Goal: Task Accomplishment & Management: Manage account settings

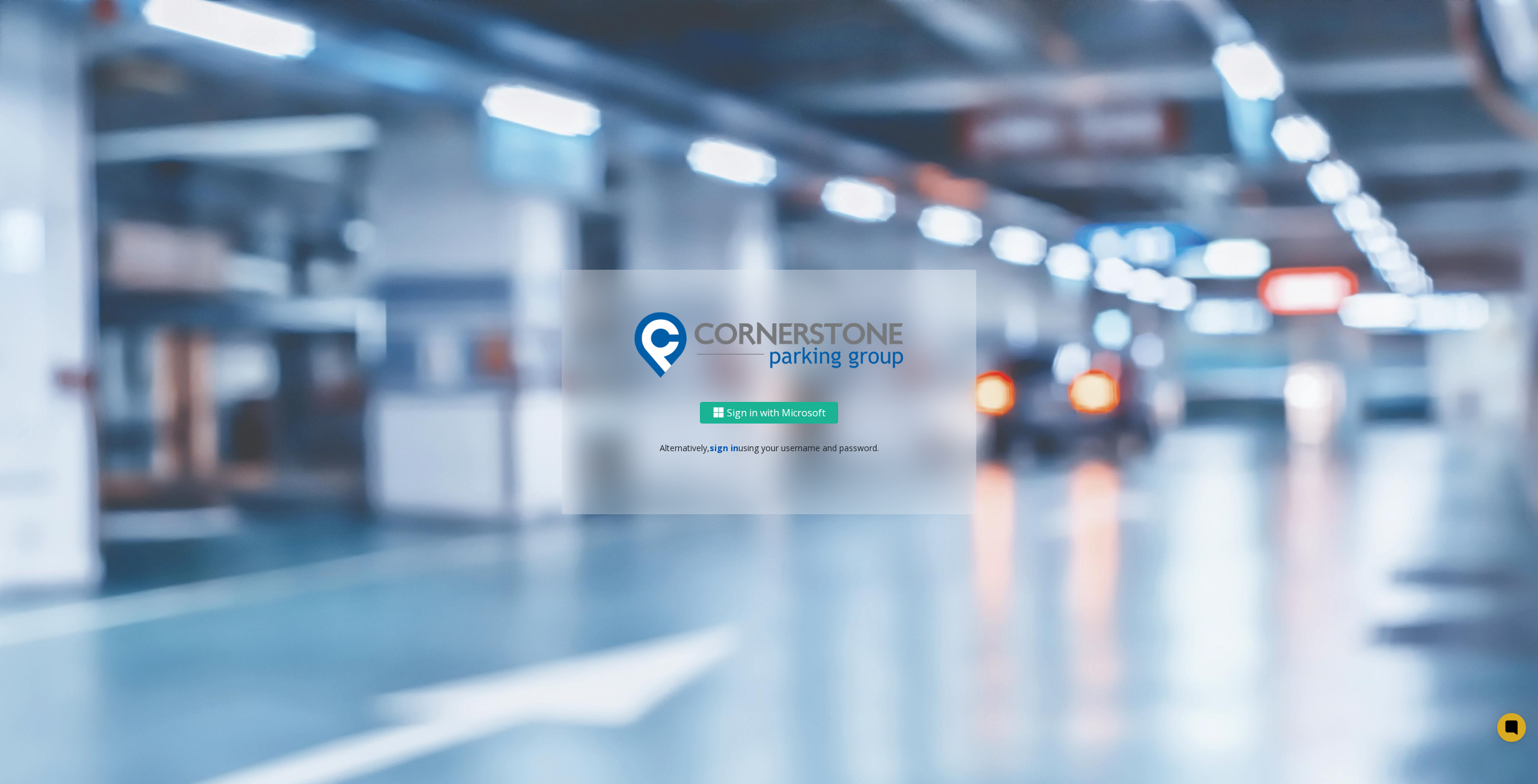
click at [715, 449] on link "sign in" at bounding box center [723, 448] width 29 height 11
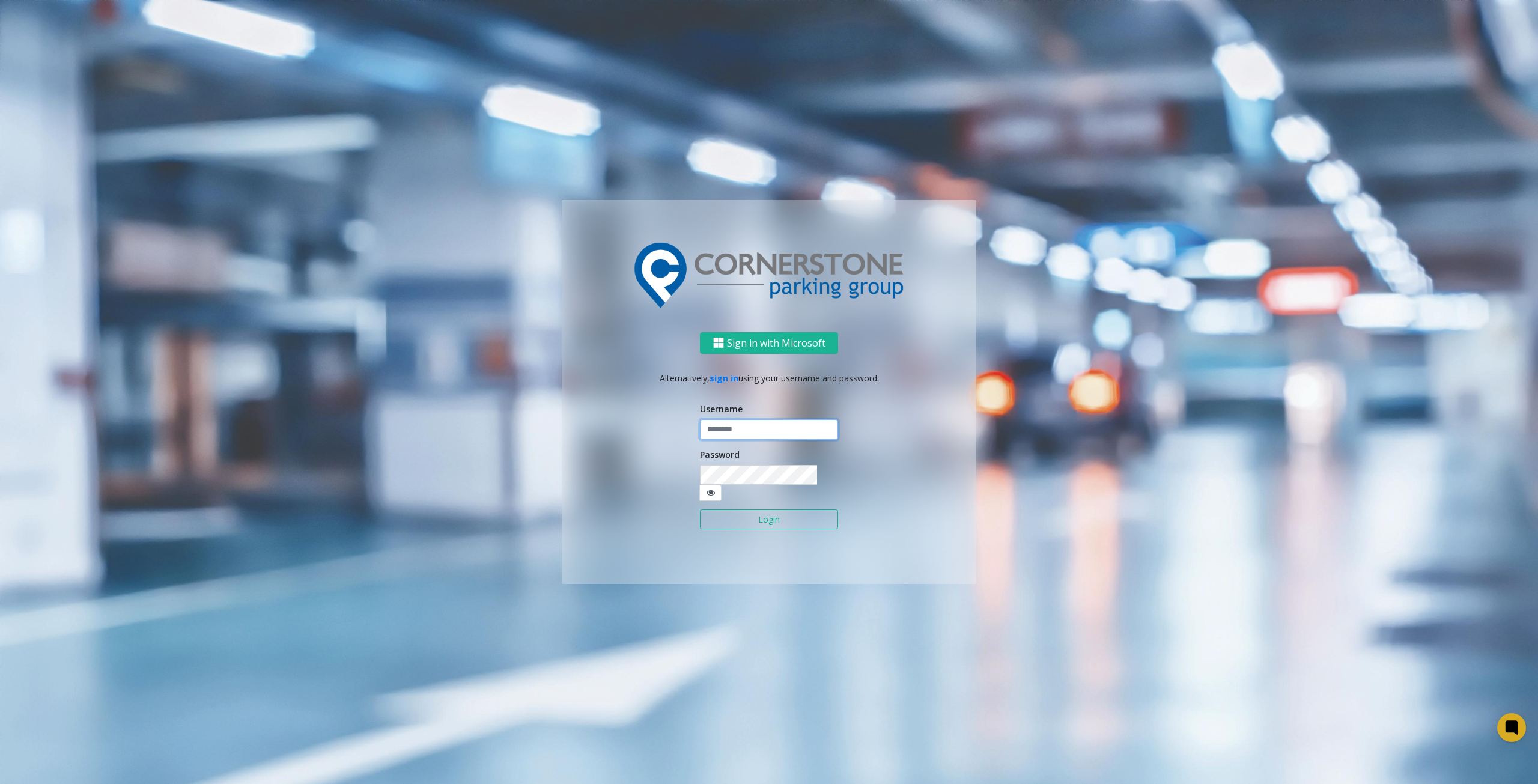
click at [725, 436] on input "text" at bounding box center [769, 429] width 138 height 21
type input "********"
click at [764, 520] on form "Username ******** Password Login" at bounding box center [769, 472] width 138 height 139
click at [762, 510] on button "Login" at bounding box center [769, 519] width 138 height 21
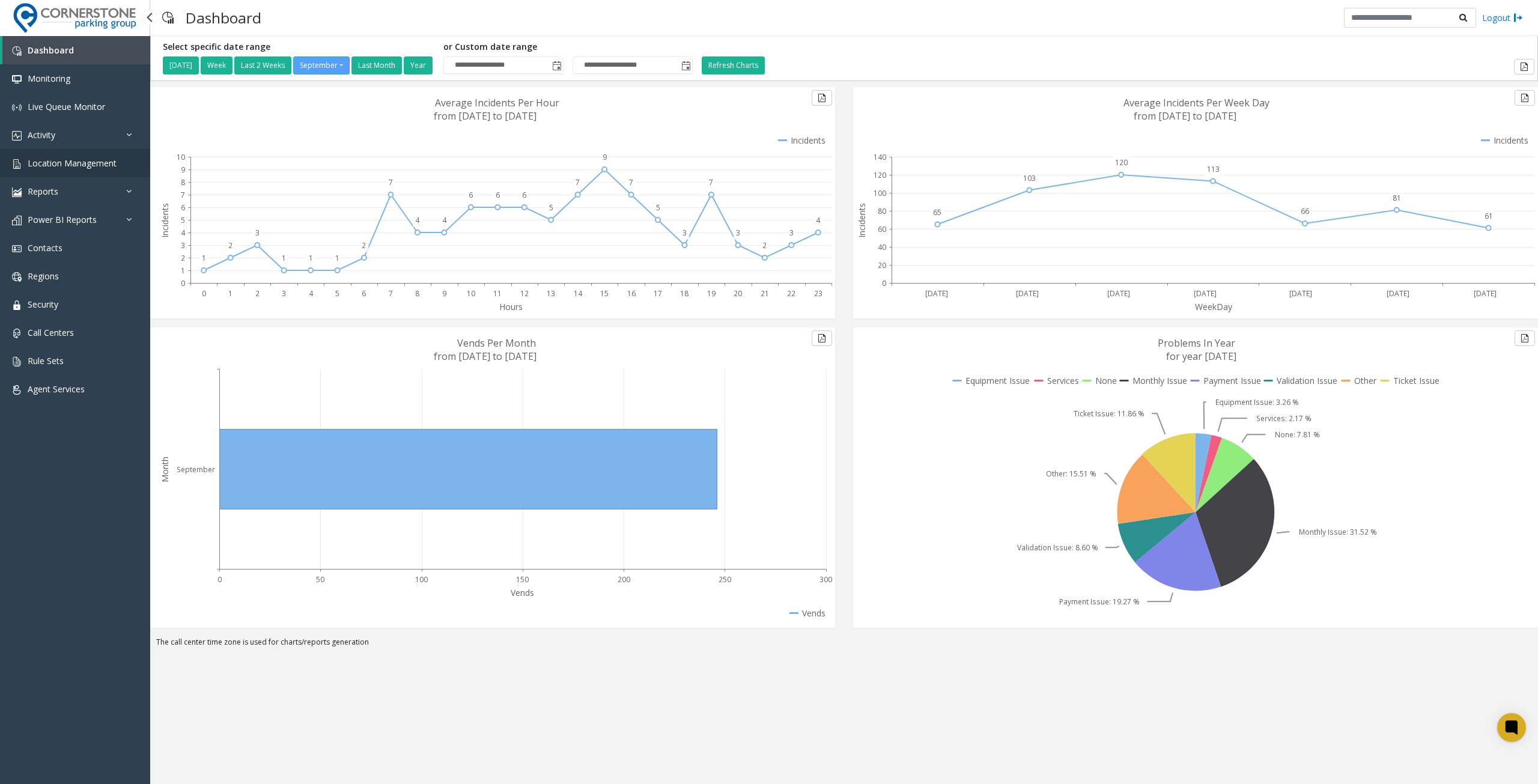
click at [90, 164] on span "Location Management" at bounding box center [72, 163] width 89 height 11
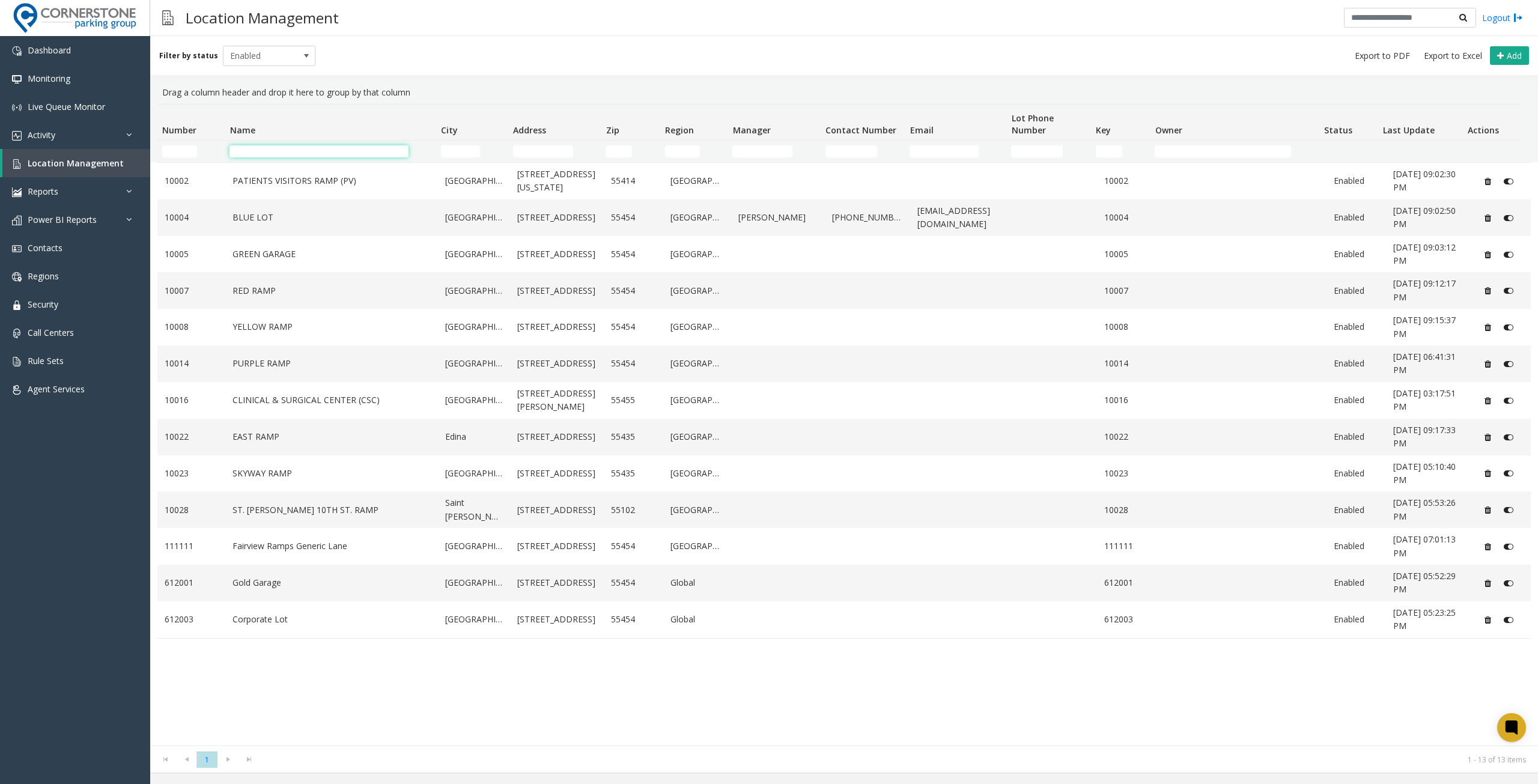
click at [290, 149] on input "Name Filter" at bounding box center [319, 151] width 179 height 12
click at [444, 96] on div "Drag a column header and drop it here to group by that column" at bounding box center [844, 92] width 1373 height 23
click at [1503, 57] on icon at bounding box center [1501, 56] width 7 height 9
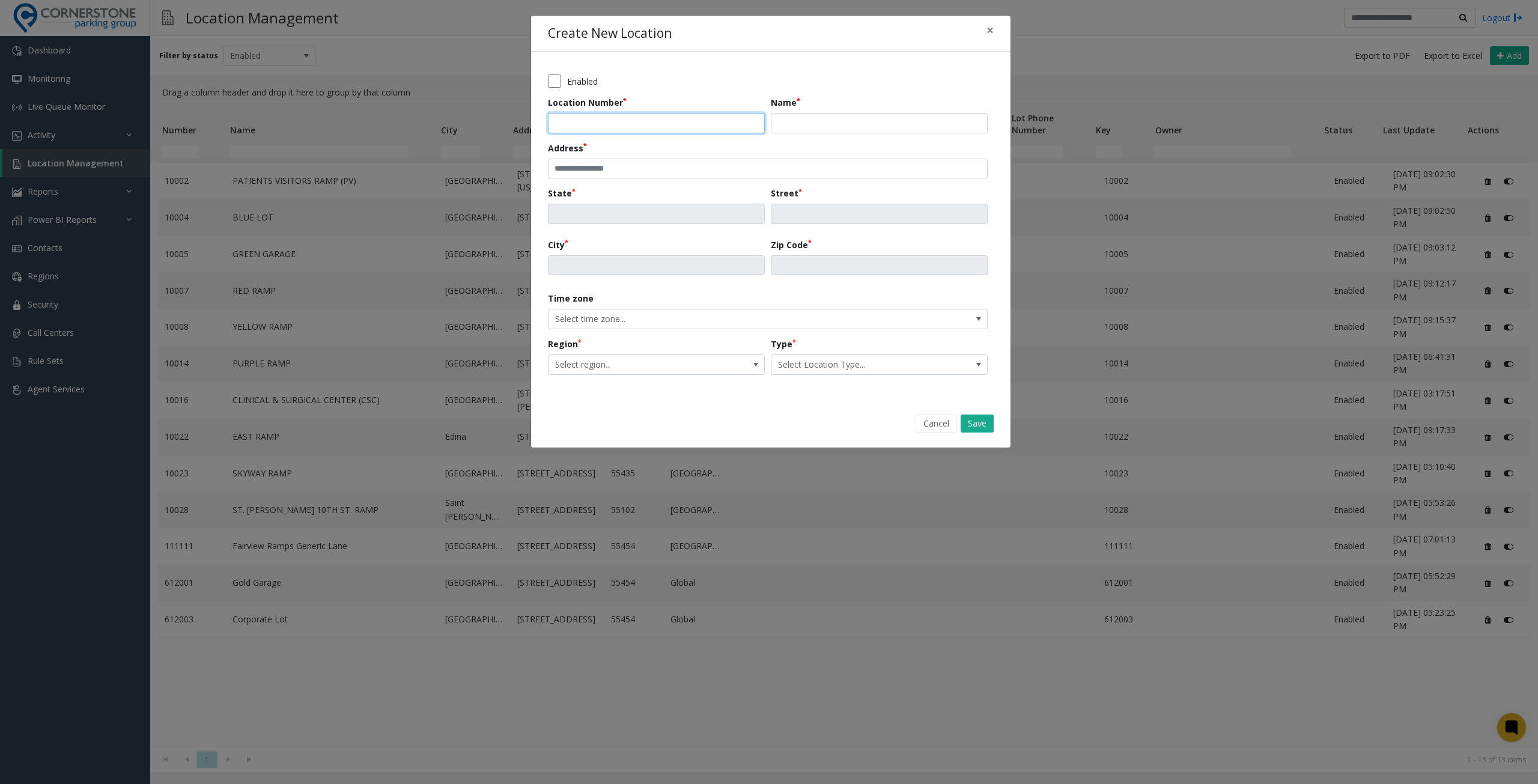
click at [647, 117] on input "Location Number" at bounding box center [657, 123] width 217 height 21
click at [631, 120] on input "Location Number" at bounding box center [657, 123] width 217 height 21
type input "*****"
click at [839, 123] on input "Name" at bounding box center [879, 123] width 217 height 21
type input "**********"
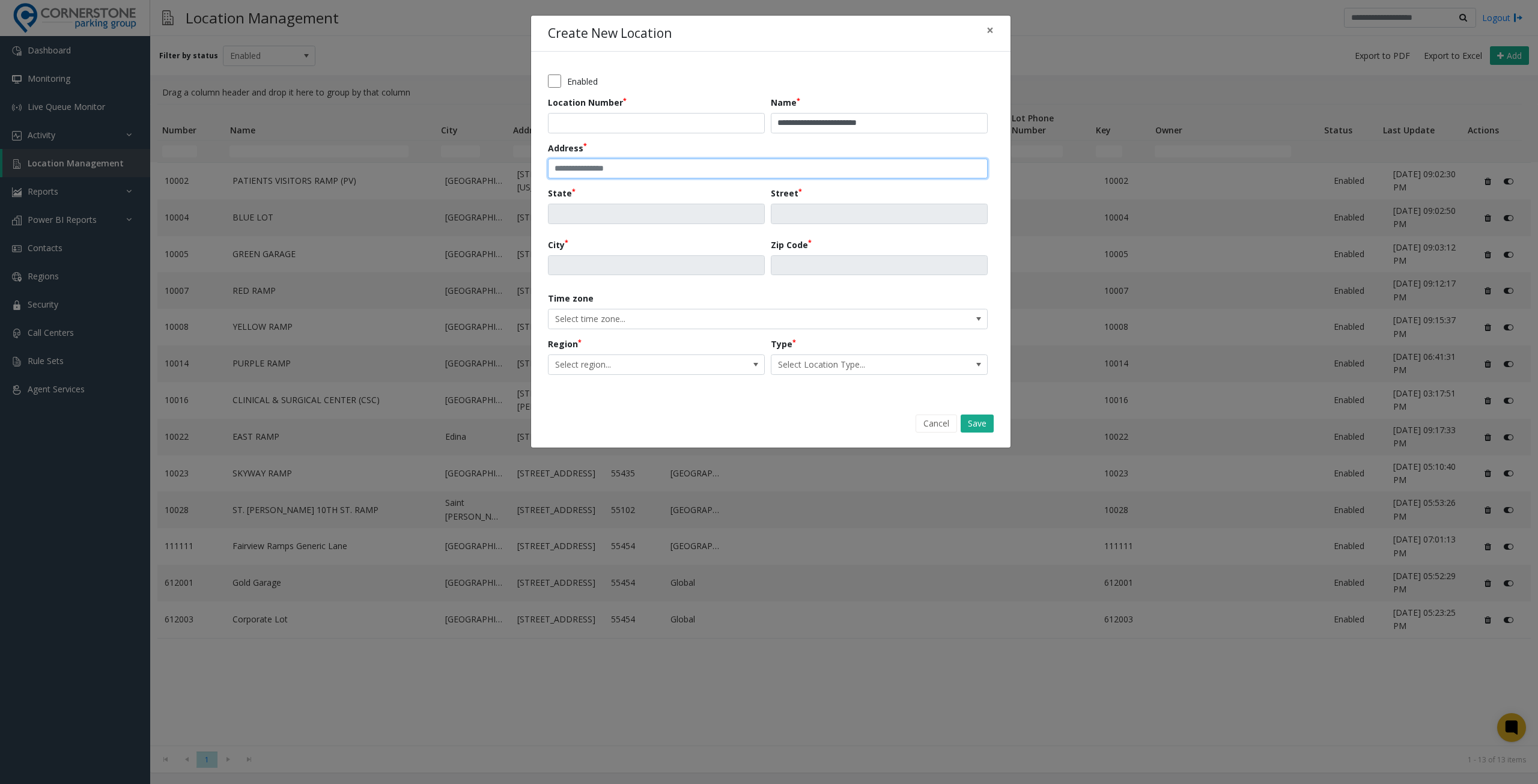
click at [738, 162] on input "text" at bounding box center [768, 169] width 440 height 21
click at [630, 167] on input "text" at bounding box center [768, 169] width 440 height 21
paste input "**********"
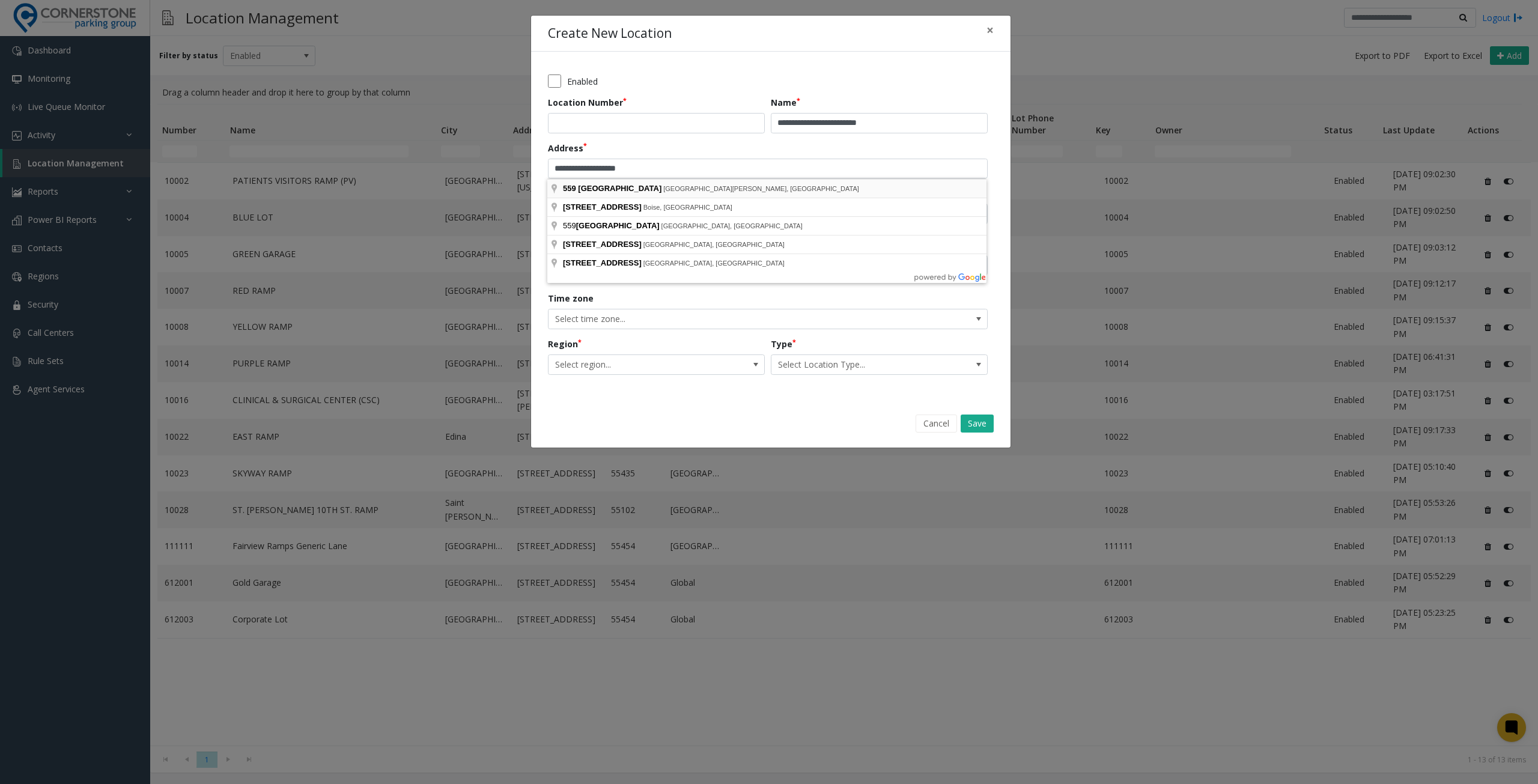
type input "**********"
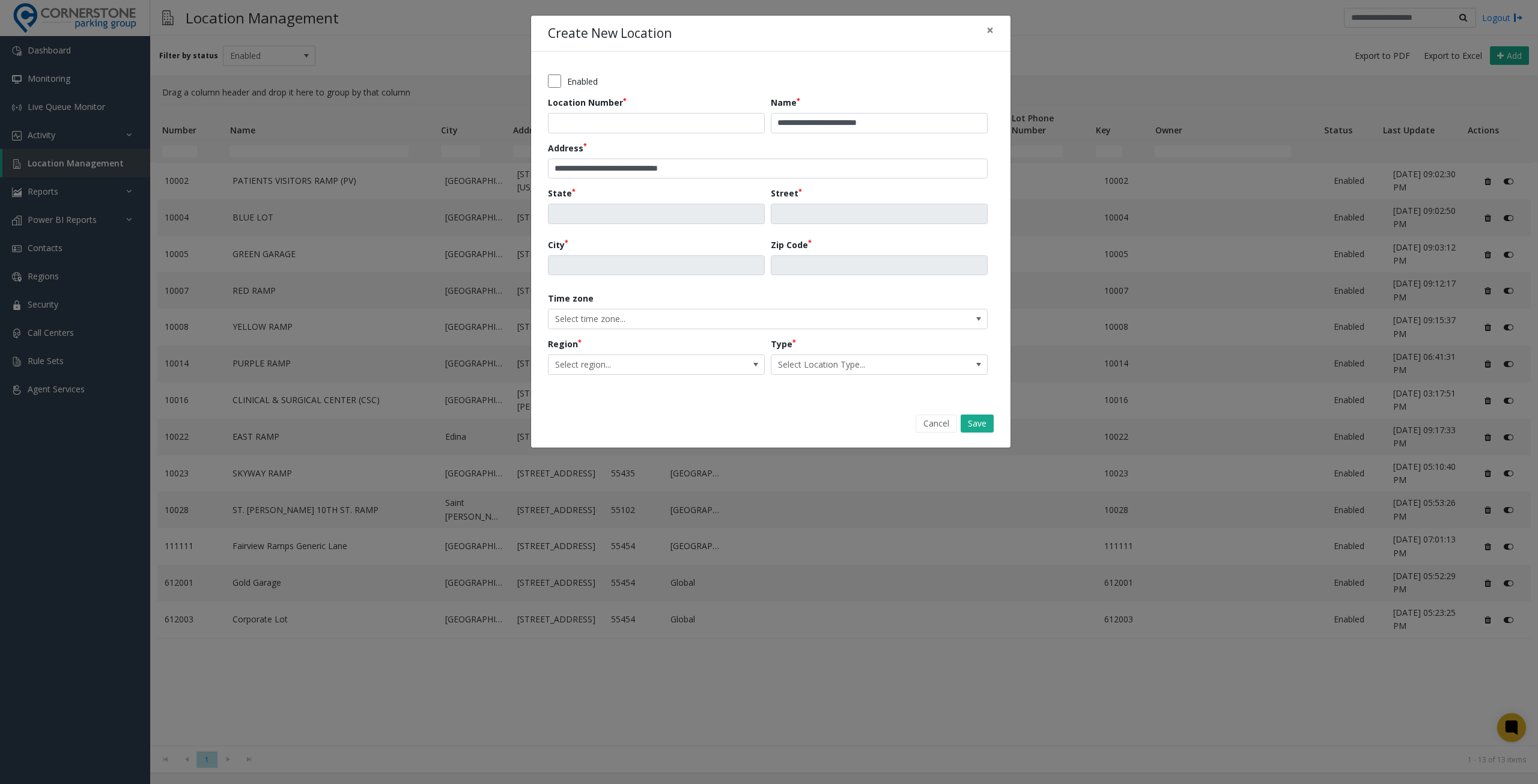
type input "**"
type input "**********"
type input "*****"
click at [734, 366] on span "Select region..." at bounding box center [657, 365] width 217 height 21
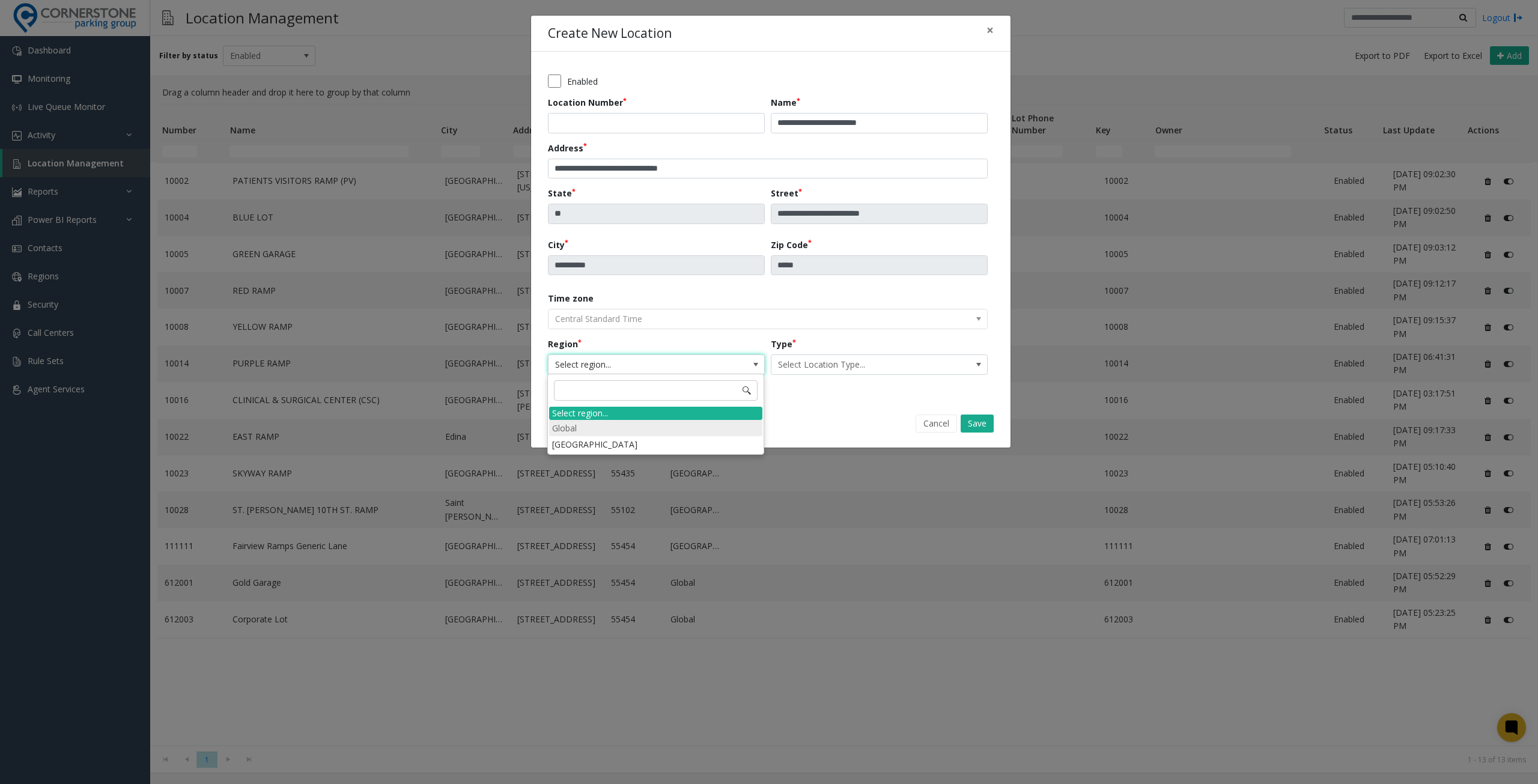
click at [672, 421] on li "Global" at bounding box center [656, 428] width 213 height 16
click at [861, 356] on span "Select Location Type..." at bounding box center [858, 365] width 173 height 19
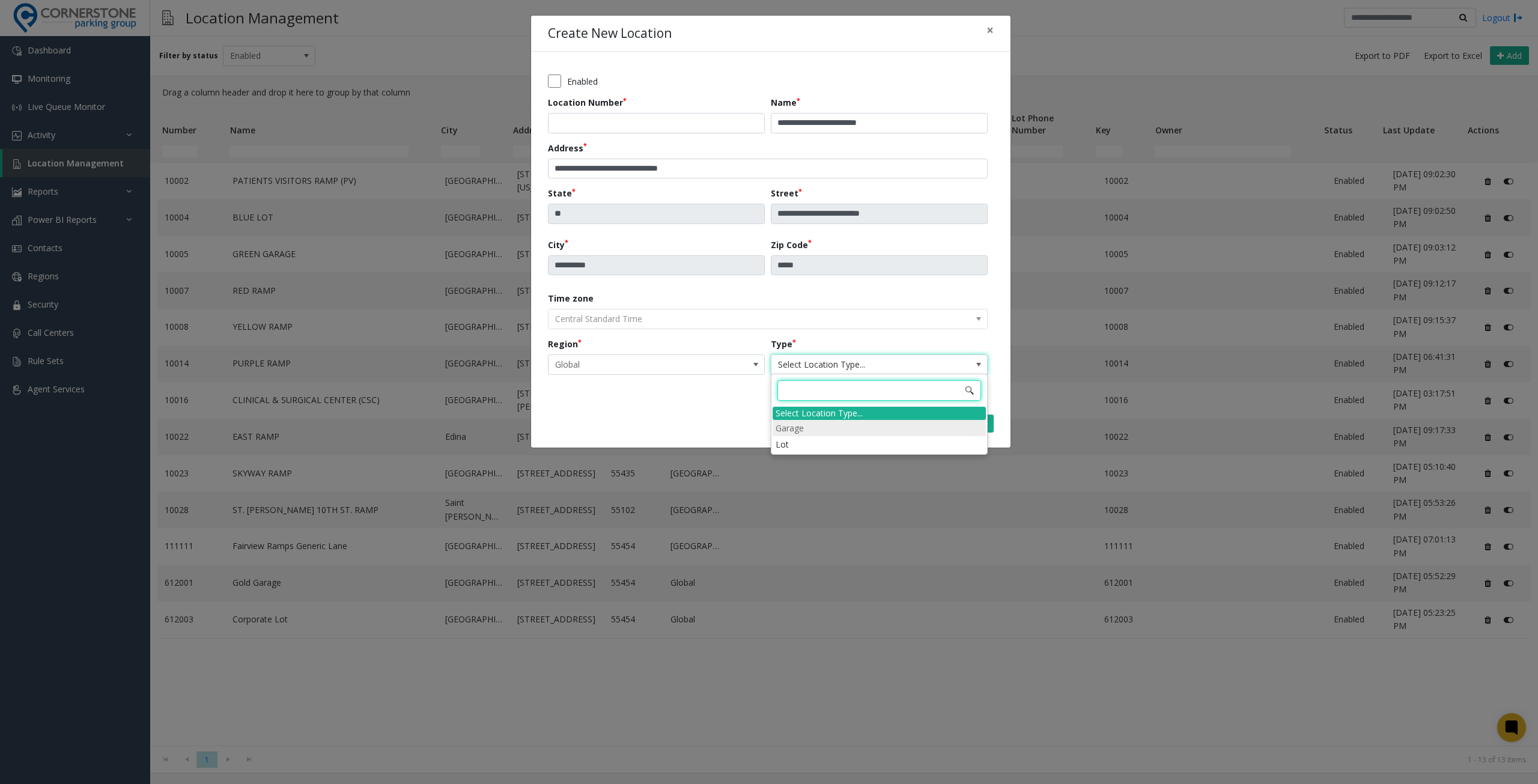
click at [832, 430] on li "Garage" at bounding box center [879, 428] width 213 height 16
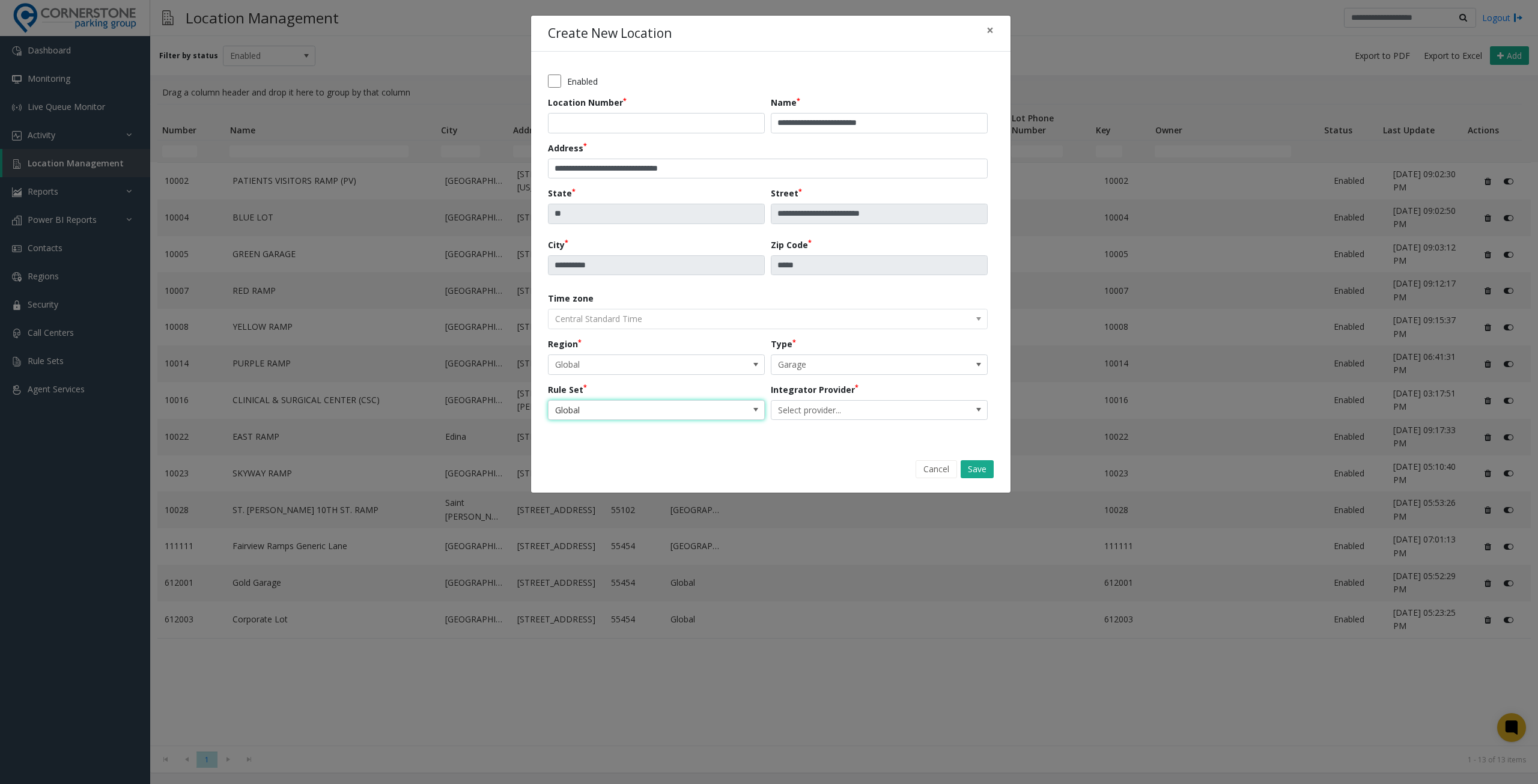
click at [743, 408] on span "Global" at bounding box center [657, 410] width 217 height 21
click at [833, 407] on span "Select provider..." at bounding box center [858, 410] width 173 height 19
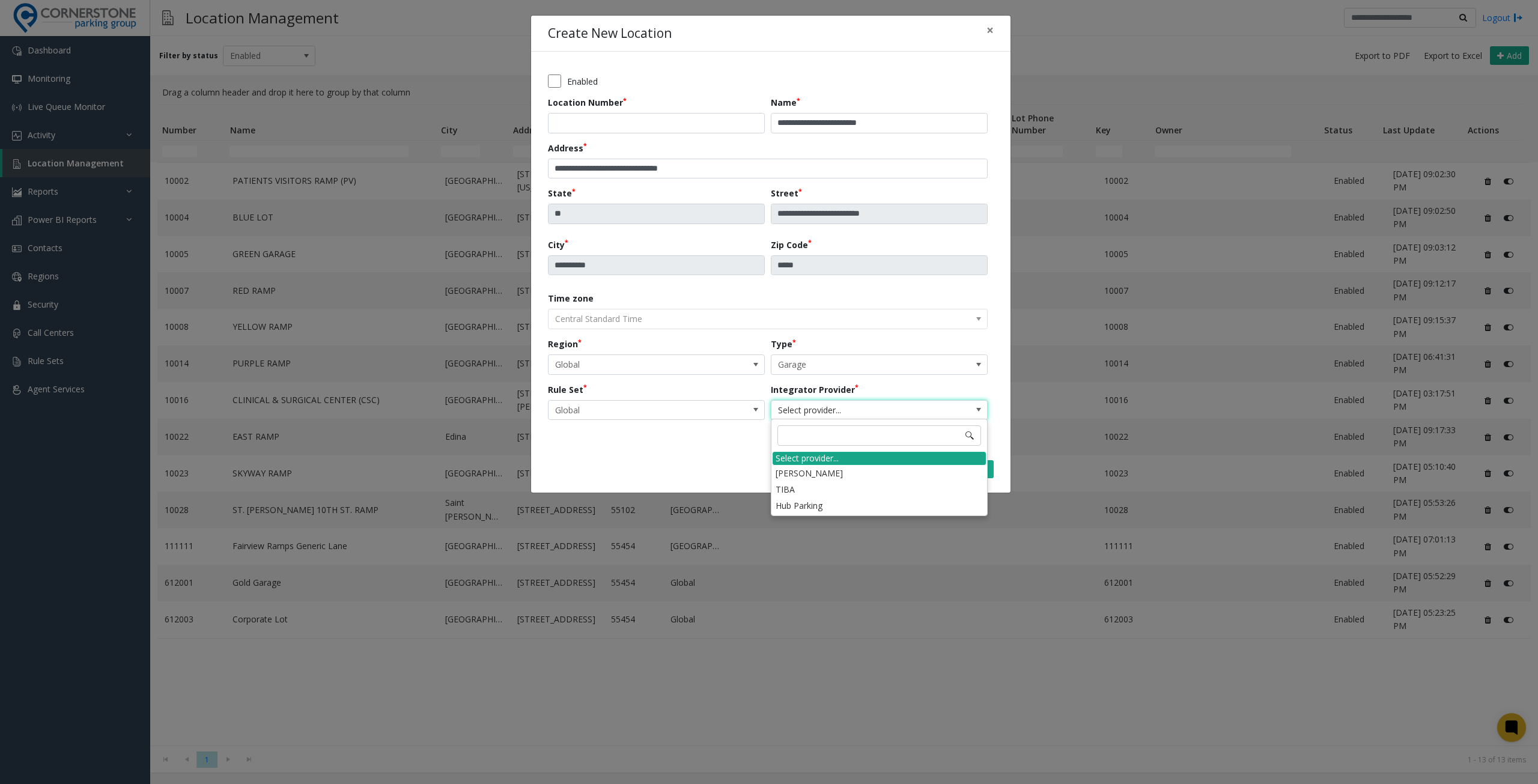
click at [869, 461] on div "Select provider..." at bounding box center [879, 458] width 213 height 13
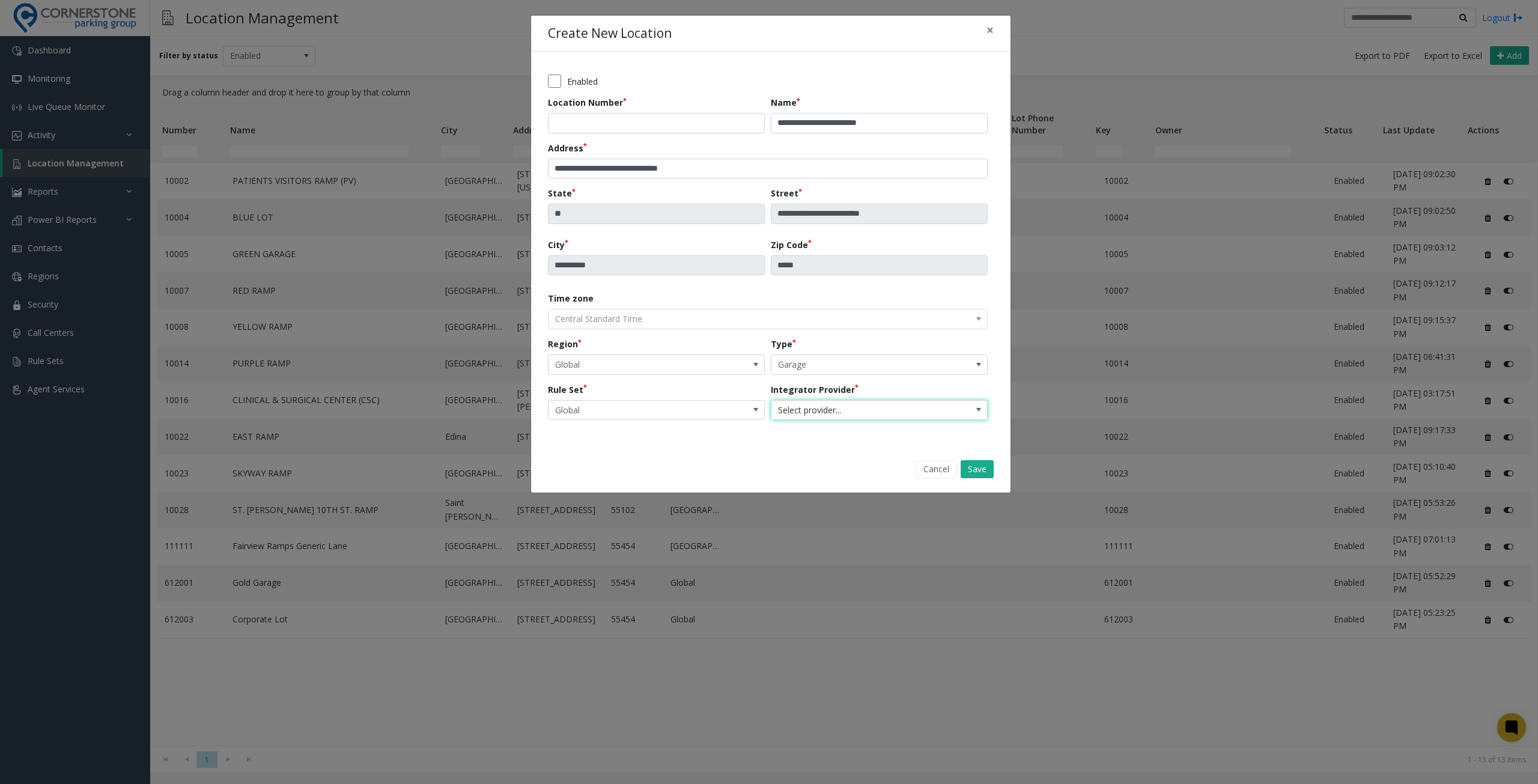
click at [874, 409] on span "Select provider..." at bounding box center [858, 410] width 173 height 19
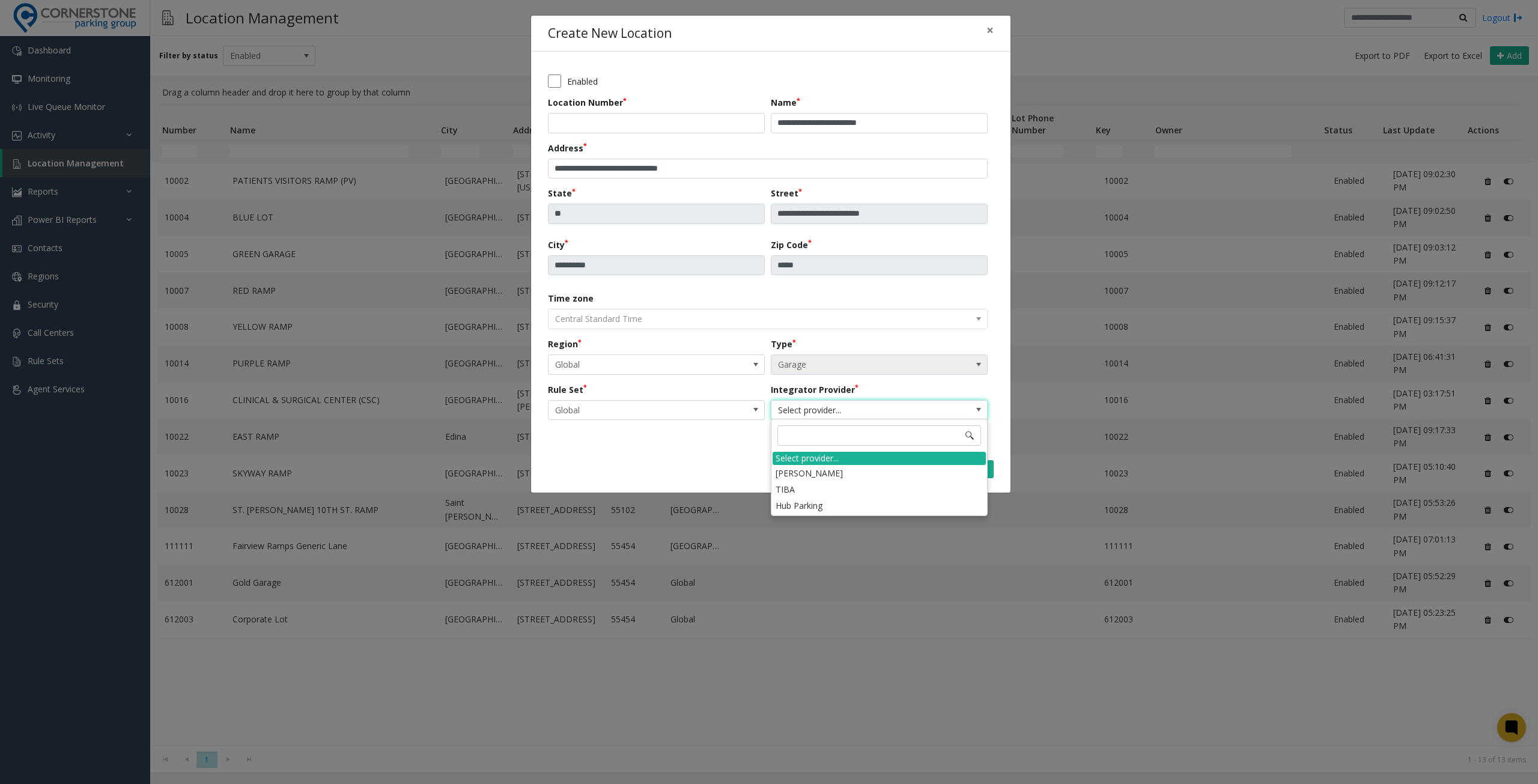
click at [865, 369] on span "Garage" at bounding box center [858, 365] width 173 height 19
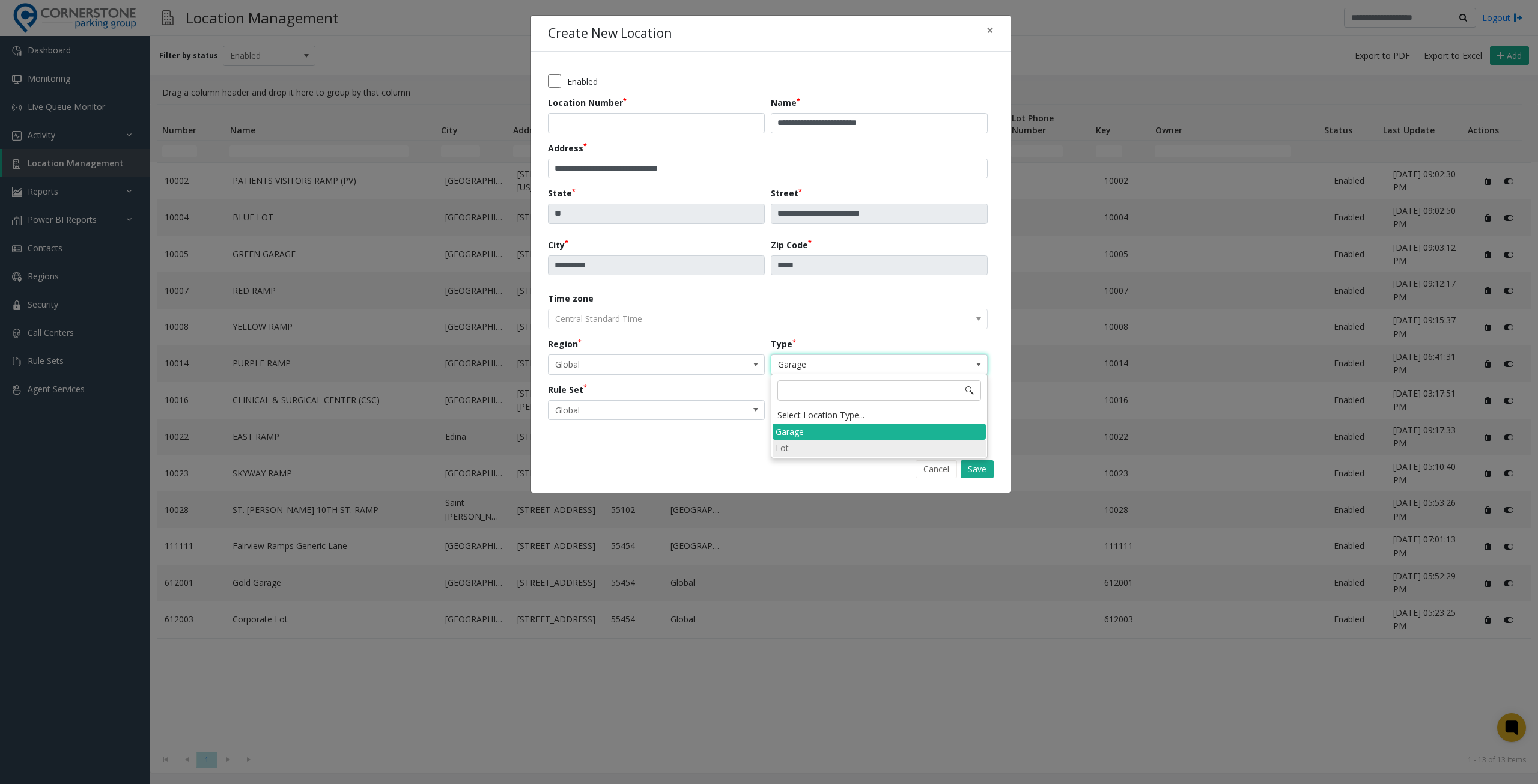
click at [827, 446] on li "Lot" at bounding box center [879, 448] width 213 height 16
click at [813, 366] on span "Lot" at bounding box center [858, 365] width 173 height 19
click at [824, 429] on li "Garage" at bounding box center [879, 431] width 213 height 16
click at [708, 405] on span "Global" at bounding box center [635, 410] width 173 height 19
click at [686, 338] on div "Region Global" at bounding box center [659, 357] width 223 height 37
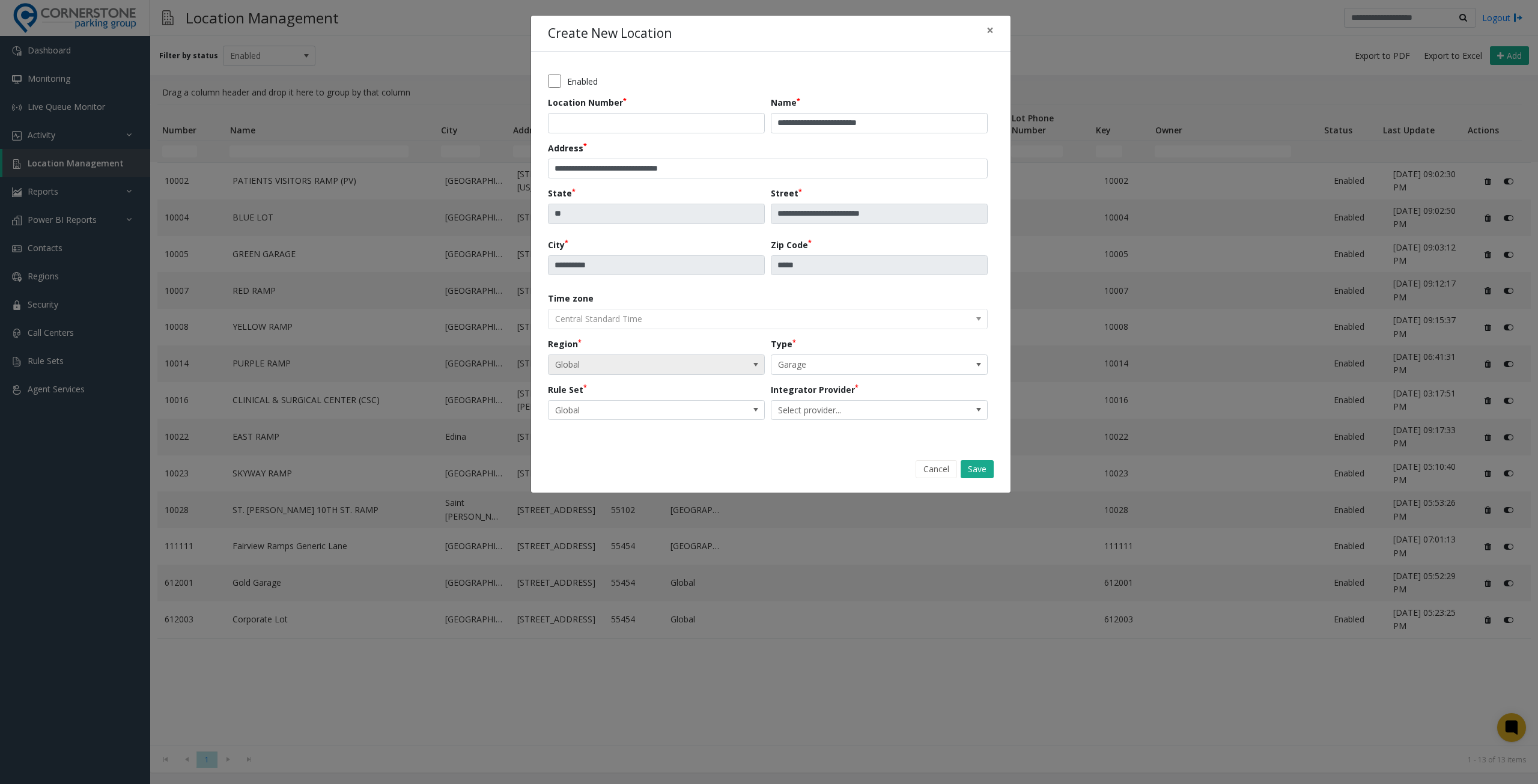
click at [700, 365] on span "Global" at bounding box center [635, 365] width 173 height 19
click at [631, 440] on li "[GEOGRAPHIC_DATA]" at bounding box center [656, 448] width 213 height 16
click at [673, 361] on span "[GEOGRAPHIC_DATA]" at bounding box center [635, 365] width 173 height 19
click at [629, 427] on li "Global" at bounding box center [656, 431] width 213 height 16
click at [858, 406] on span "Select provider..." at bounding box center [858, 410] width 173 height 19
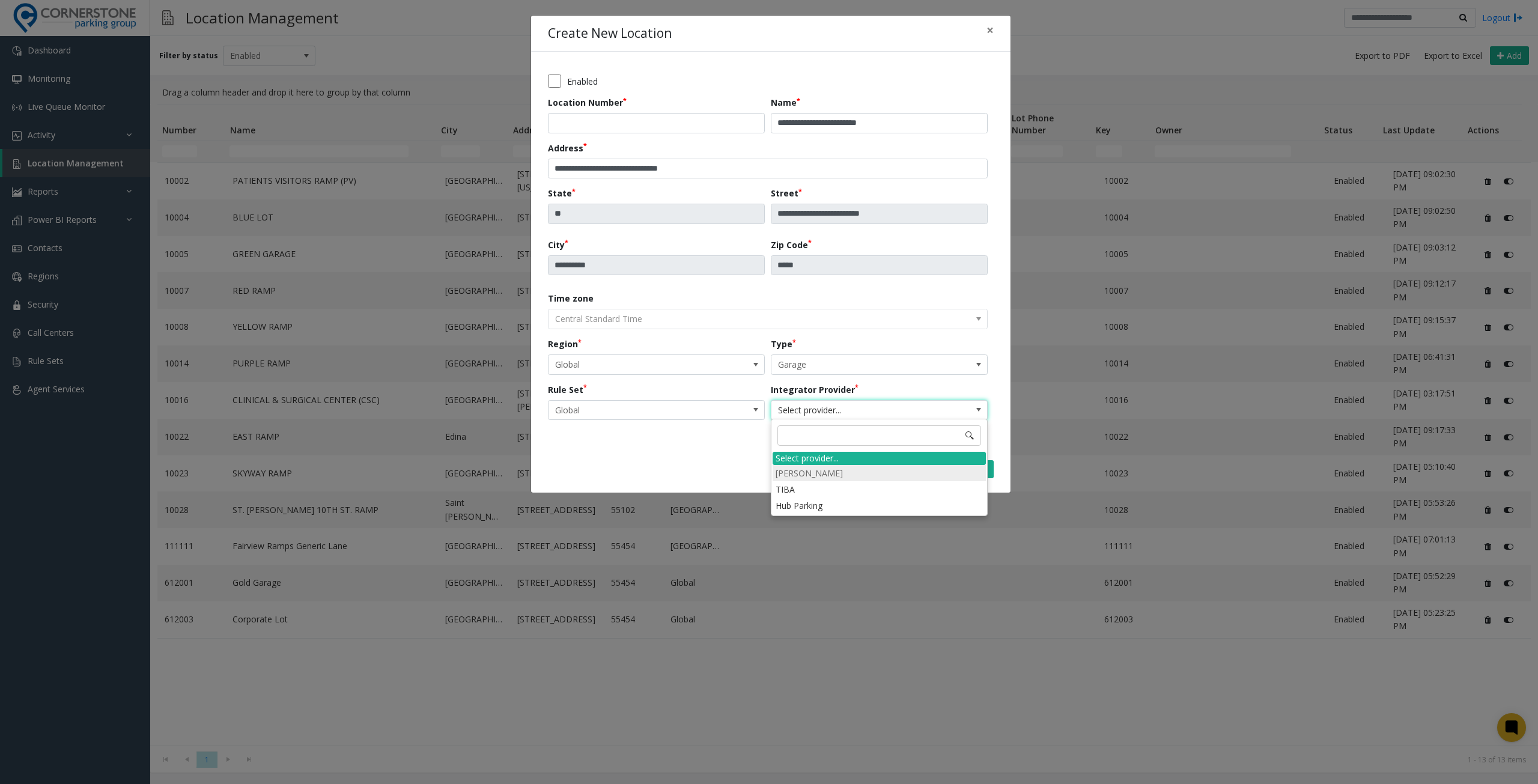
click at [829, 472] on li "[PERSON_NAME]" at bounding box center [879, 473] width 213 height 16
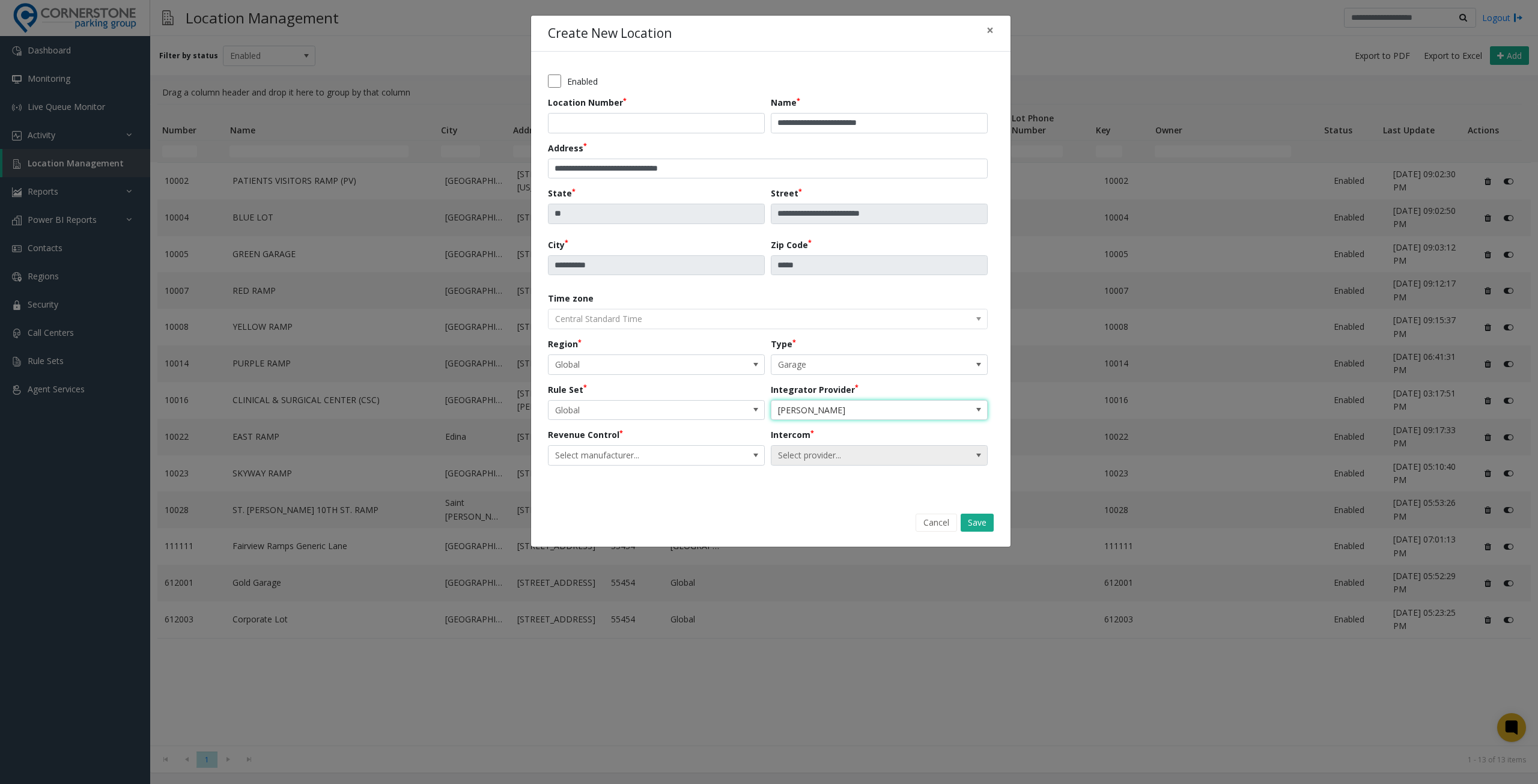
click at [900, 452] on span "Select provider..." at bounding box center [858, 455] width 173 height 19
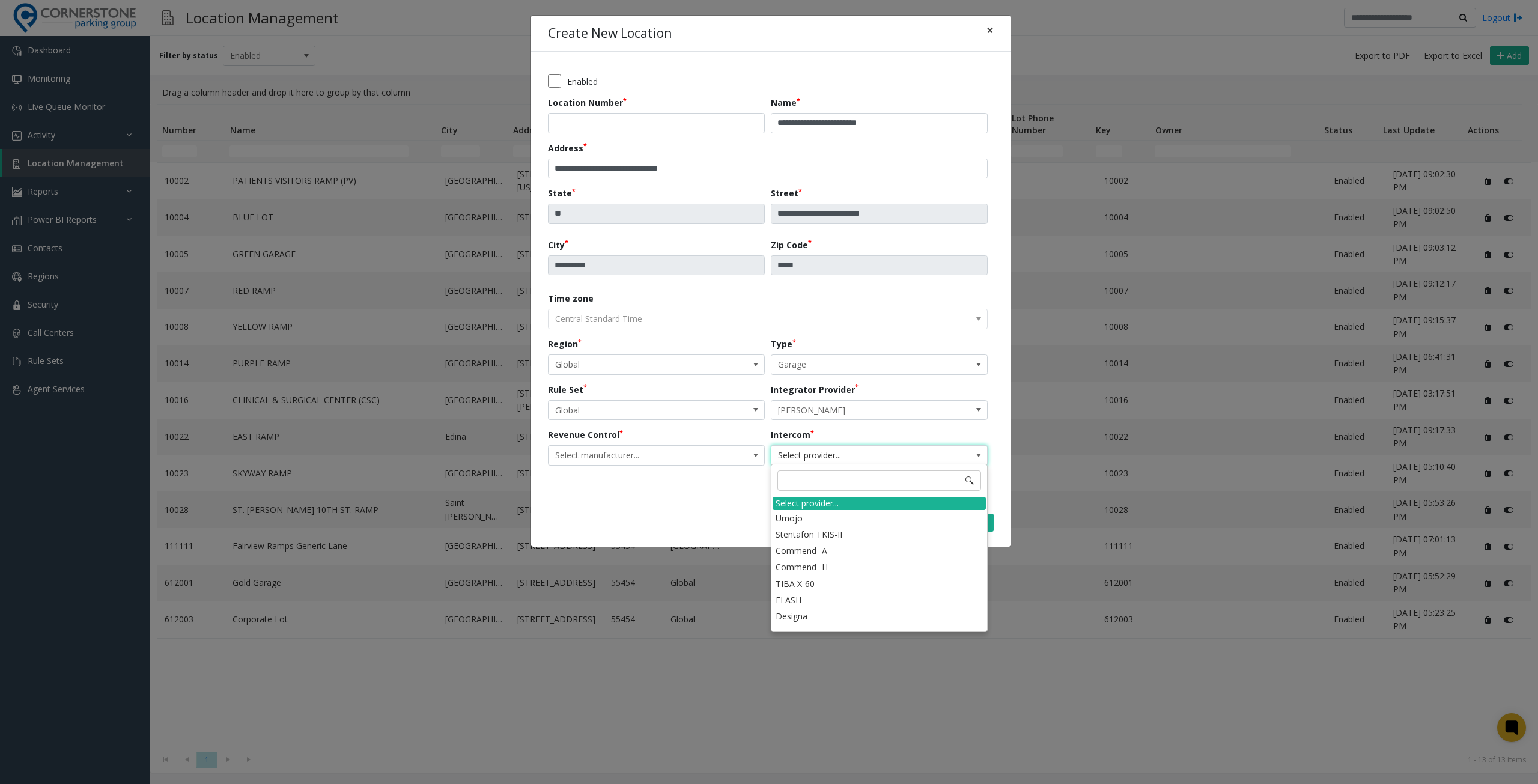
click at [988, 29] on span "×" at bounding box center [990, 29] width 7 height 17
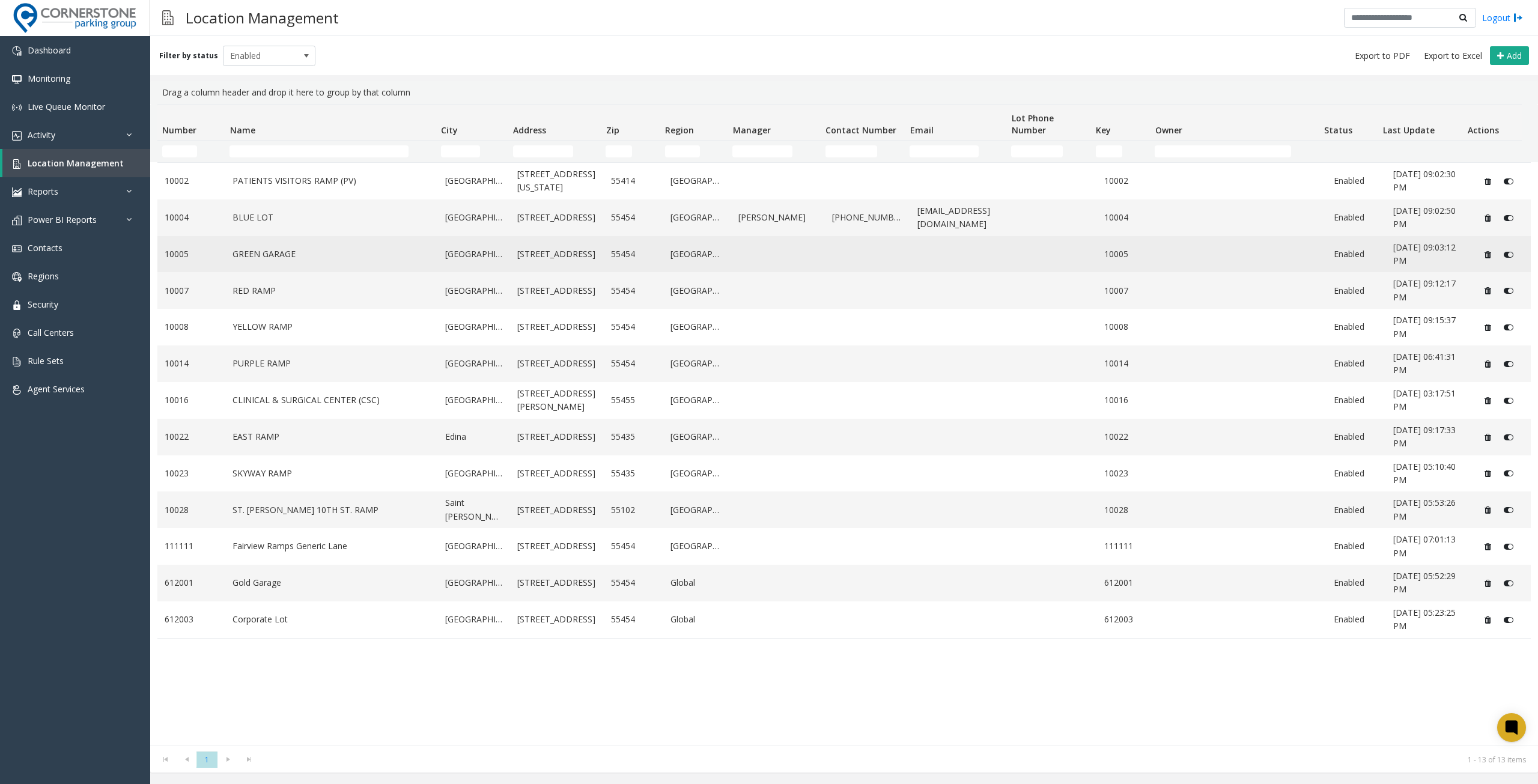
click at [309, 250] on link "GREEN GARAGE" at bounding box center [331, 254] width 198 height 13
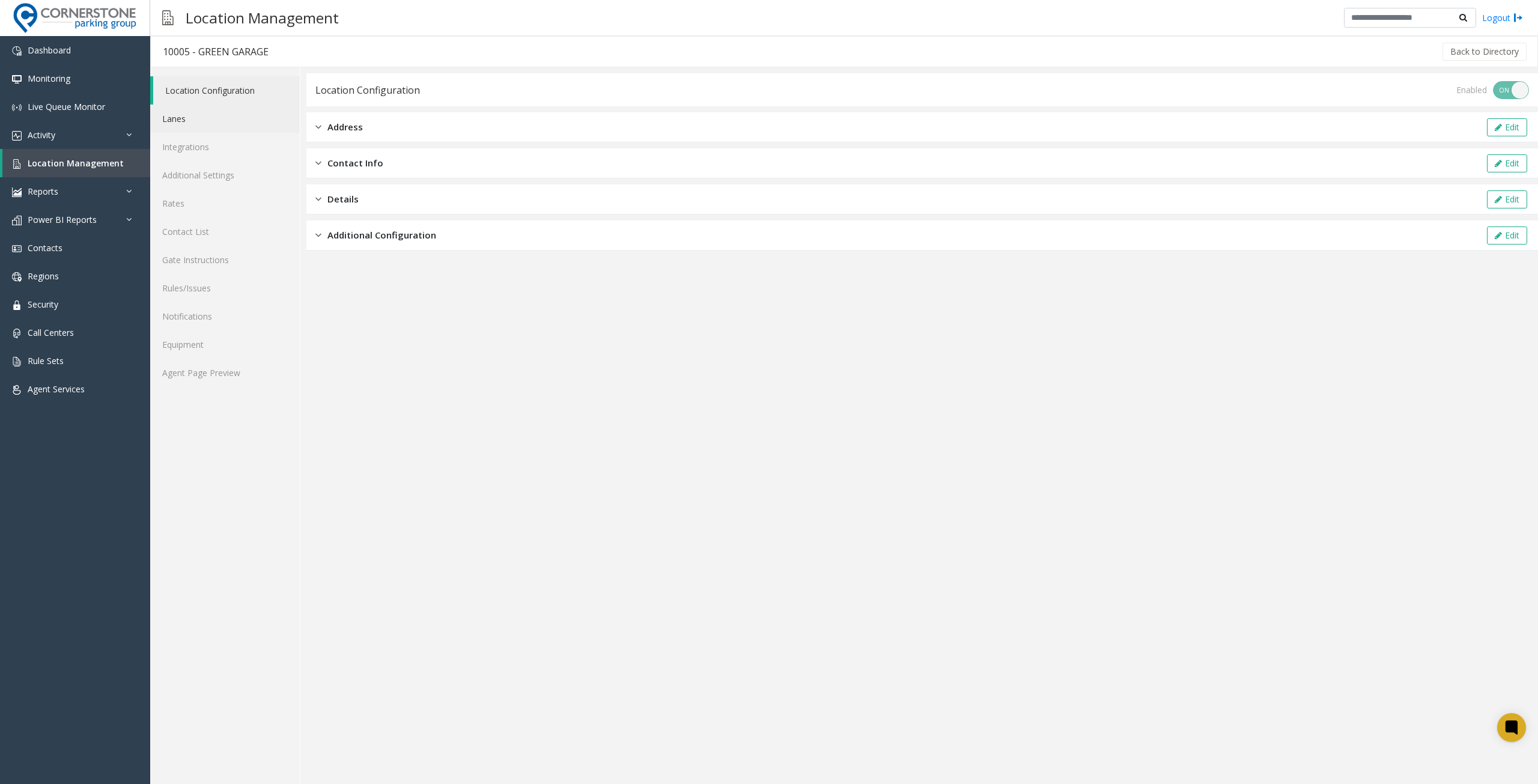
click at [204, 127] on link "Lanes" at bounding box center [225, 118] width 150 height 28
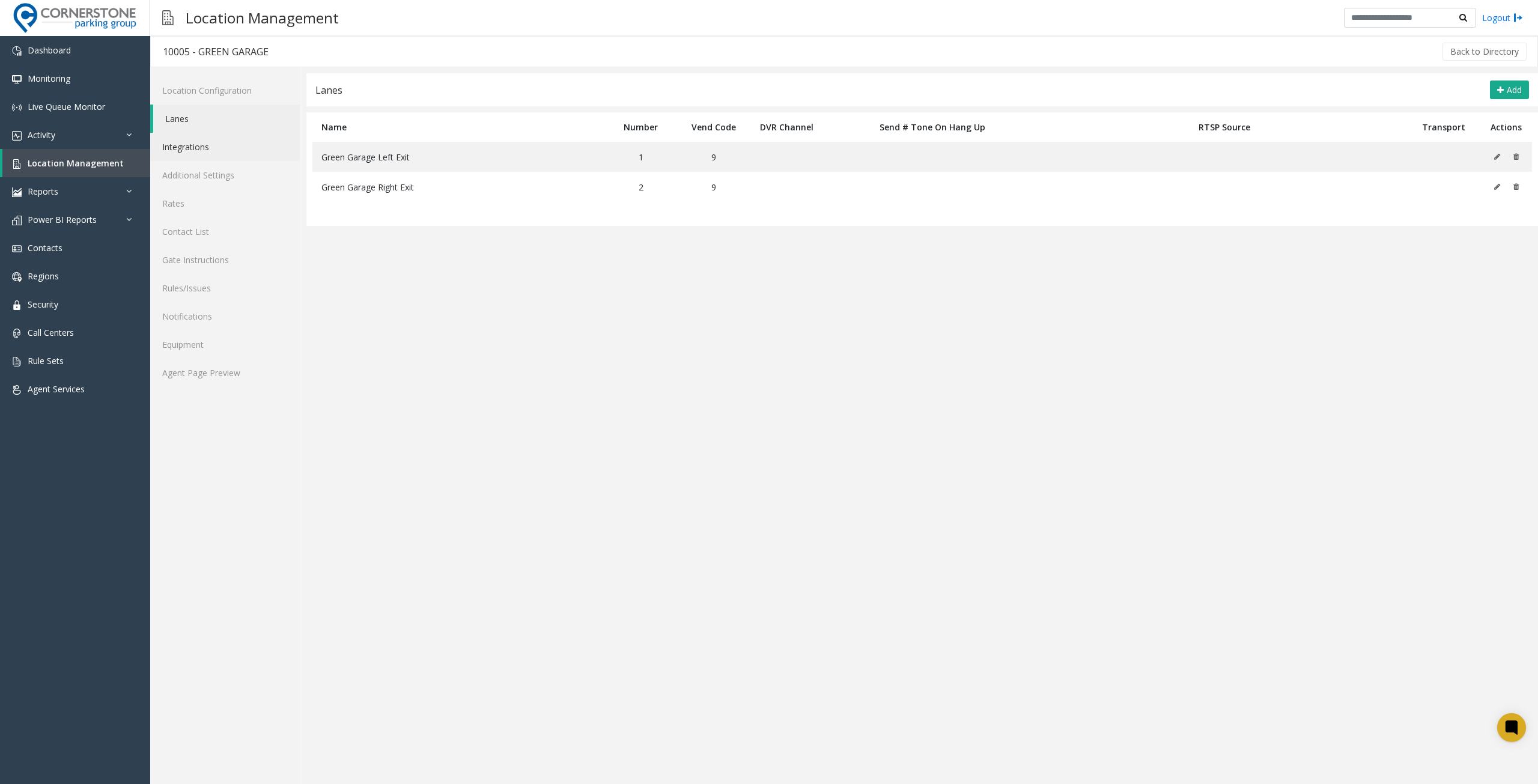
click at [209, 144] on link "Integrations" at bounding box center [225, 146] width 150 height 28
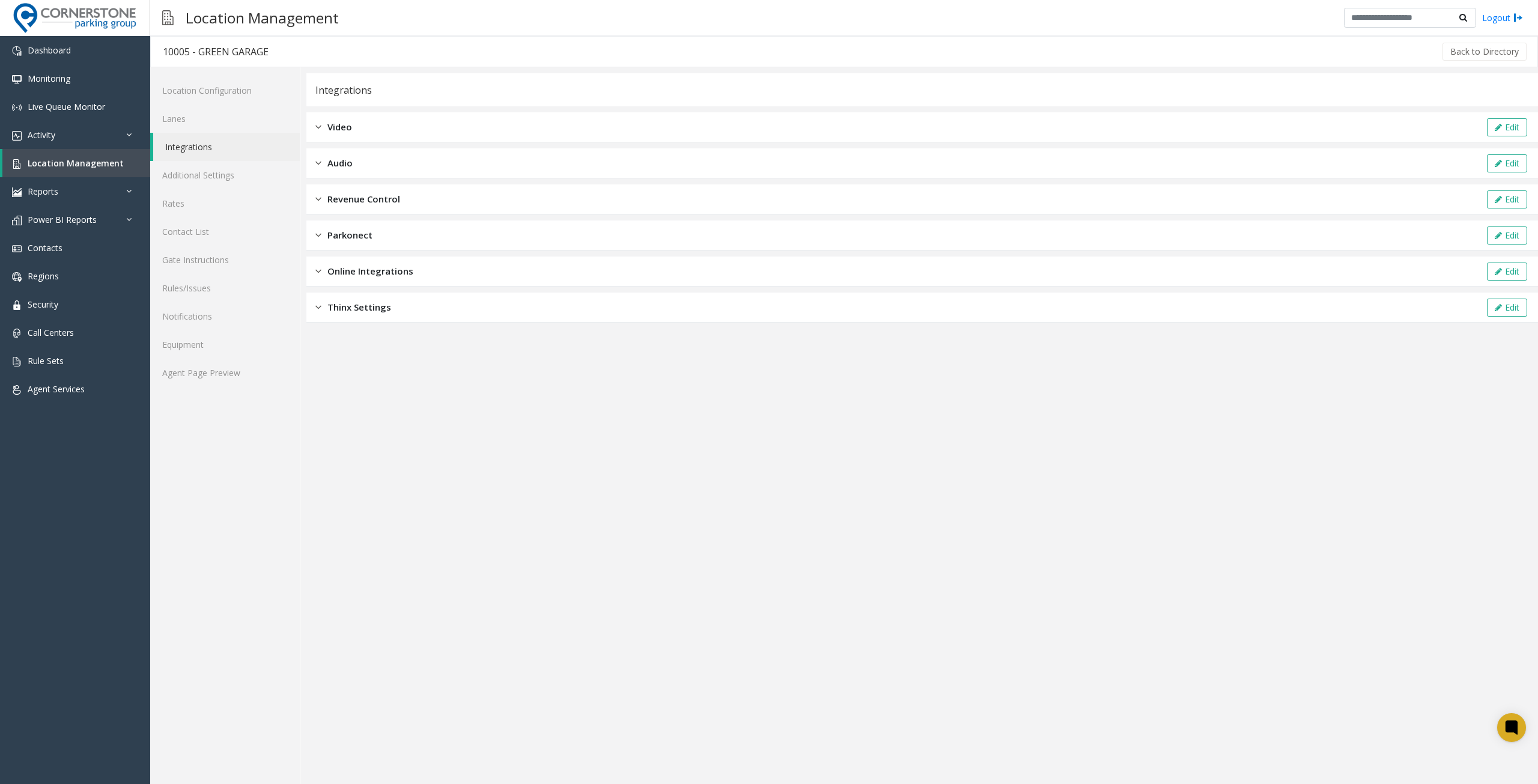
click at [367, 129] on div "Video Edit" at bounding box center [922, 127] width 1232 height 30
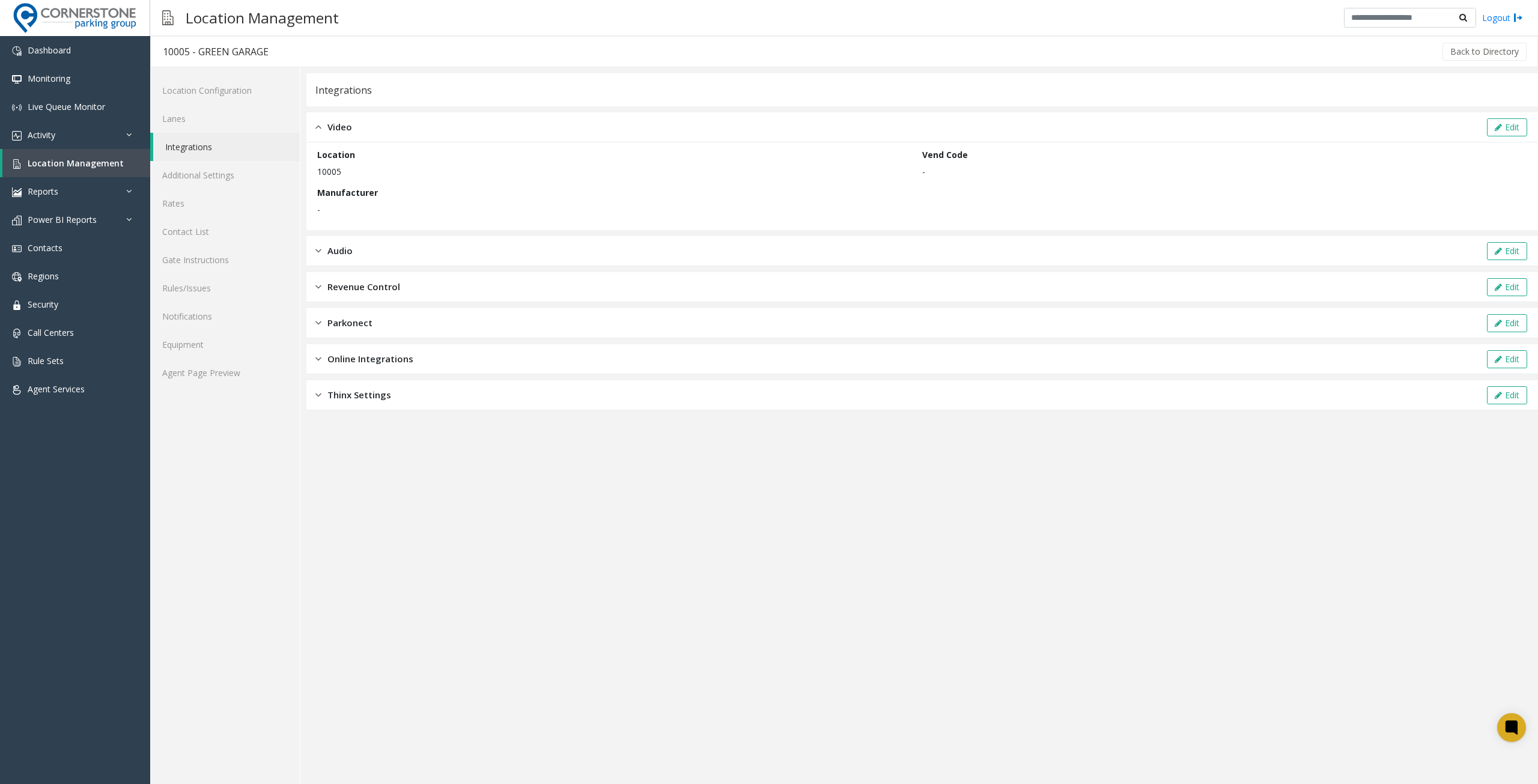
click at [362, 252] on div "Audio Edit" at bounding box center [922, 251] width 1232 height 30
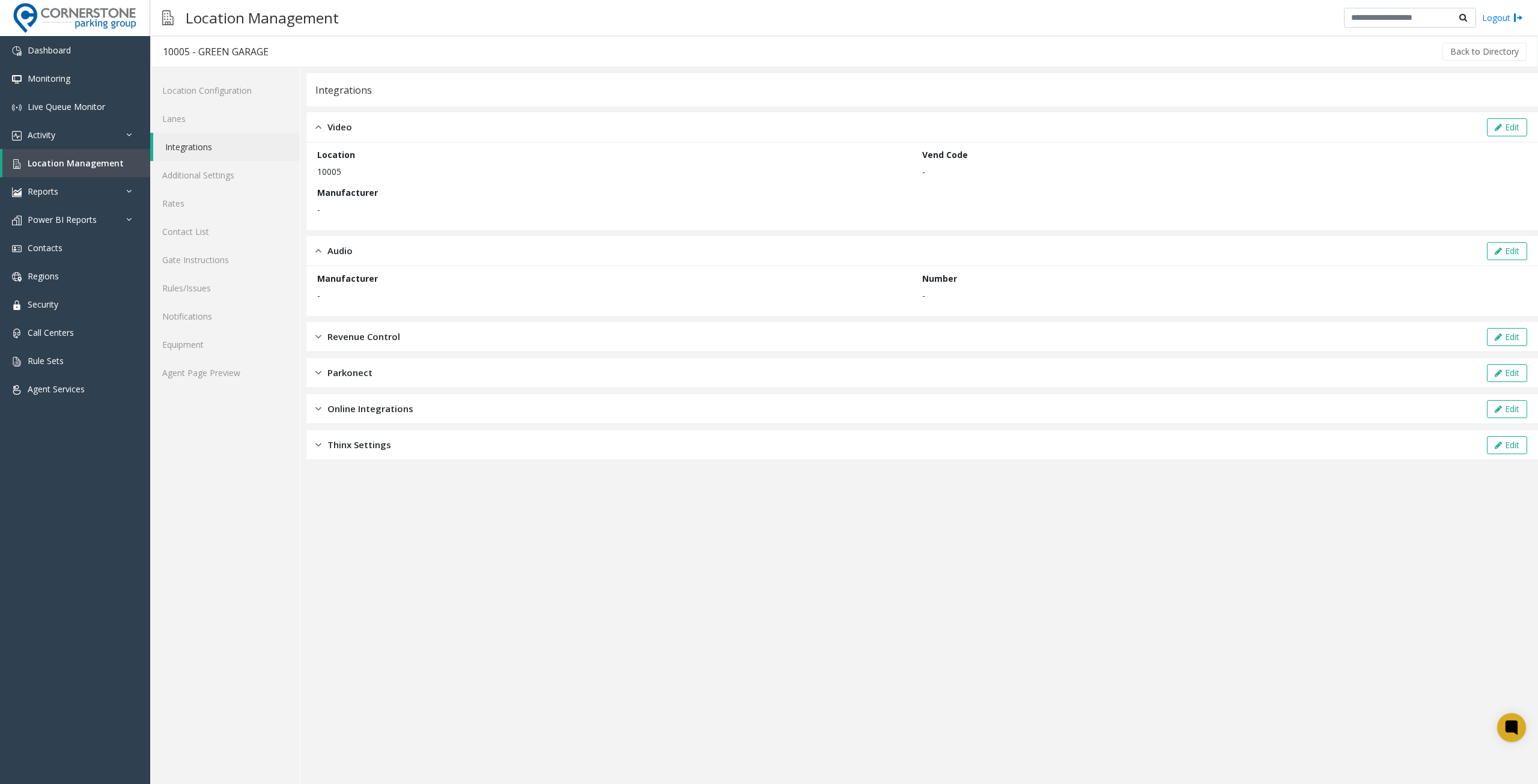
click at [399, 332] on span "Revenue Control" at bounding box center [363, 336] width 73 height 14
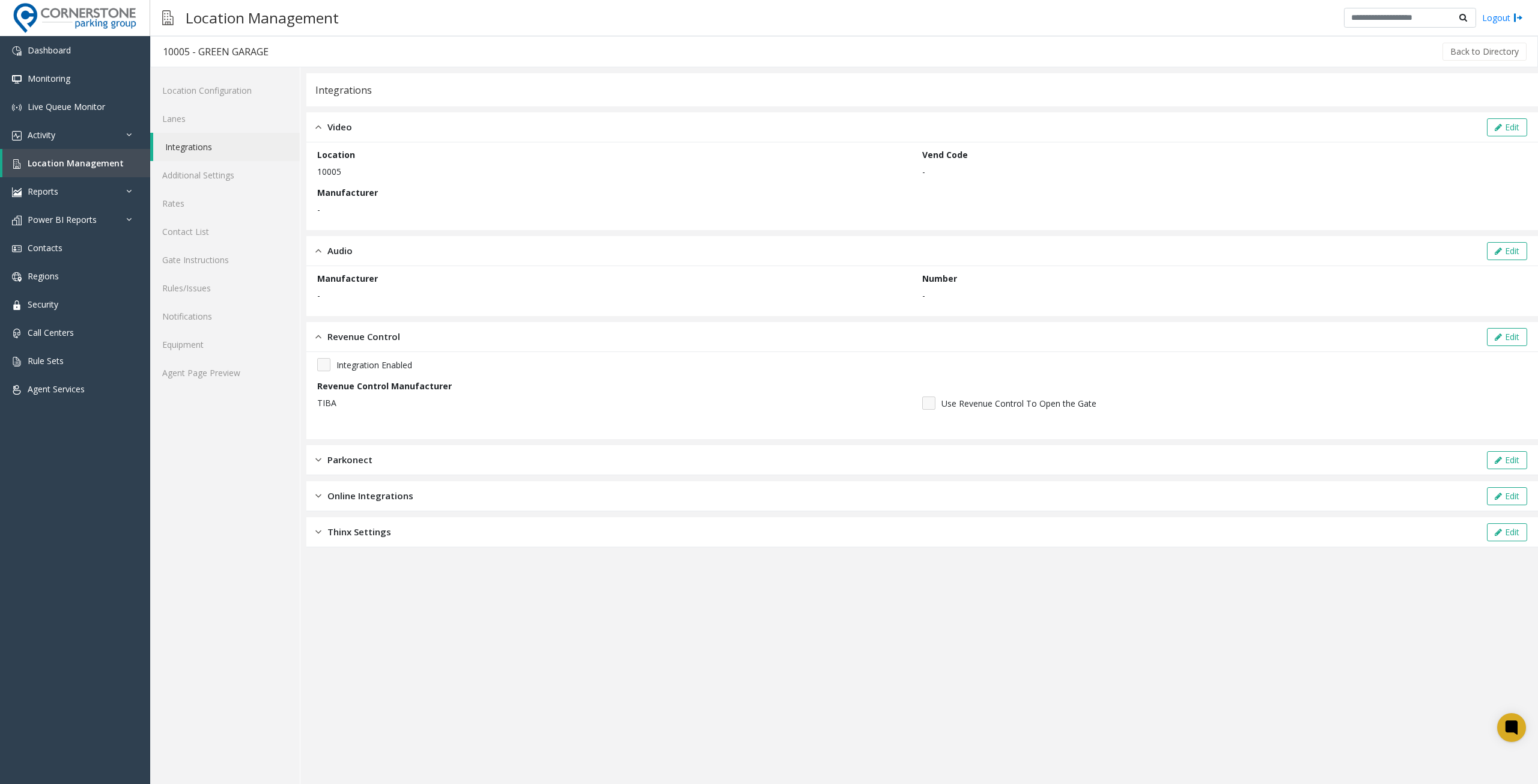
click at [426, 457] on div "Parkonect Edit" at bounding box center [922, 460] width 1232 height 30
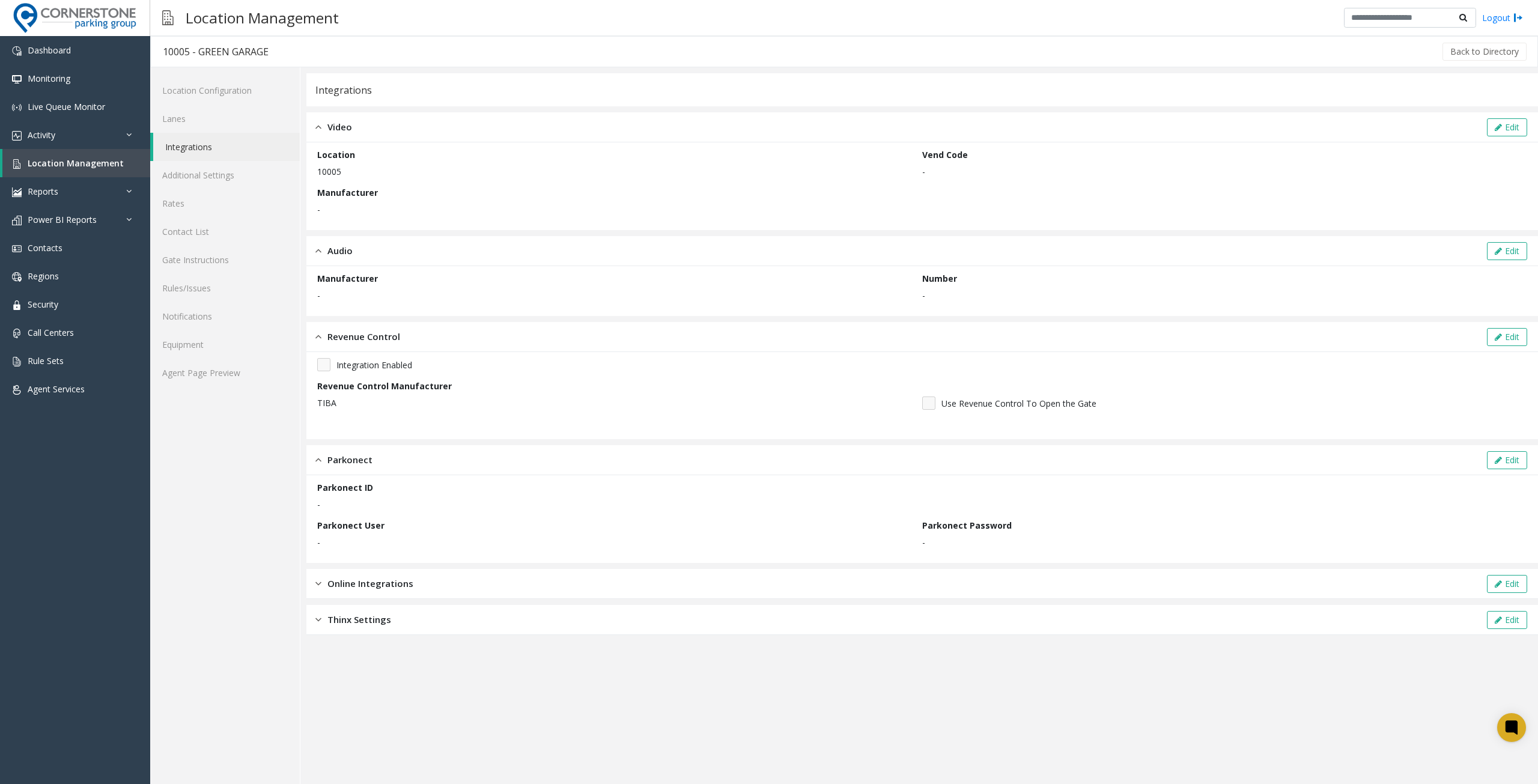
click at [416, 576] on div "Online Integrations Edit" at bounding box center [922, 583] width 1232 height 30
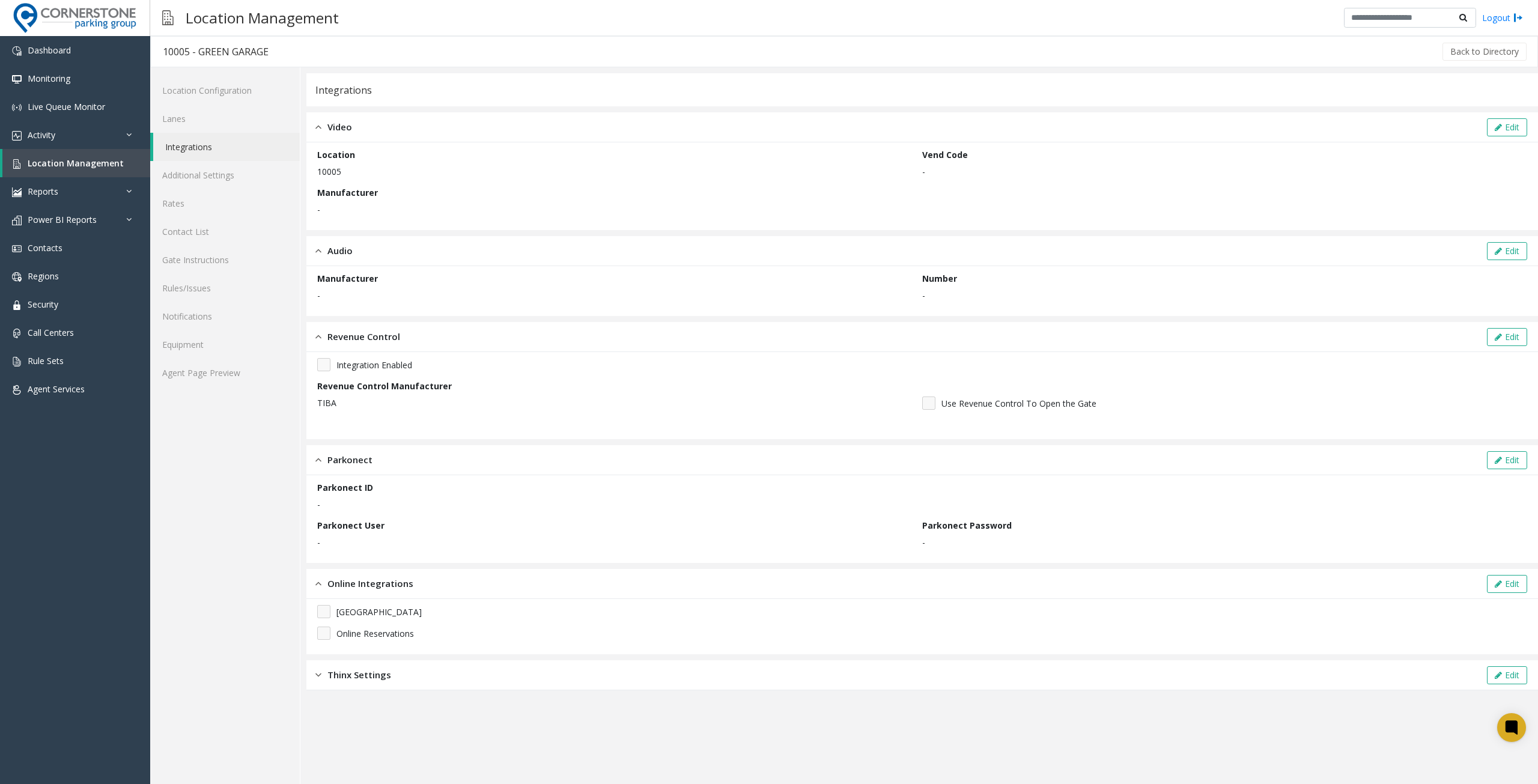
click at [406, 679] on div "Thinx Settings Edit" at bounding box center [922, 675] width 1232 height 30
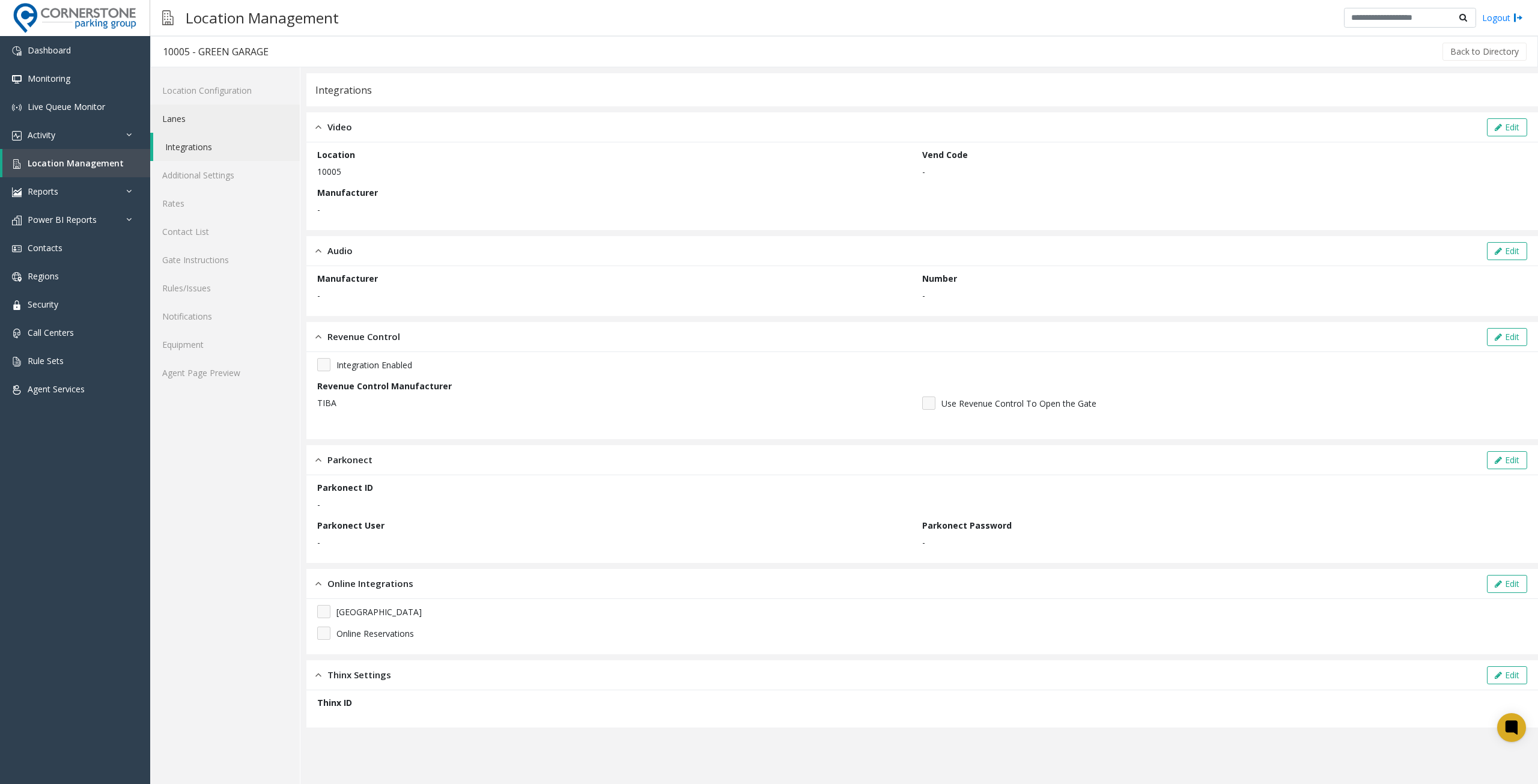
click at [209, 120] on link "Lanes" at bounding box center [225, 118] width 150 height 28
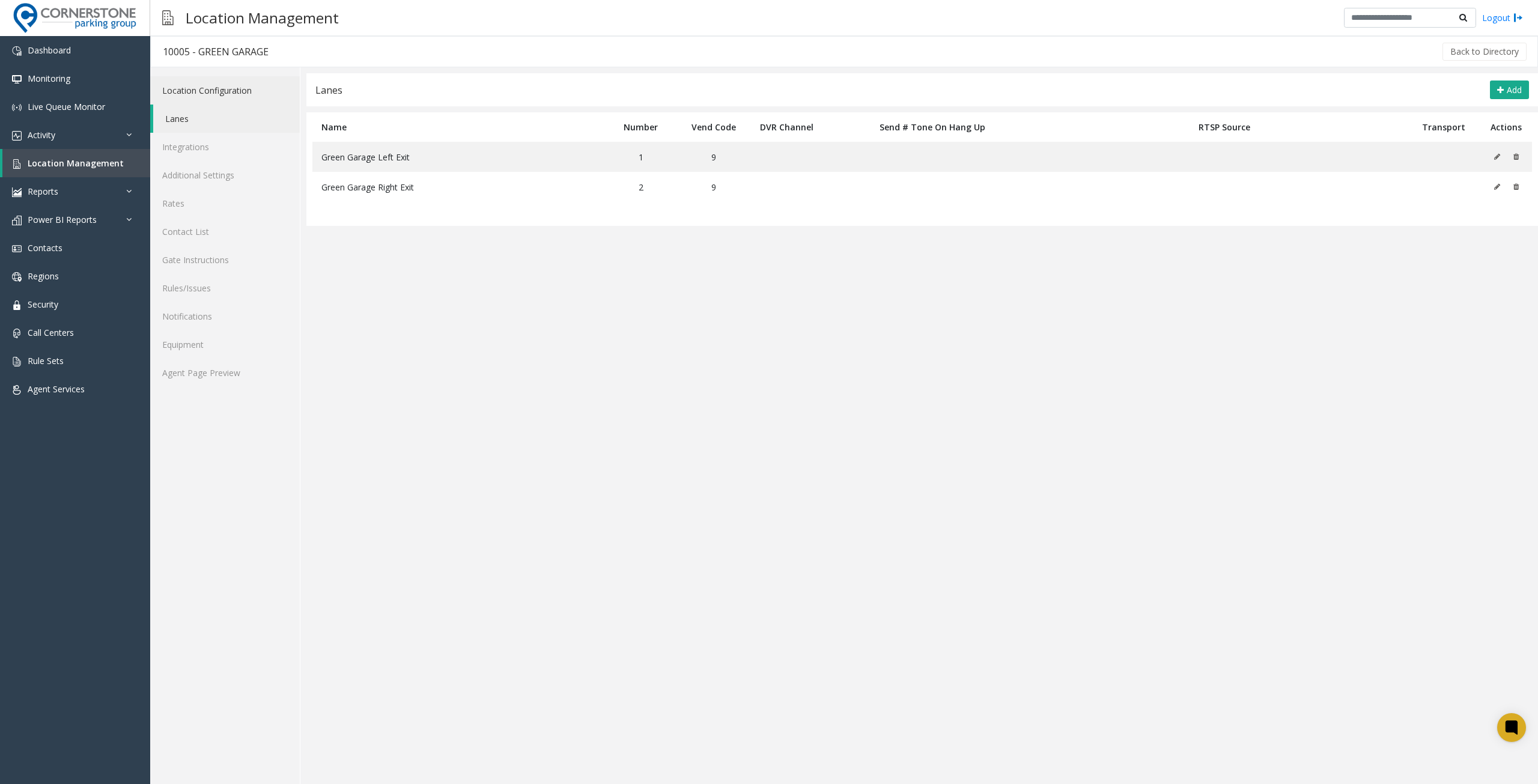
click at [221, 86] on link "Location Configuration" at bounding box center [225, 90] width 150 height 28
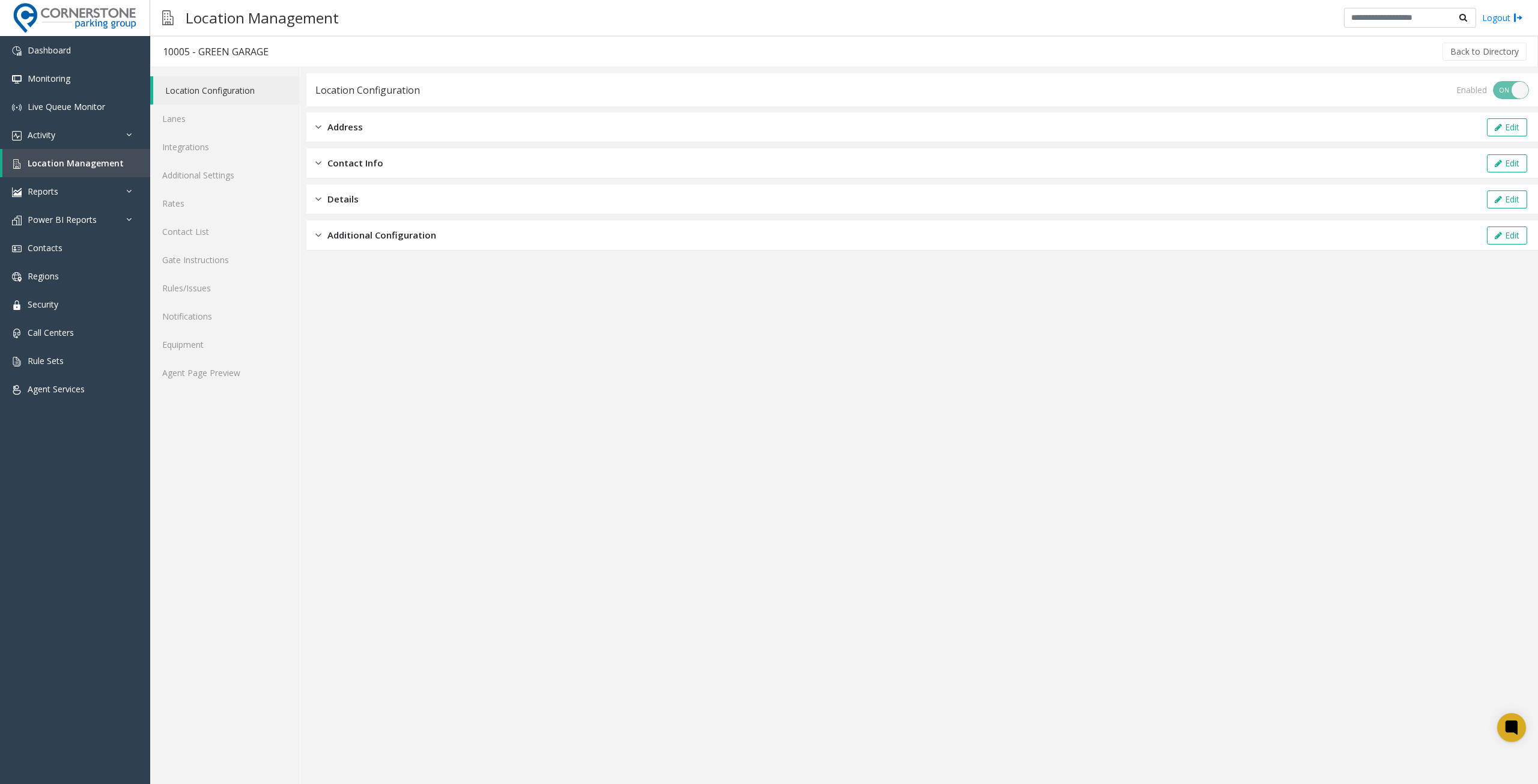
click at [344, 138] on div "Address Edit" at bounding box center [922, 127] width 1232 height 30
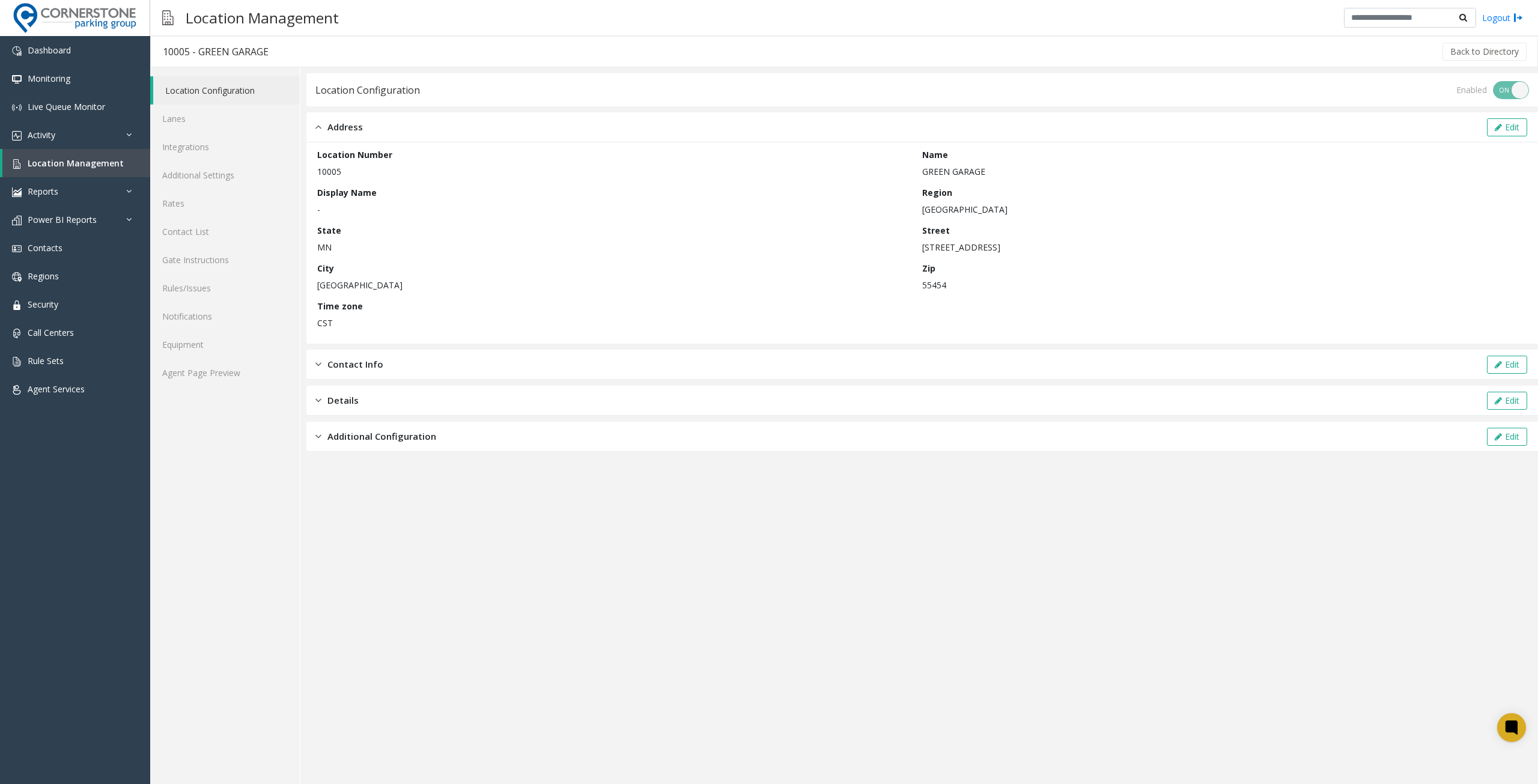
click at [392, 365] on div "Contact Info Edit" at bounding box center [922, 365] width 1232 height 30
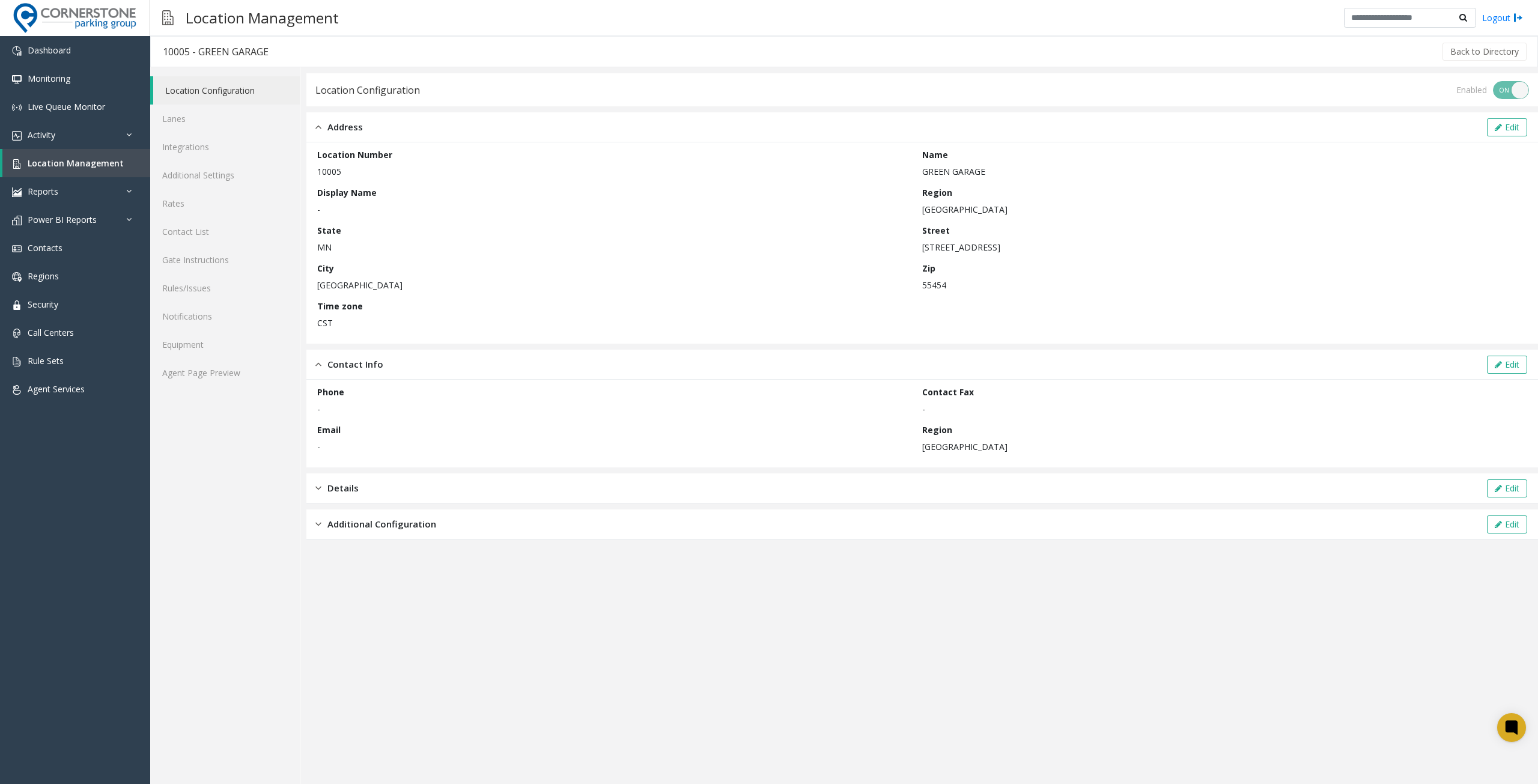
click at [424, 495] on div "Details Edit" at bounding box center [922, 488] width 1232 height 30
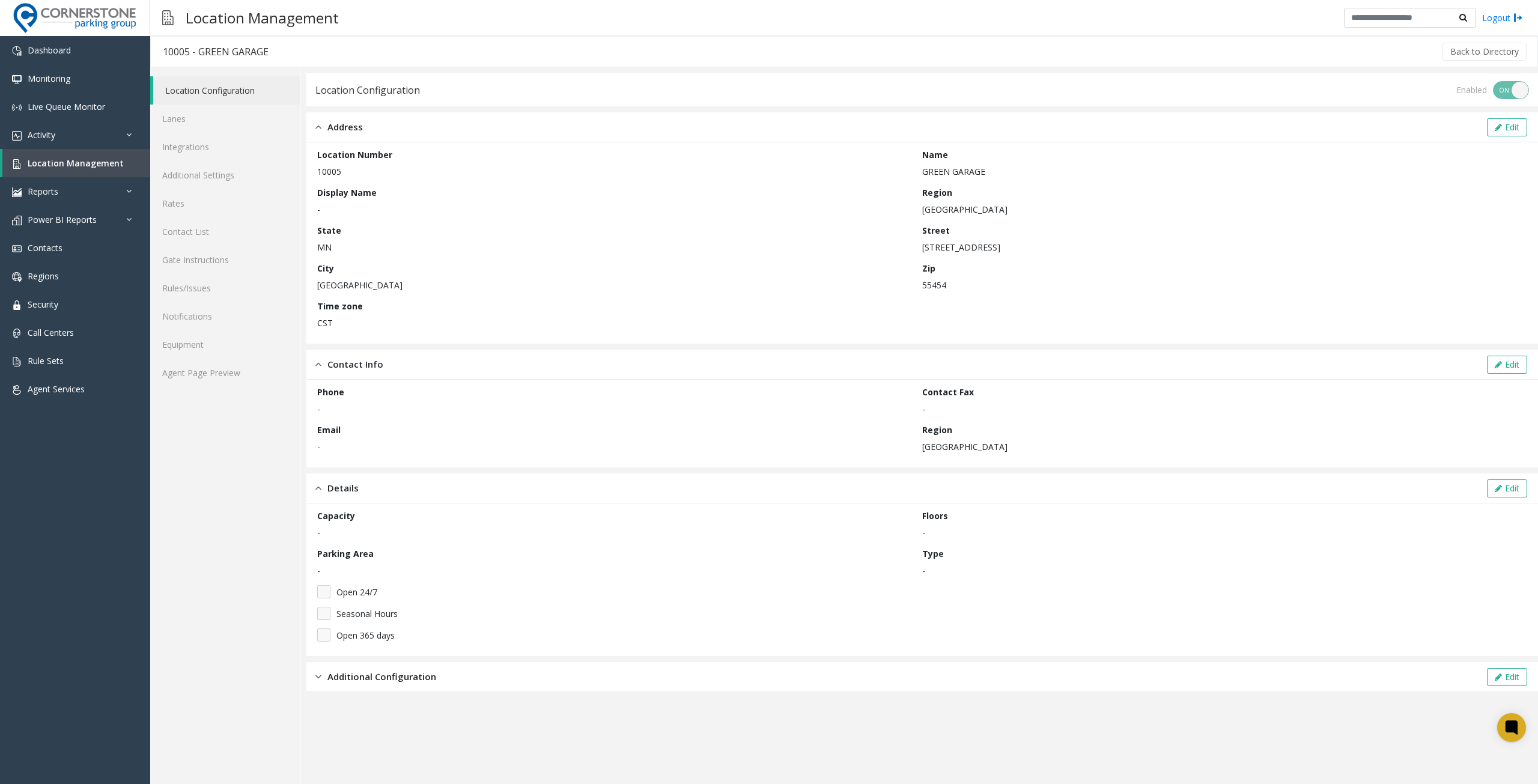
click at [464, 682] on div "Additional Configuration Edit" at bounding box center [922, 676] width 1232 height 30
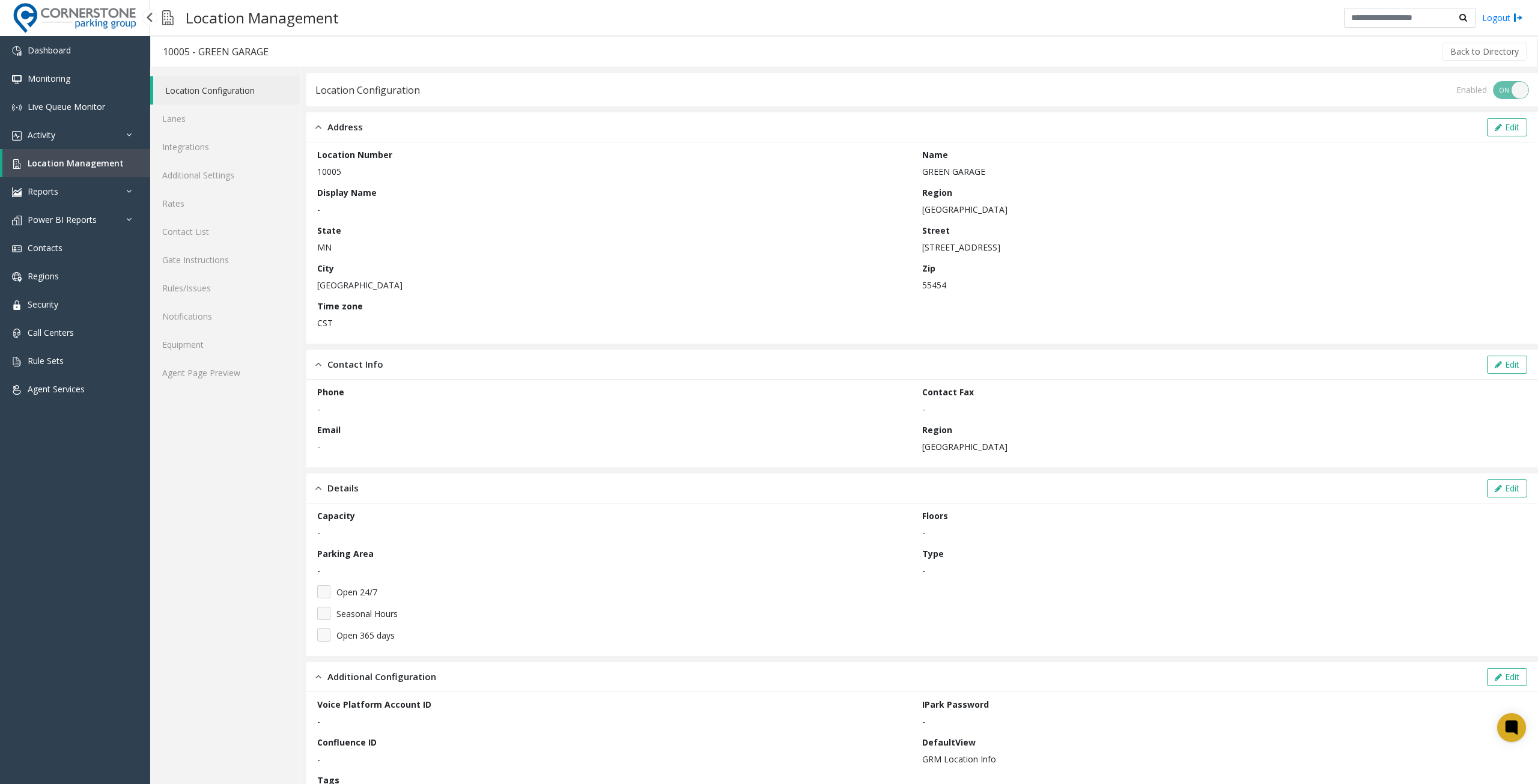
click at [80, 167] on span "Location Management" at bounding box center [76, 163] width 96 height 11
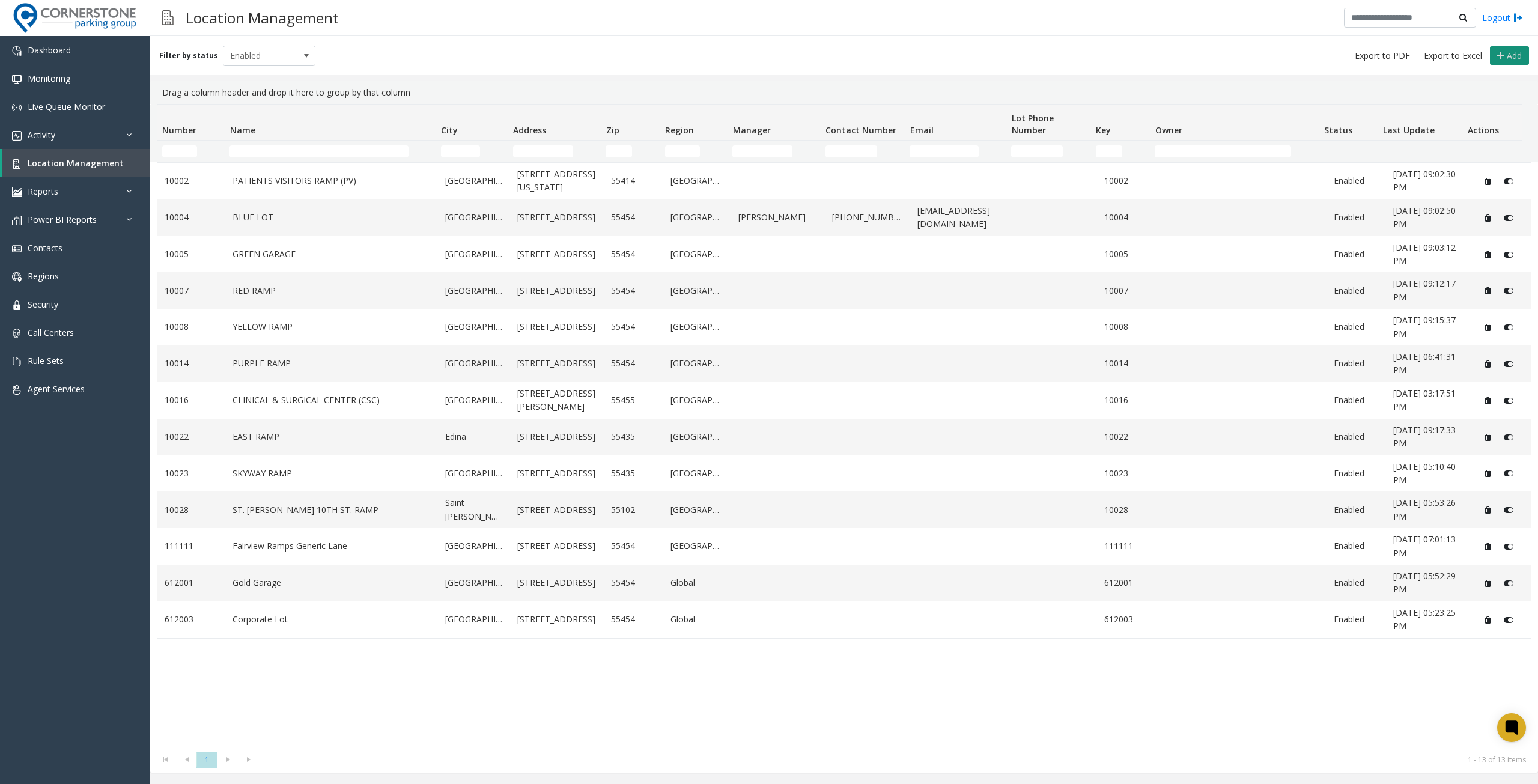
click at [1511, 56] on span "Add" at bounding box center [1515, 56] width 15 height 11
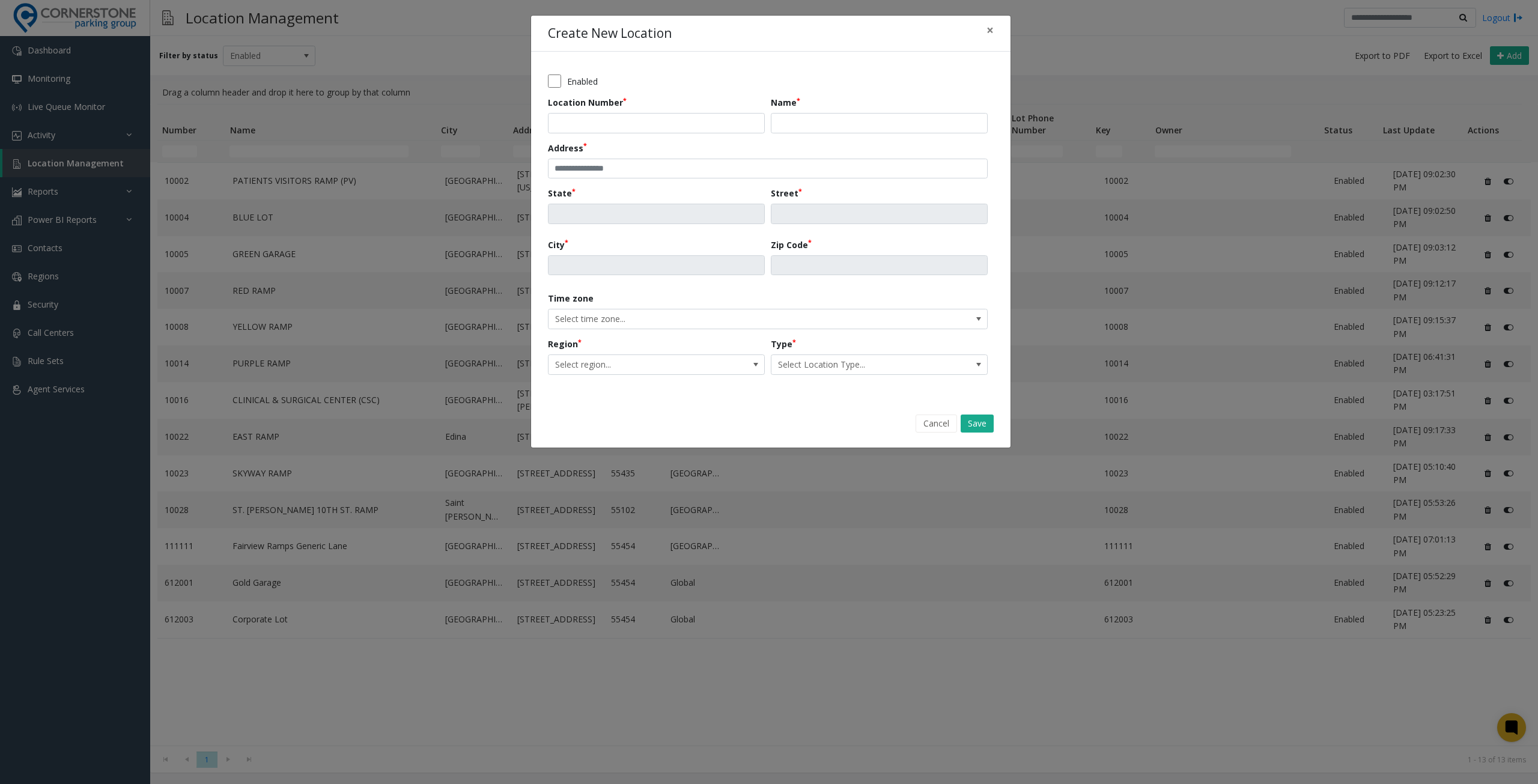
click at [697, 111] on div "Location Number" at bounding box center [659, 115] width 223 height 37
click at [701, 117] on input "Location Number" at bounding box center [657, 123] width 217 height 21
click at [798, 123] on input "Name" at bounding box center [879, 123] width 217 height 21
paste input "**********"
type input "**********"
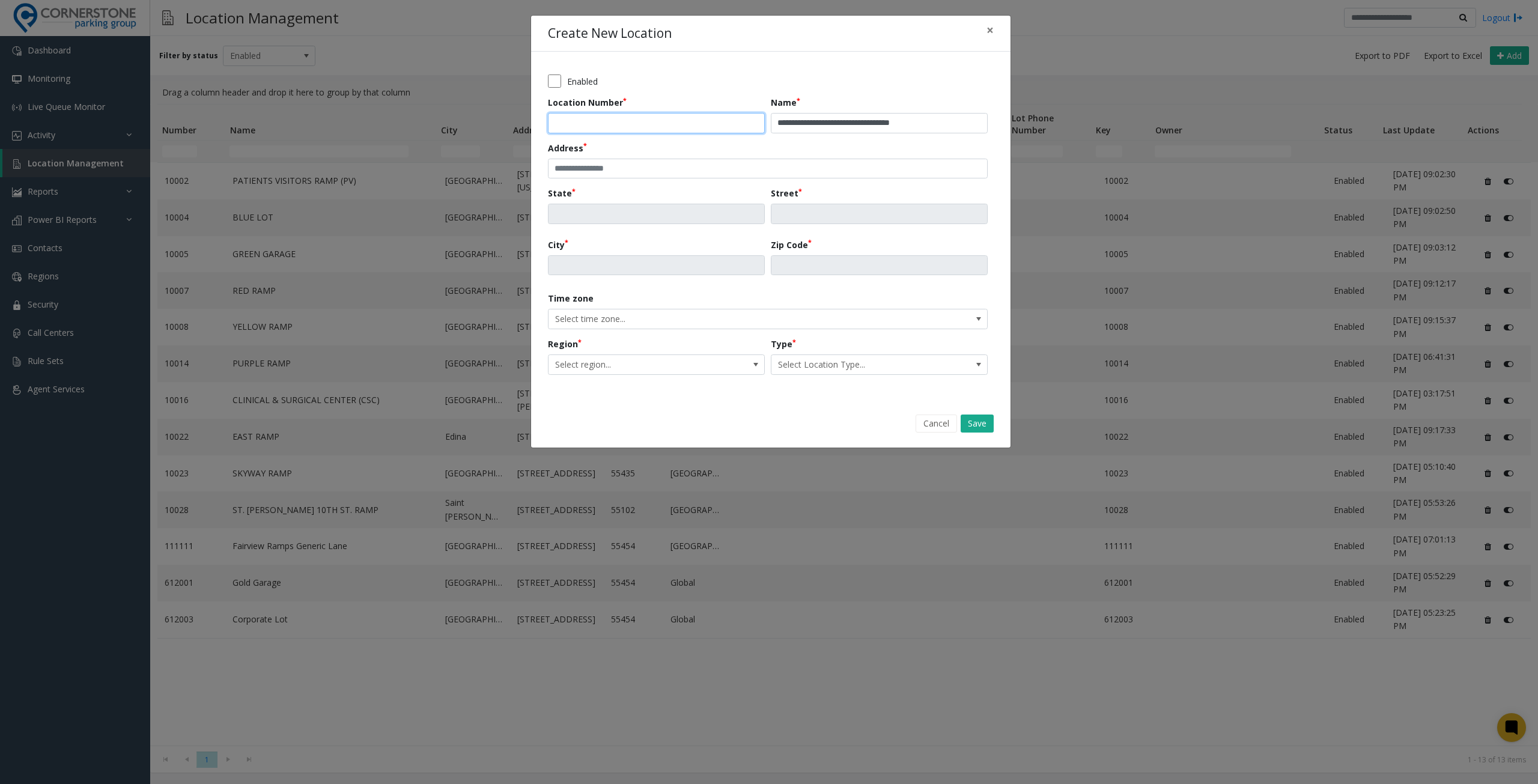
drag, startPoint x: 538, startPoint y: 117, endPoint x: 521, endPoint y: 116, distance: 17.0
click at [521, 116] on div "**********" at bounding box center [769, 392] width 1538 height 784
type input "*****"
click at [828, 159] on input "text" at bounding box center [768, 169] width 440 height 21
paste input "**********"
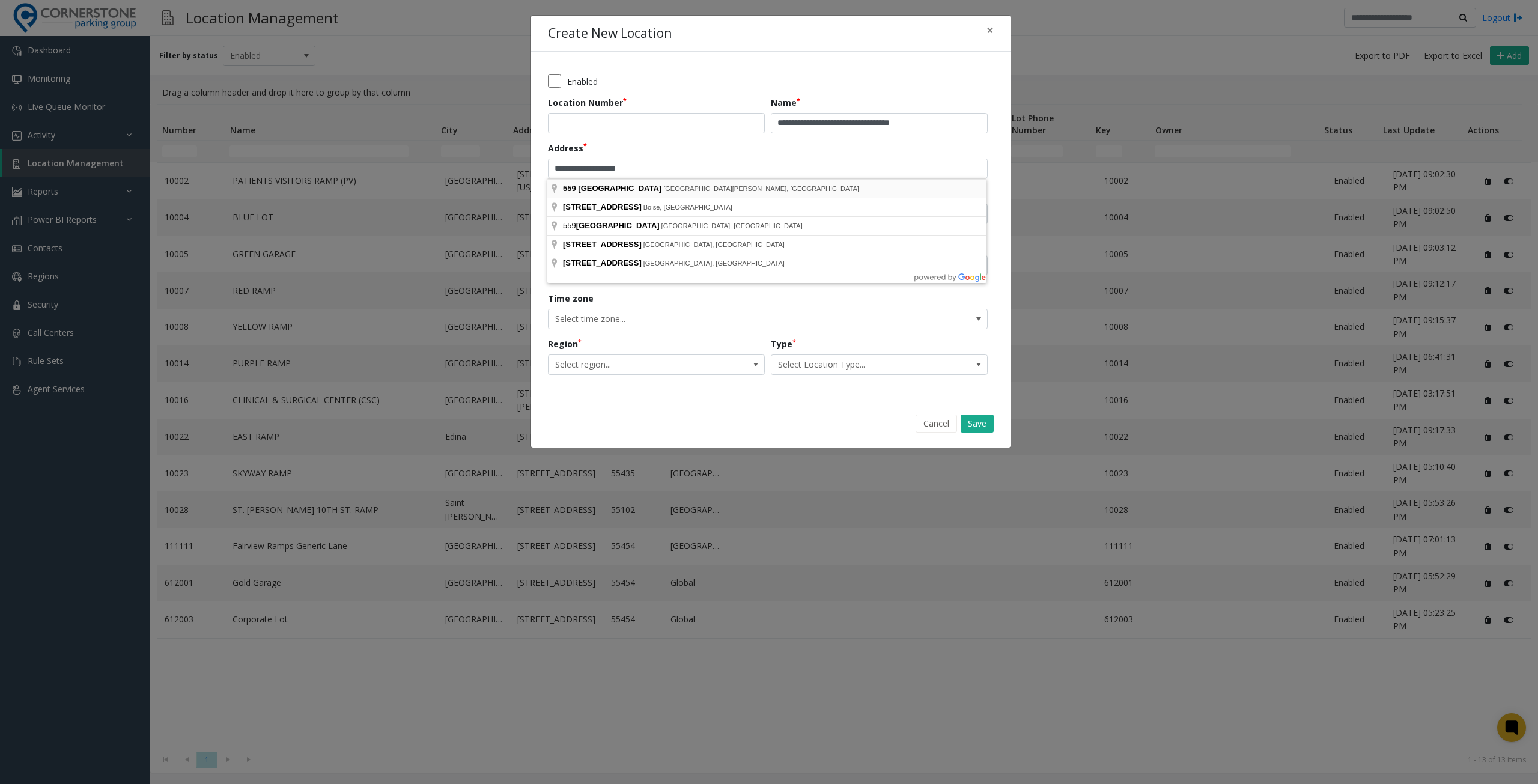
type input "**********"
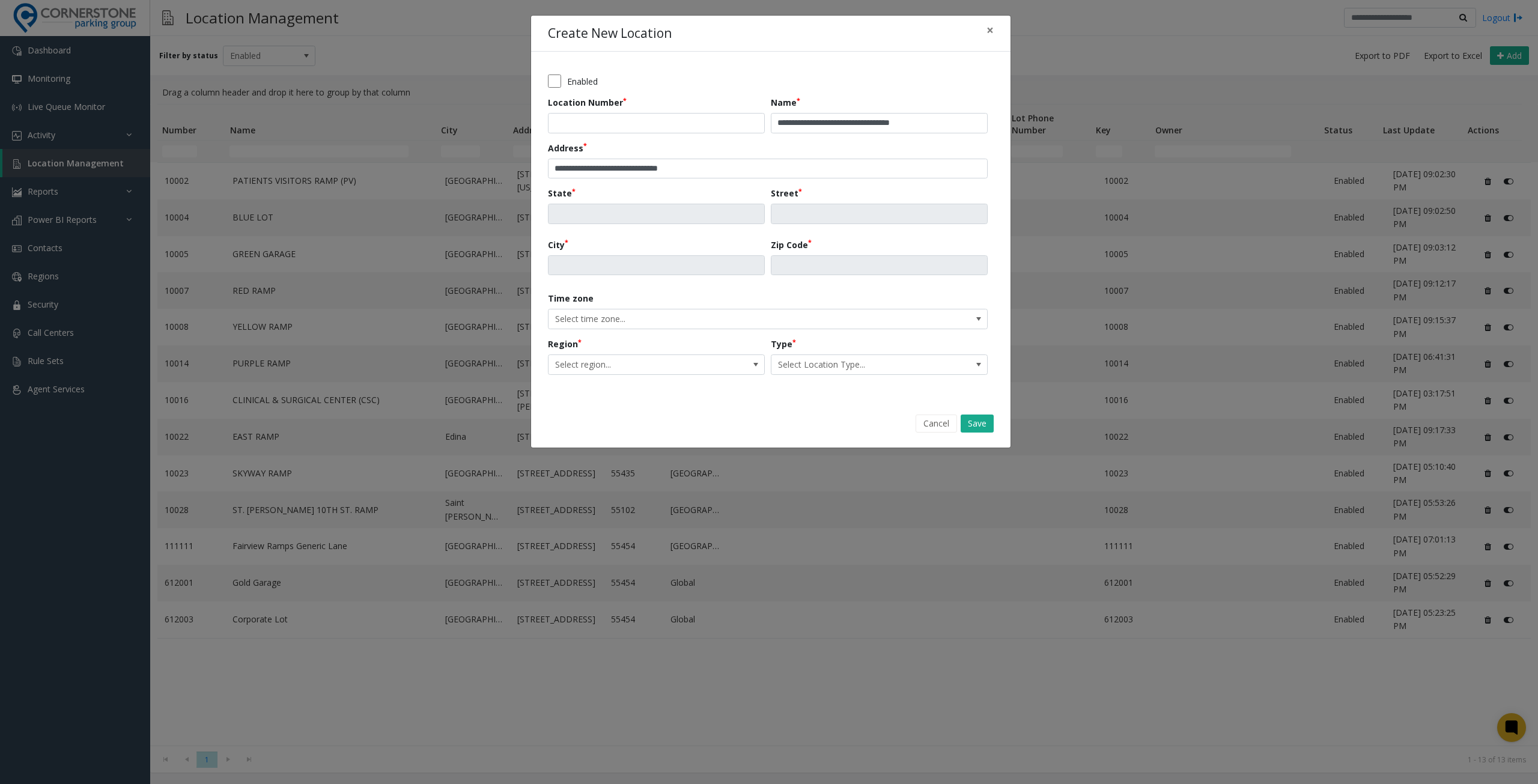
type input "**"
type input "**********"
type input "*****"
click at [723, 361] on span "Select region..." at bounding box center [657, 365] width 217 height 21
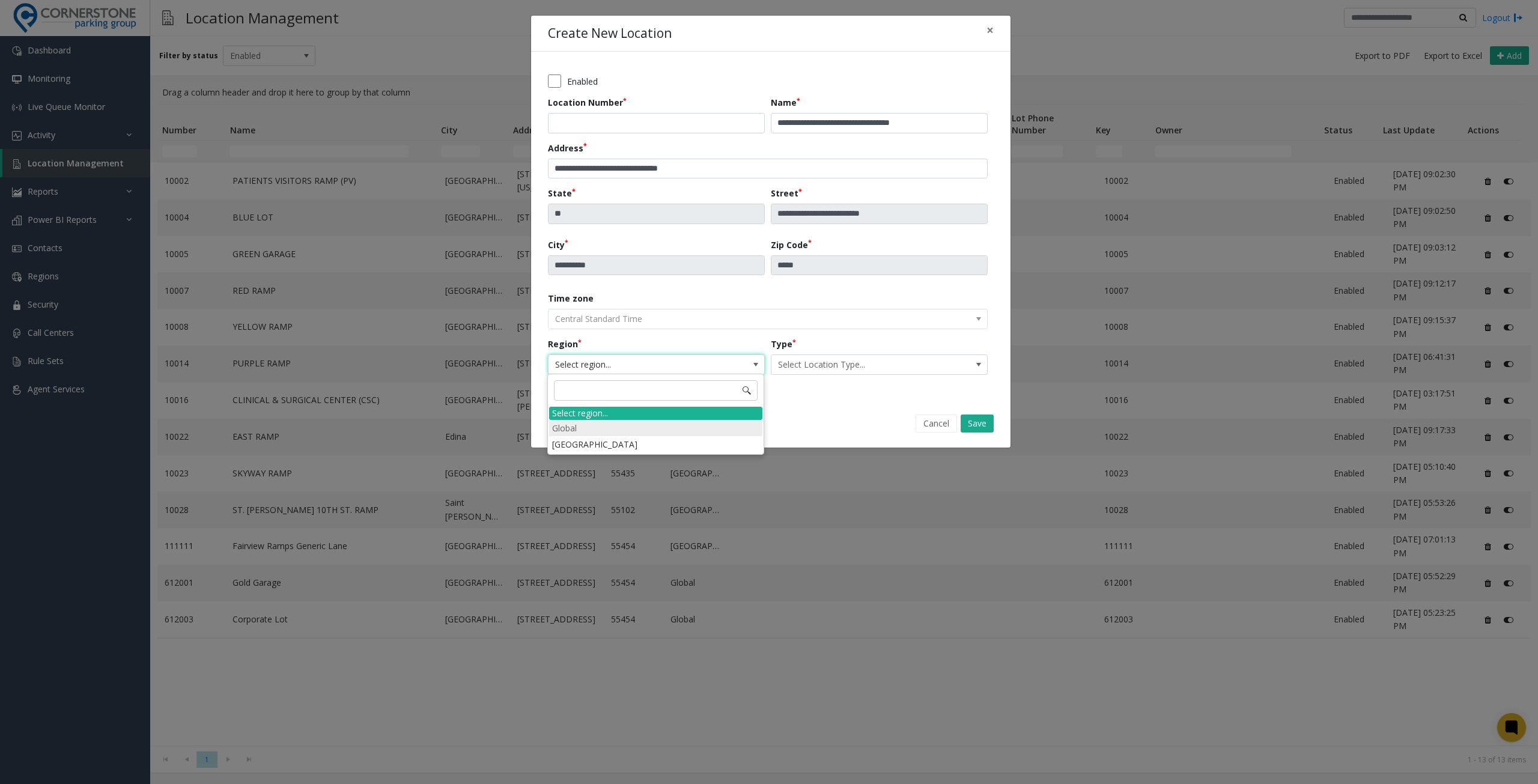
click at [638, 429] on li "Global" at bounding box center [656, 428] width 213 height 16
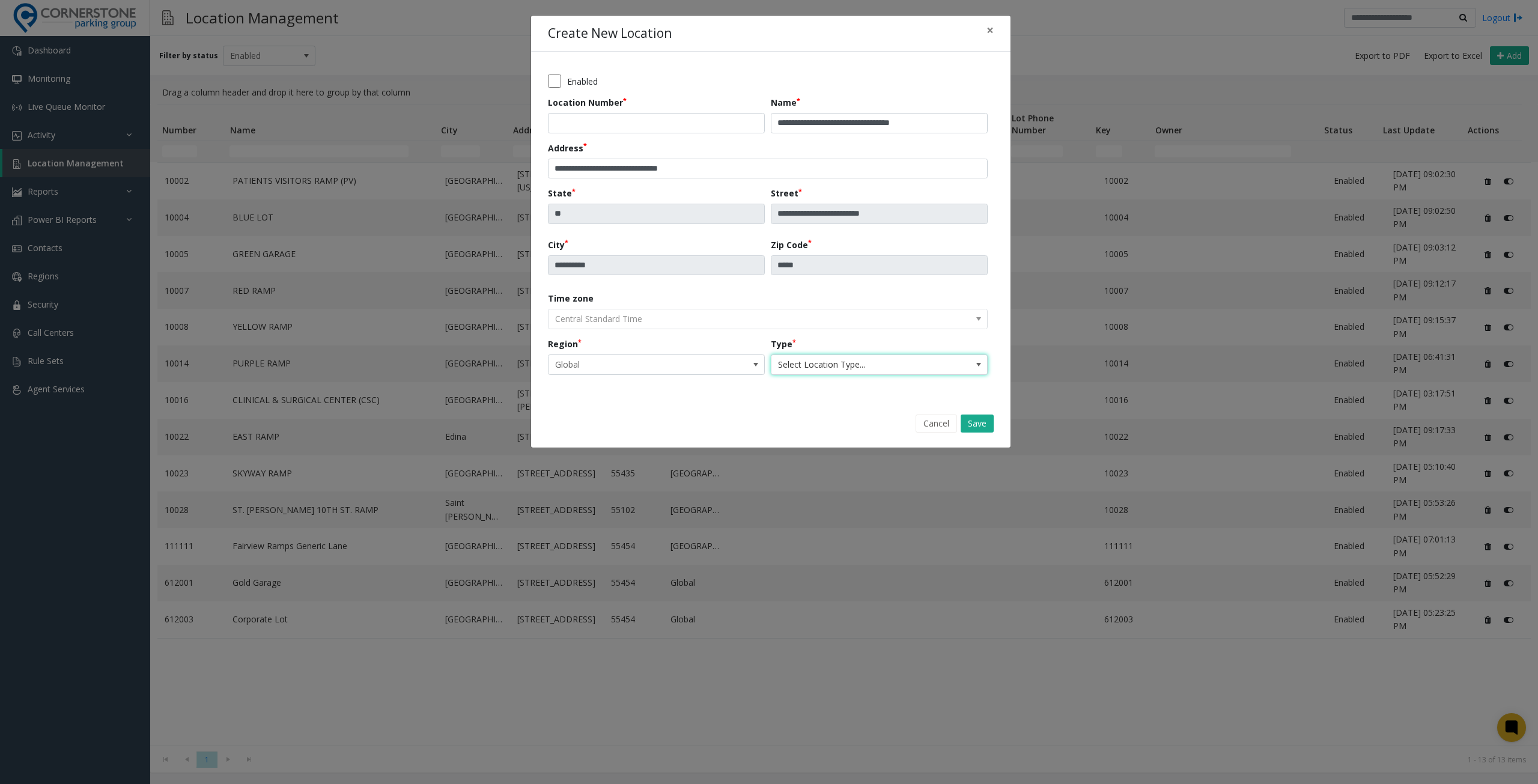
click at [865, 359] on span "Select Location Type..." at bounding box center [858, 365] width 173 height 19
click at [827, 423] on li "Garage" at bounding box center [879, 428] width 213 height 16
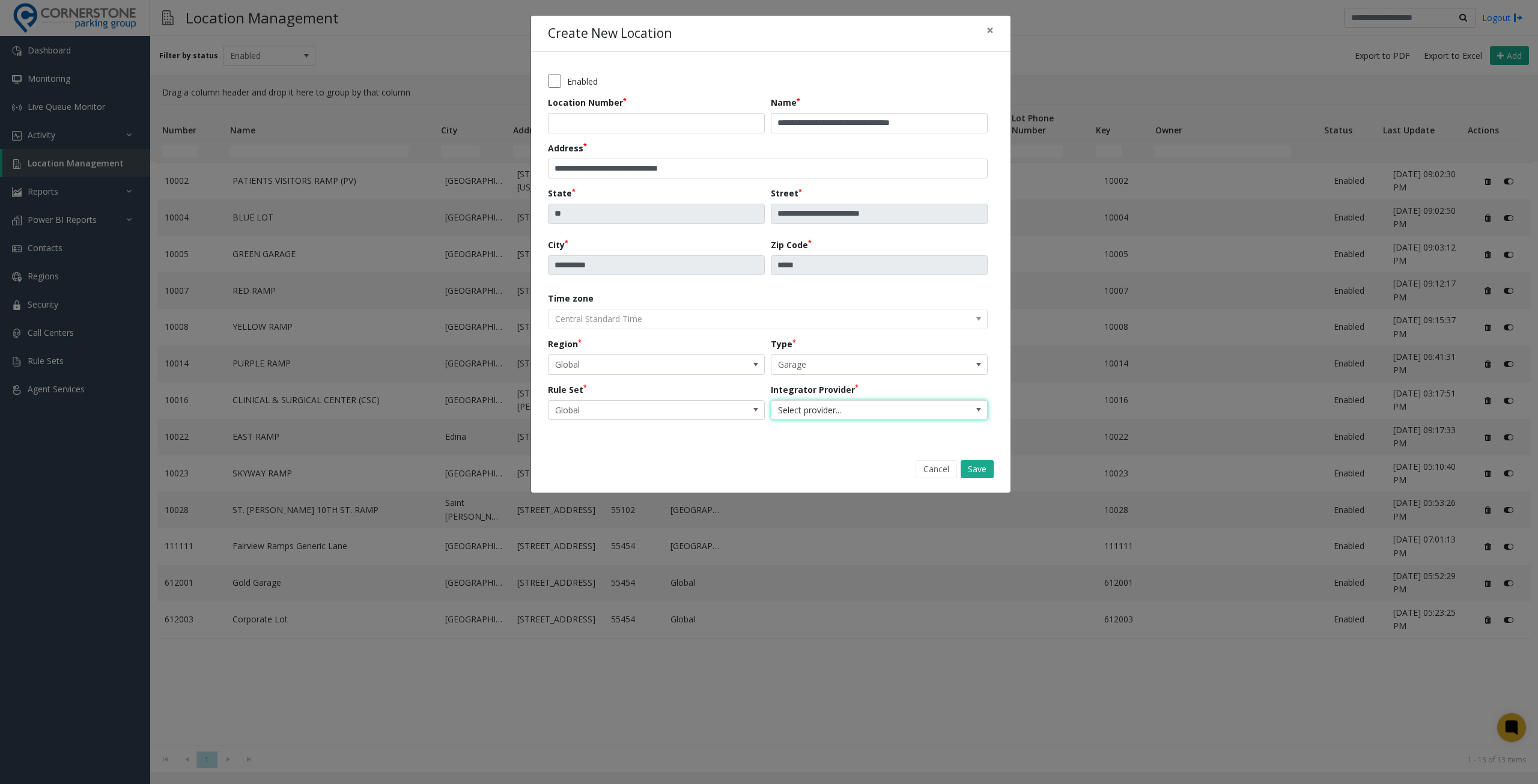
click at [799, 410] on span "Select provider..." at bounding box center [858, 410] width 173 height 19
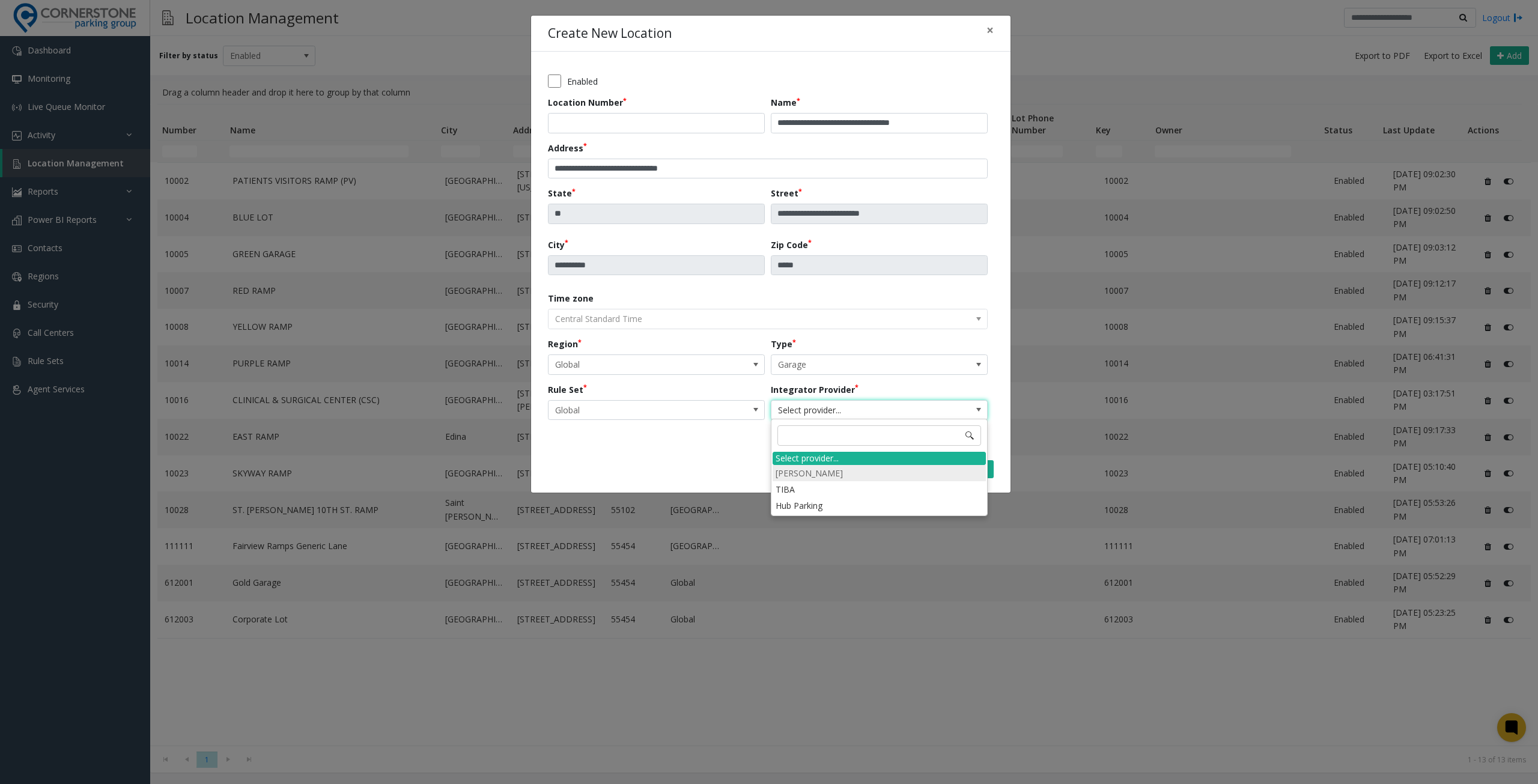
click at [813, 472] on li "[PERSON_NAME]" at bounding box center [879, 473] width 213 height 16
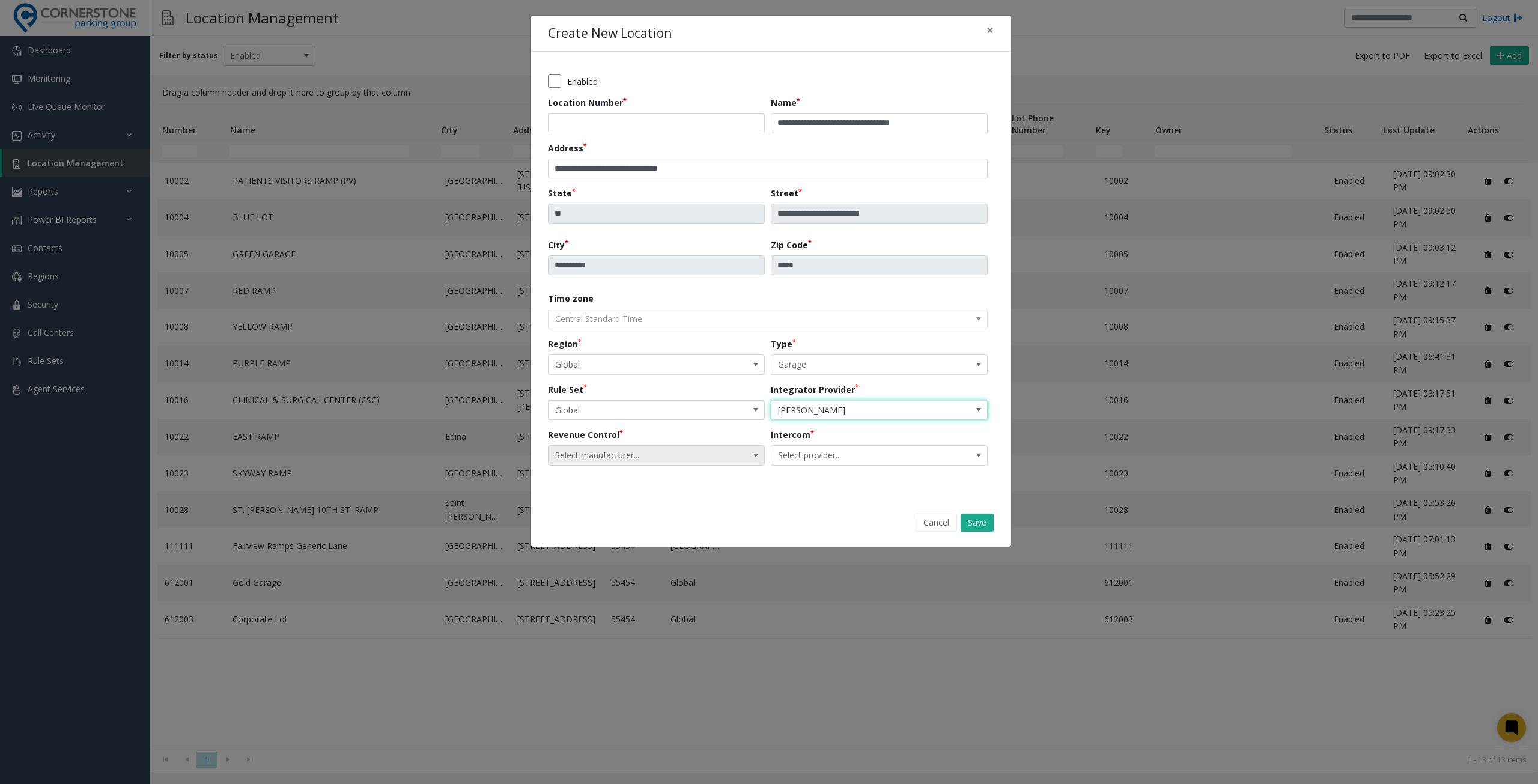
click at [711, 452] on span "Select manufacturer..." at bounding box center [635, 455] width 173 height 19
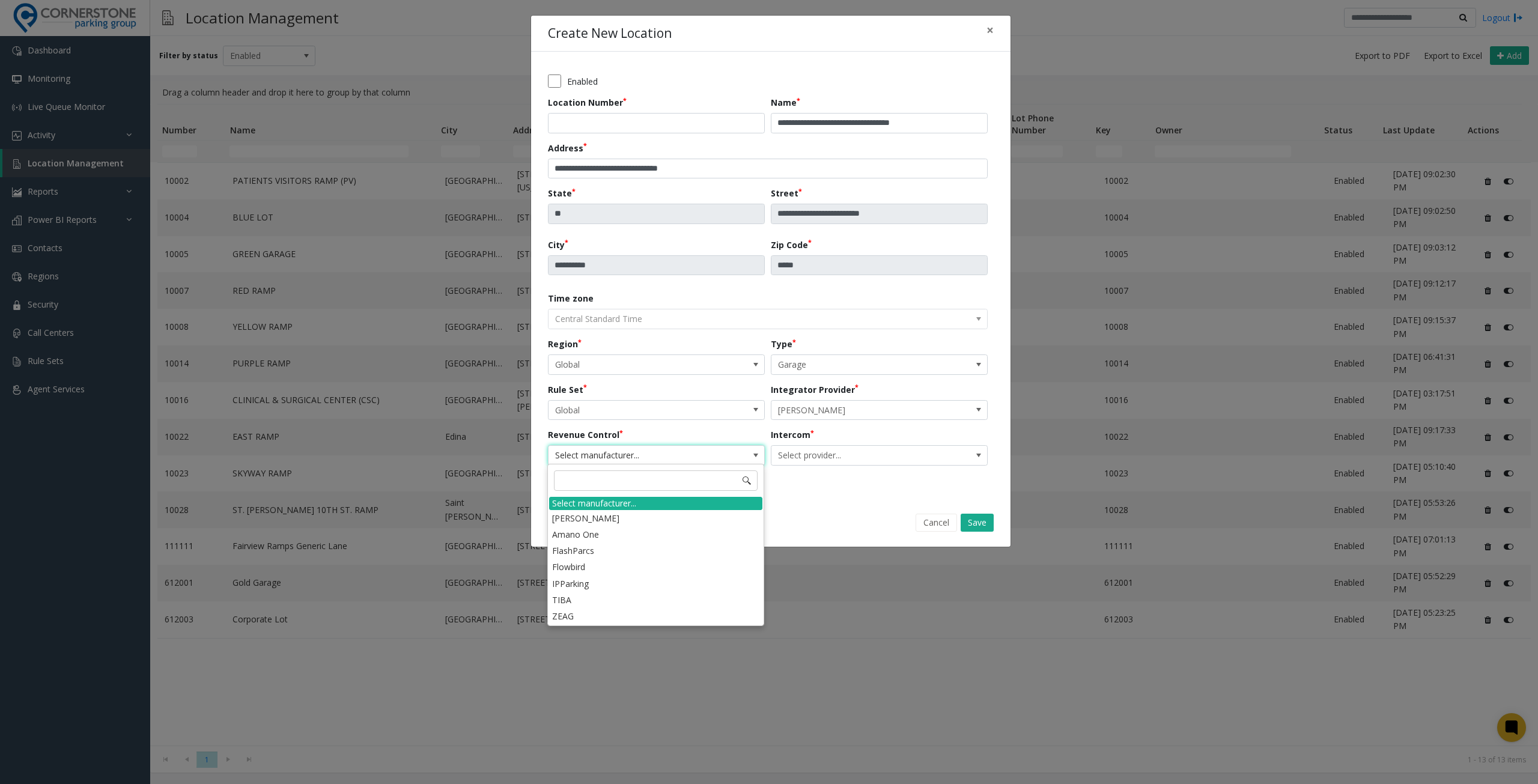
click at [710, 455] on span "Select manufacturer..." at bounding box center [635, 455] width 173 height 19
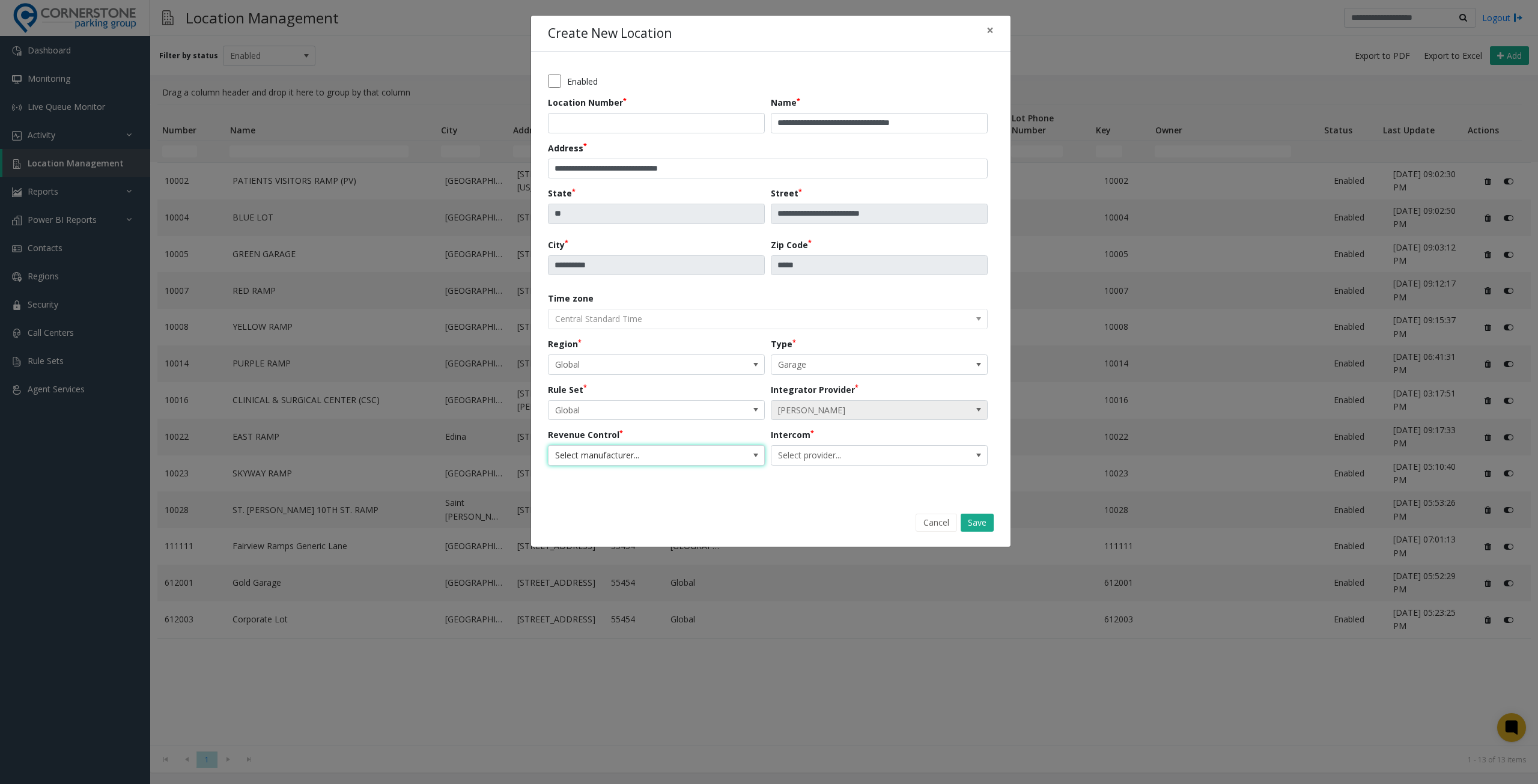
click at [816, 409] on span "[PERSON_NAME]" at bounding box center [858, 410] width 173 height 19
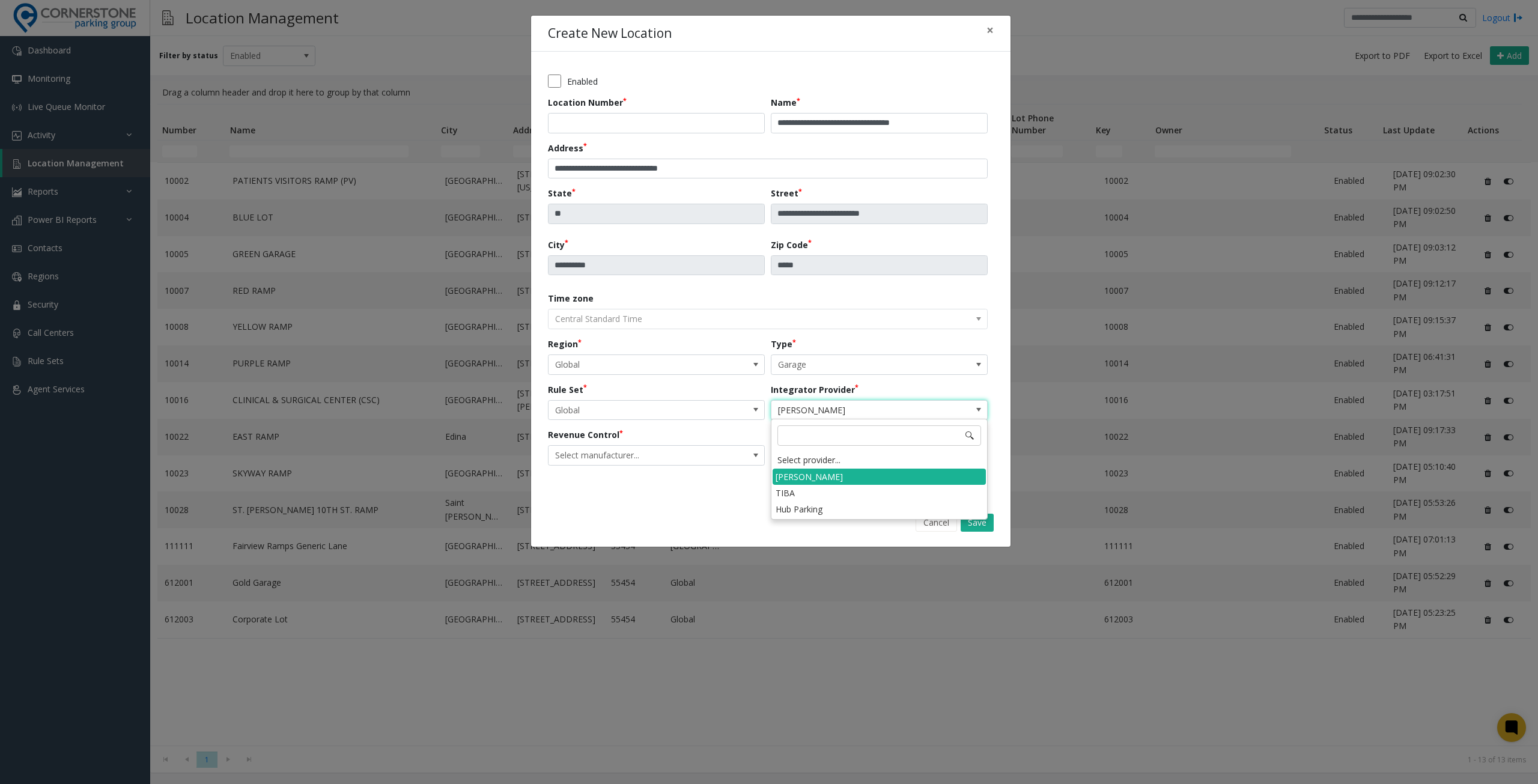
click at [816, 409] on span "[PERSON_NAME]" at bounding box center [858, 410] width 173 height 19
click at [728, 460] on span "Select manufacturer..." at bounding box center [657, 455] width 217 height 21
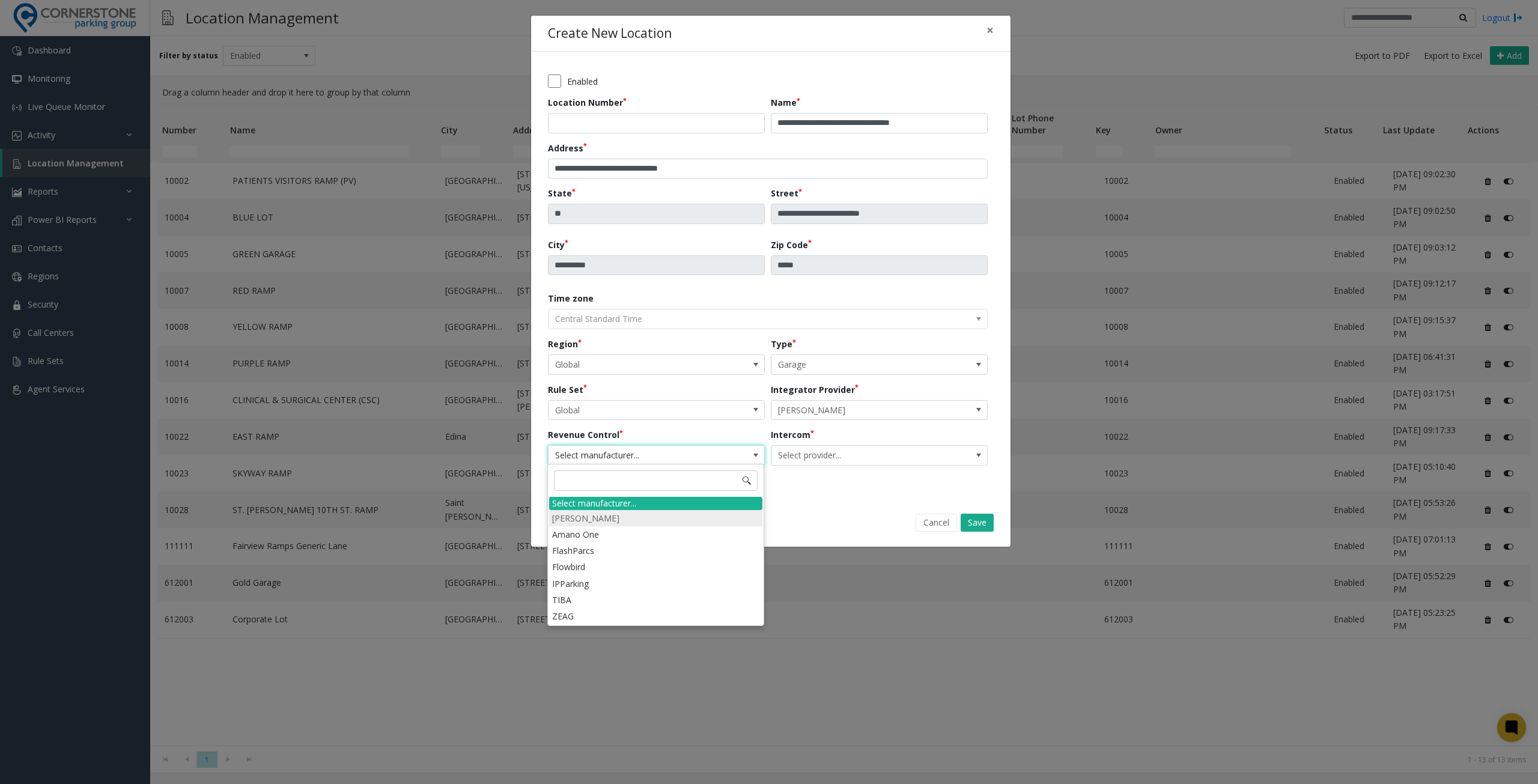
click at [702, 516] on li "[PERSON_NAME]" at bounding box center [656, 518] width 213 height 16
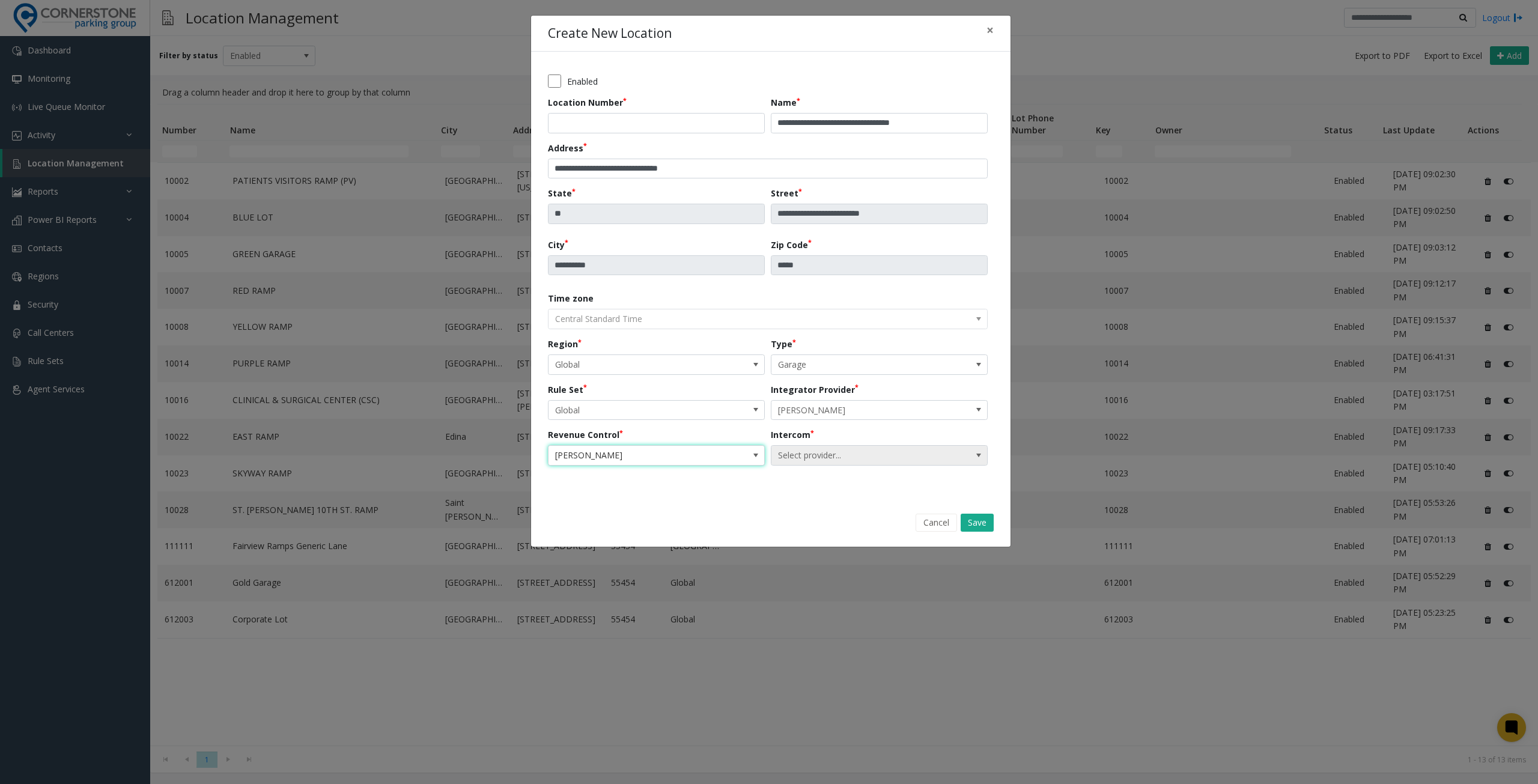
click at [818, 453] on span "Select provider..." at bounding box center [858, 455] width 173 height 19
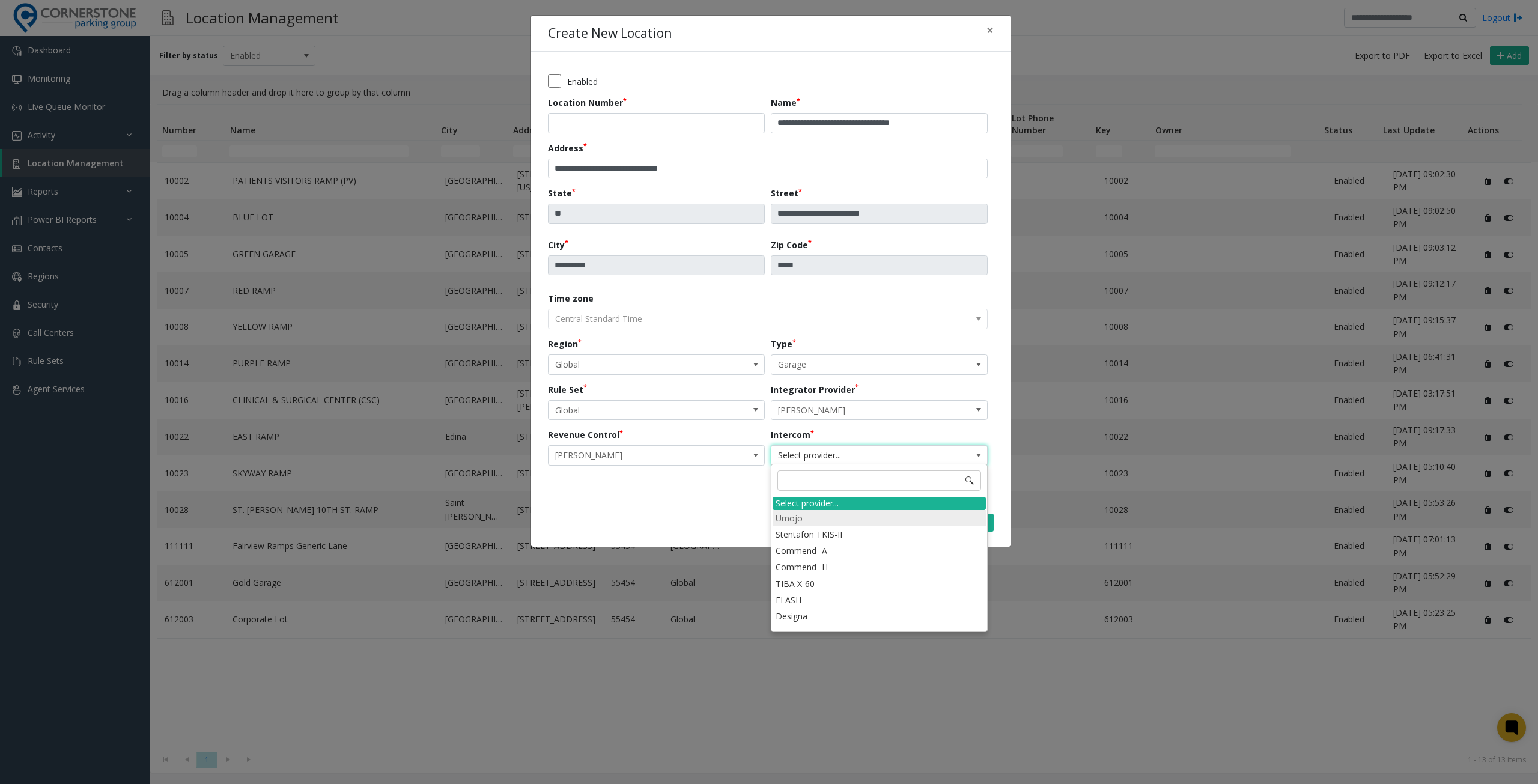
click at [828, 520] on li "Umojo" at bounding box center [879, 518] width 213 height 16
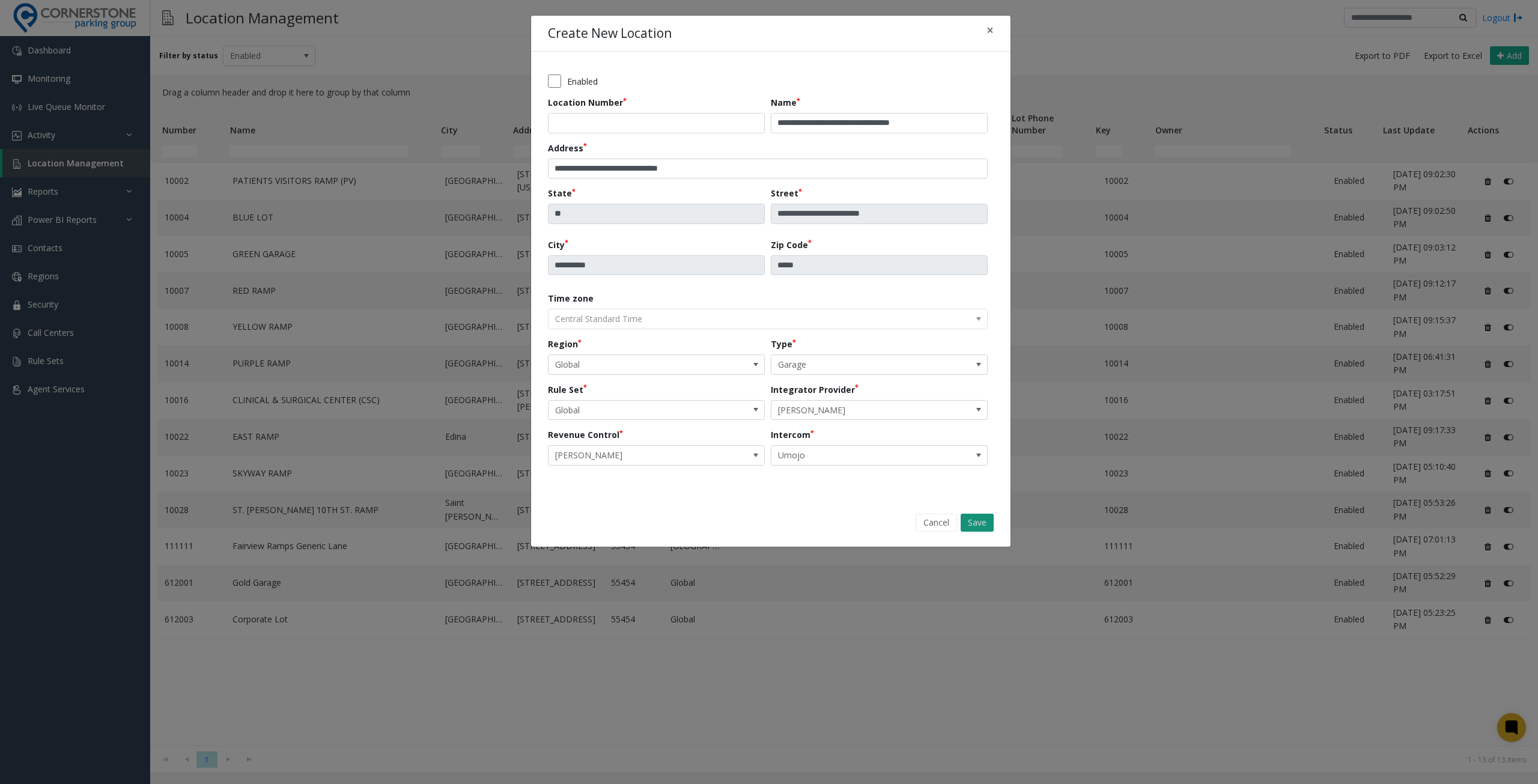
click at [977, 520] on button "Save" at bounding box center [977, 522] width 33 height 18
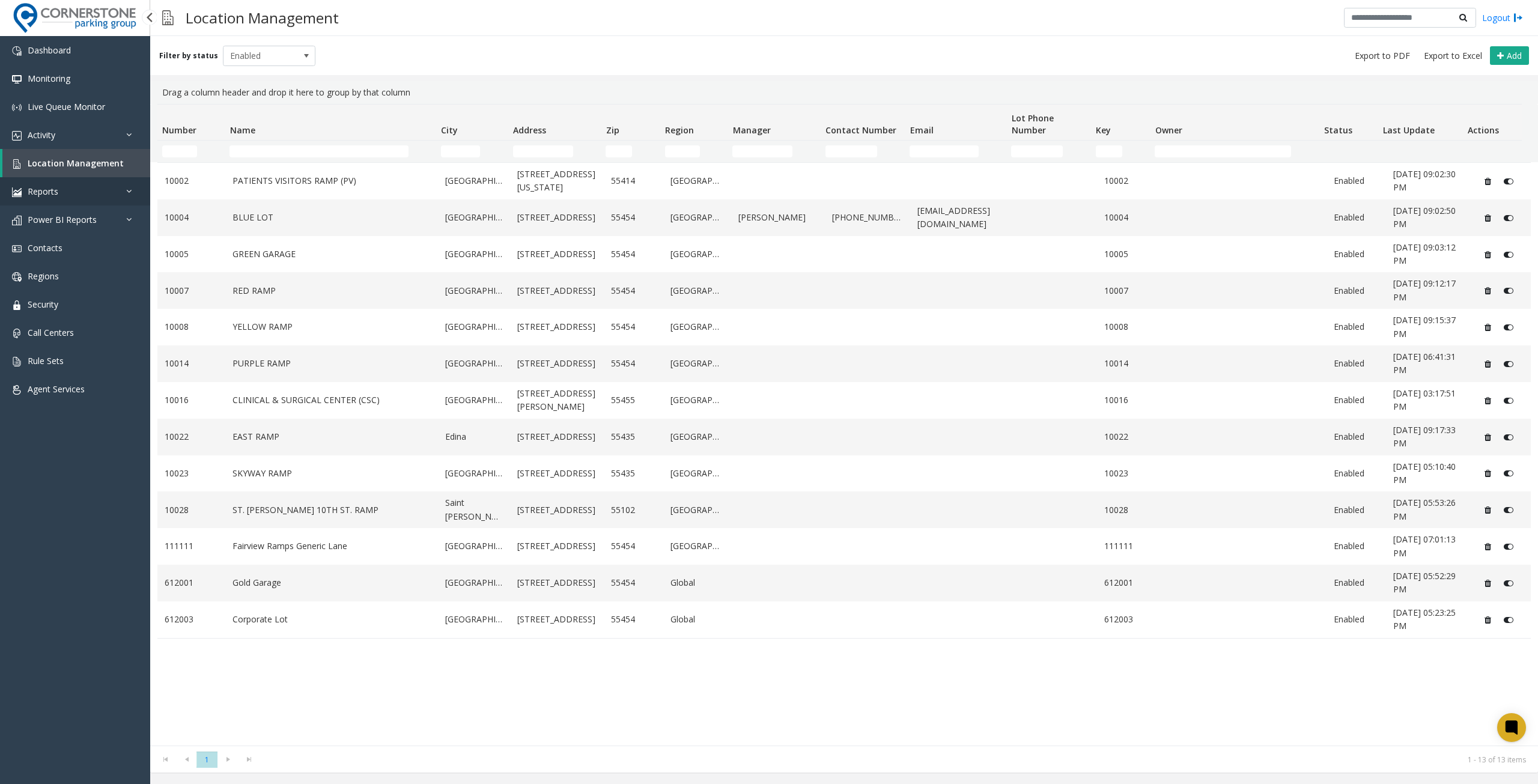
click at [44, 191] on span "Reports" at bounding box center [43, 191] width 31 height 11
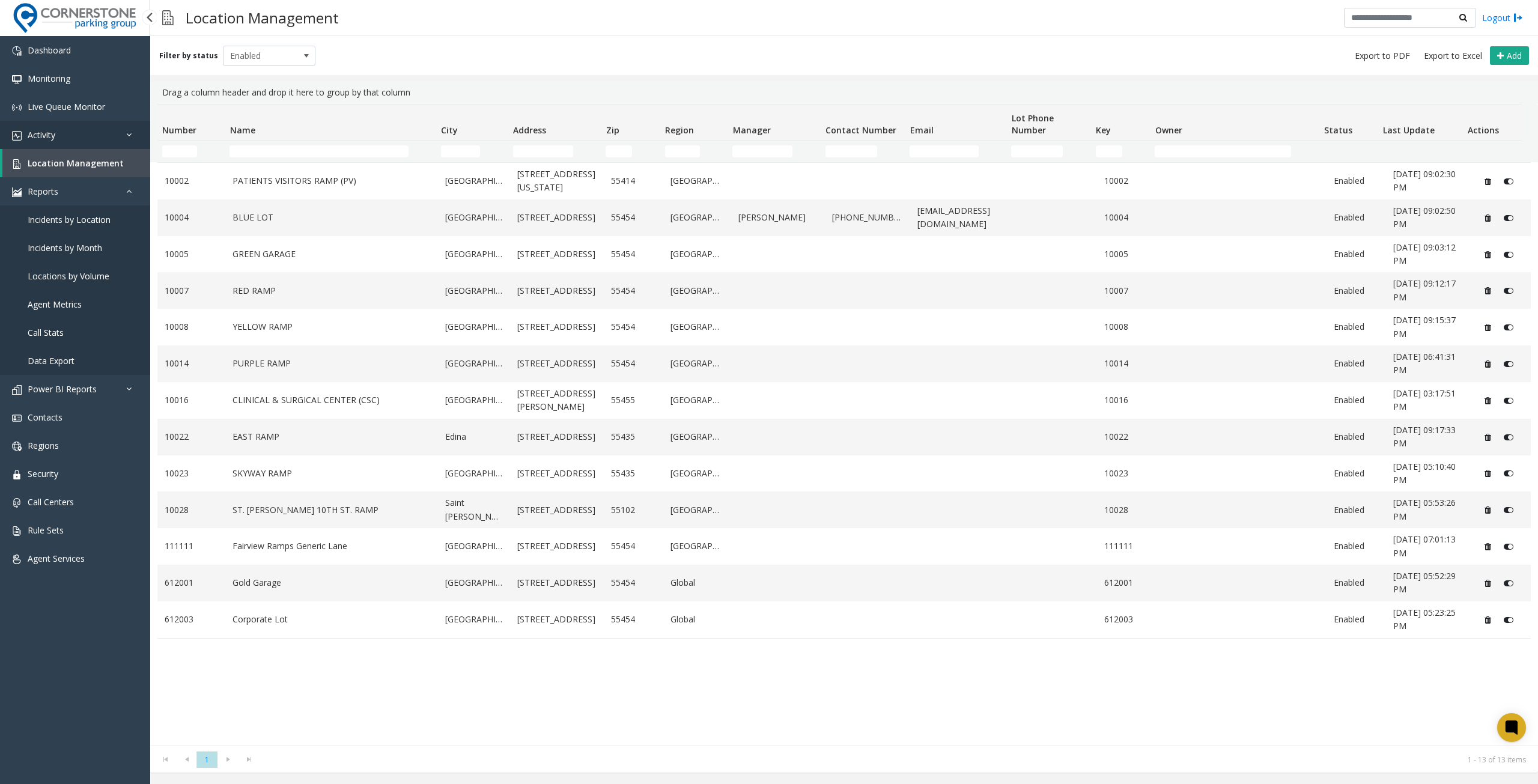
click at [60, 141] on link "Activity" at bounding box center [75, 134] width 150 height 28
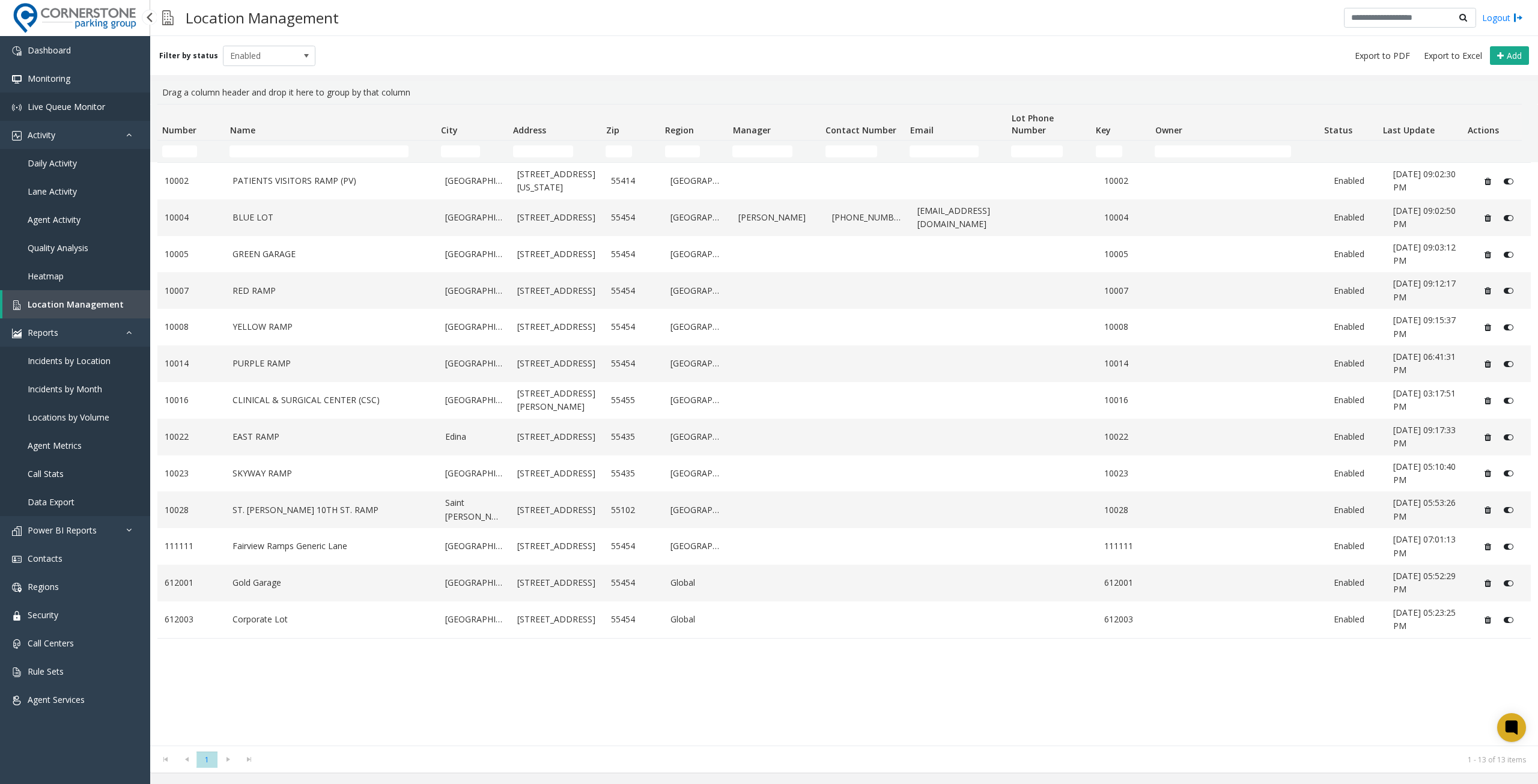
click at [68, 110] on span "Live Queue Monitor" at bounding box center [66, 106] width 78 height 11
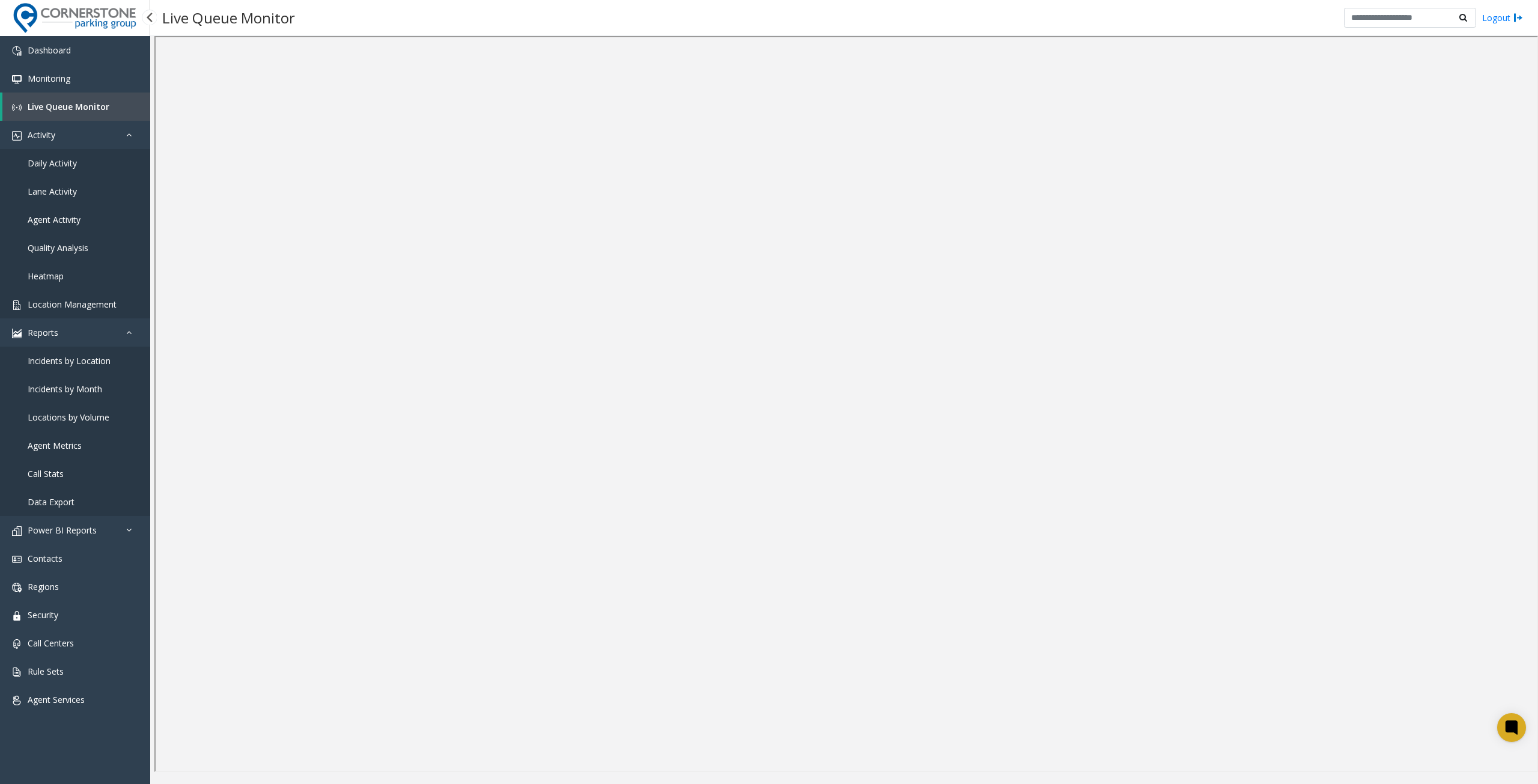
click at [78, 300] on span "Location Management" at bounding box center [72, 304] width 89 height 11
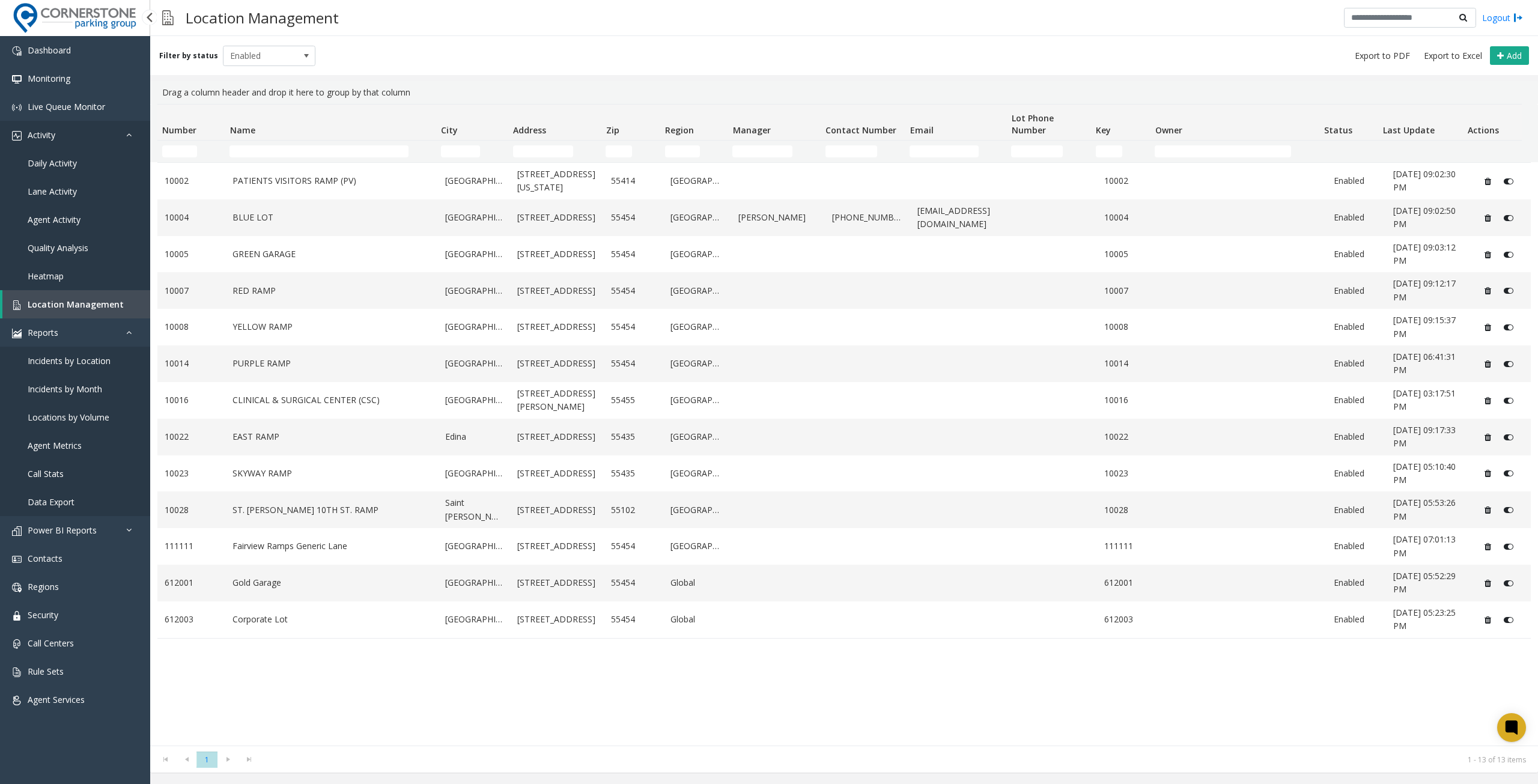
click at [129, 132] on icon at bounding box center [133, 134] width 12 height 9
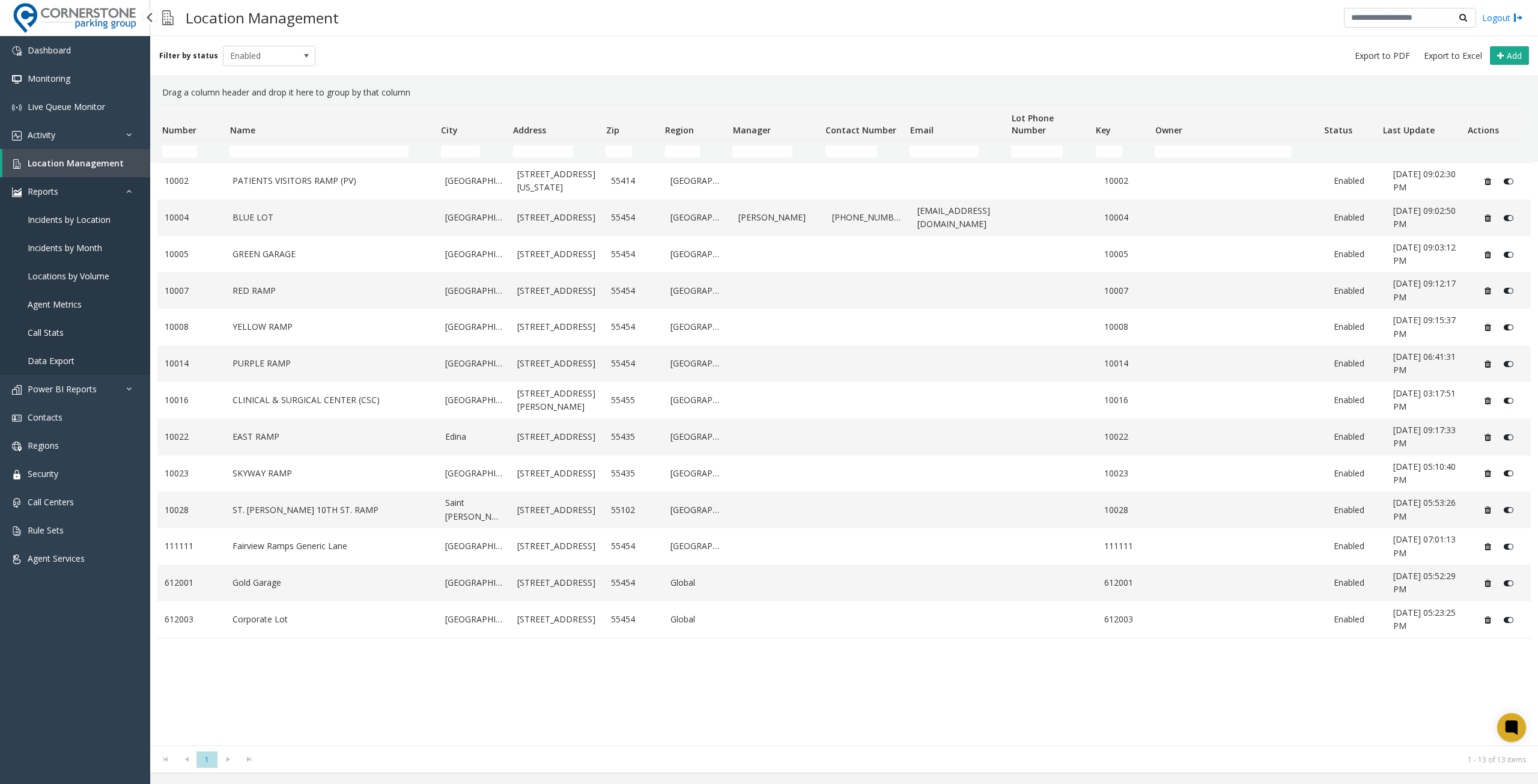
click at [126, 190] on icon at bounding box center [133, 191] width 12 height 9
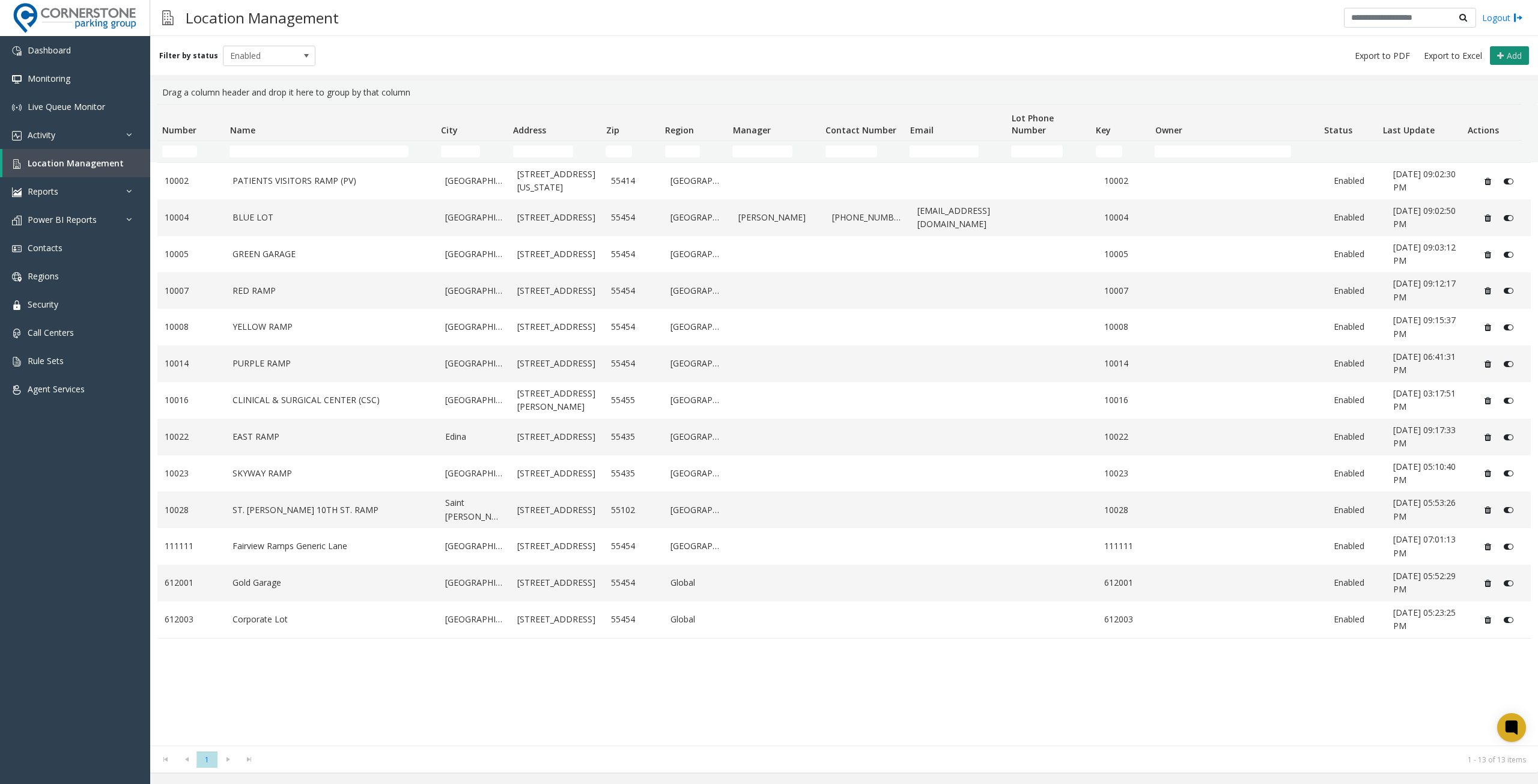
click at [1503, 54] on icon at bounding box center [1501, 56] width 7 height 9
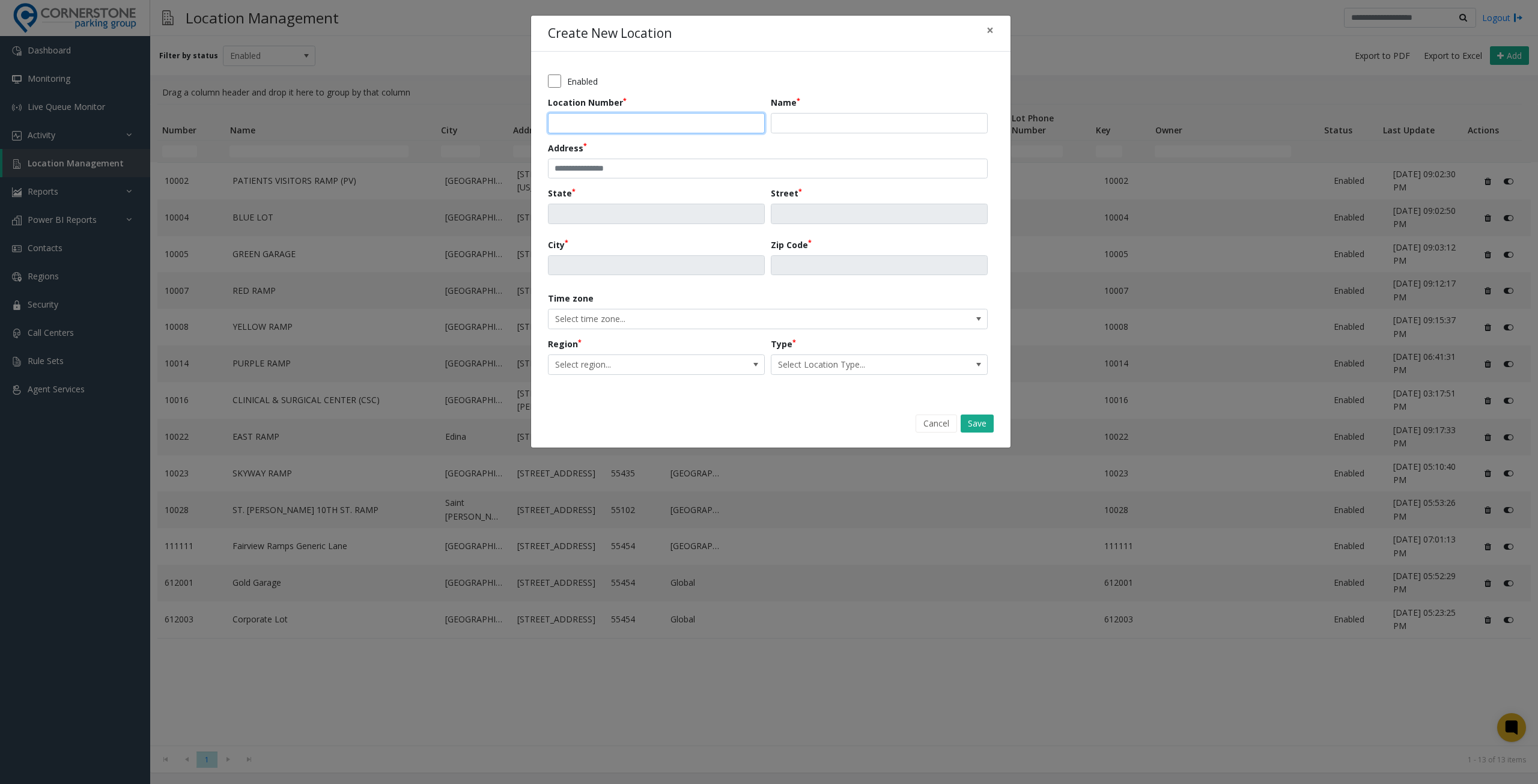
click at [697, 122] on input "Location Number" at bounding box center [657, 123] width 217 height 21
type input "*****"
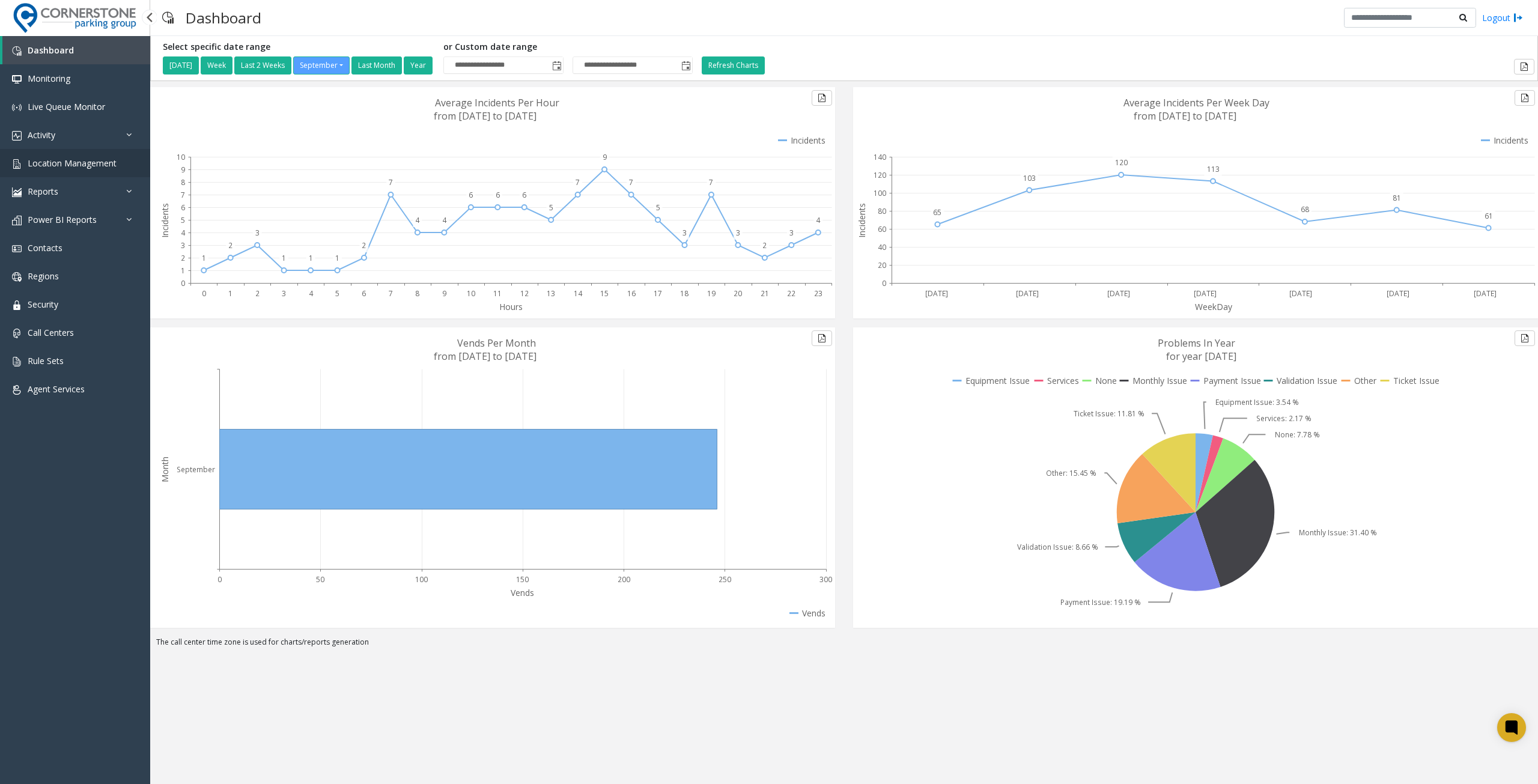
click at [77, 165] on span "Location Management" at bounding box center [72, 163] width 89 height 11
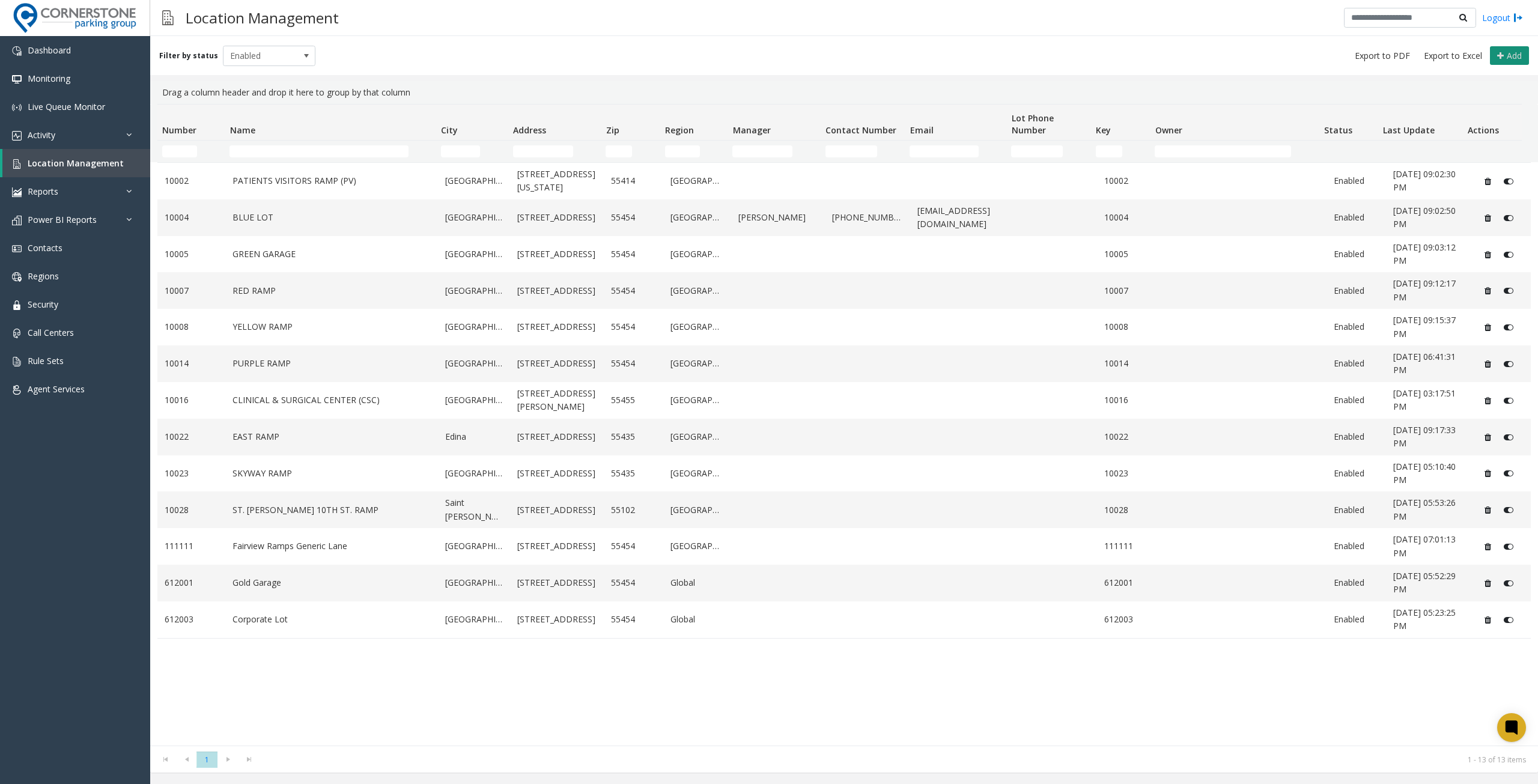
click at [1513, 56] on span "Add" at bounding box center [1515, 56] width 15 height 11
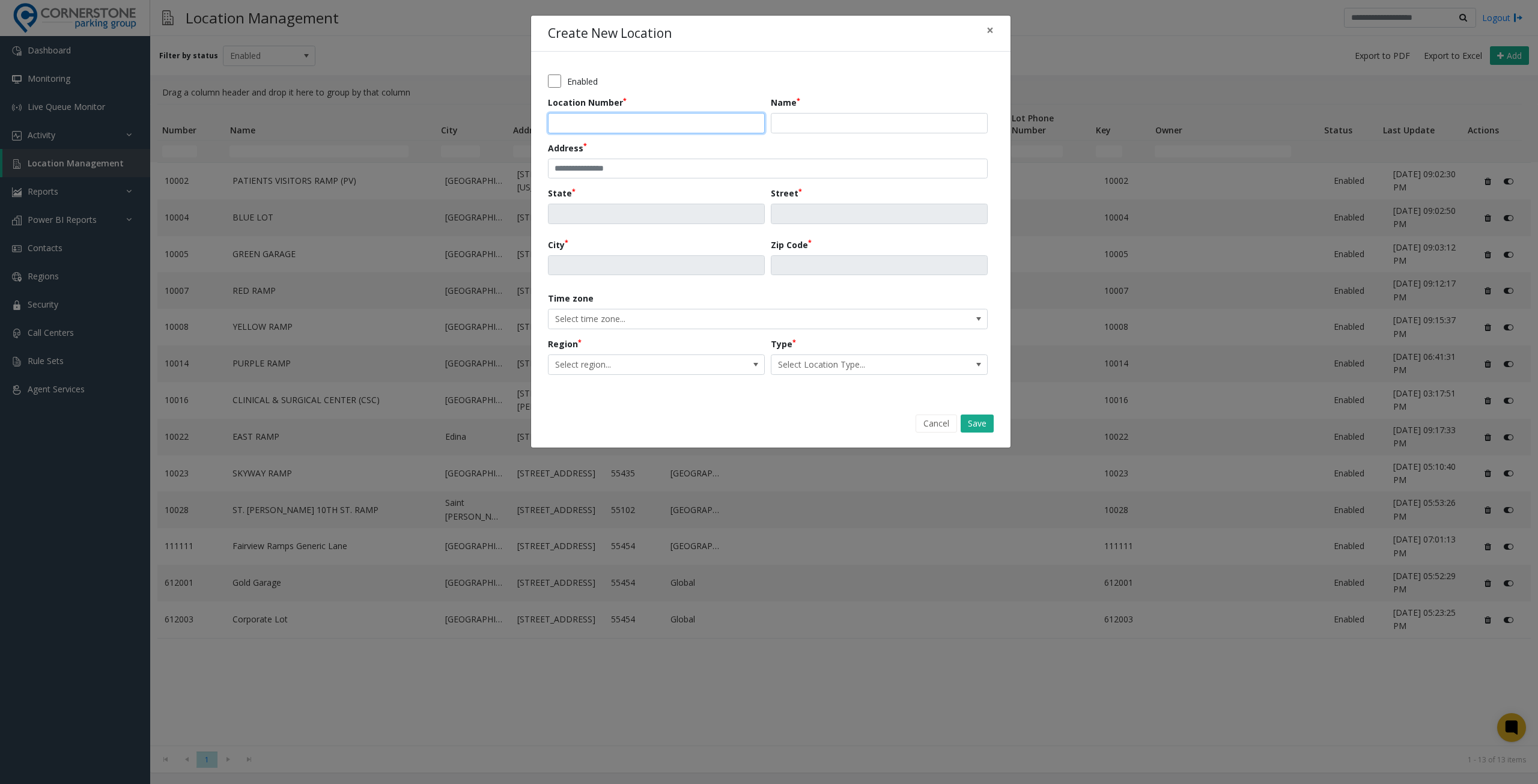
click at [597, 120] on input "Location Number" at bounding box center [657, 123] width 217 height 21
type input "*****"
click at [861, 123] on input "Name" at bounding box center [879, 123] width 217 height 21
paste input "**********"
type input "**********"
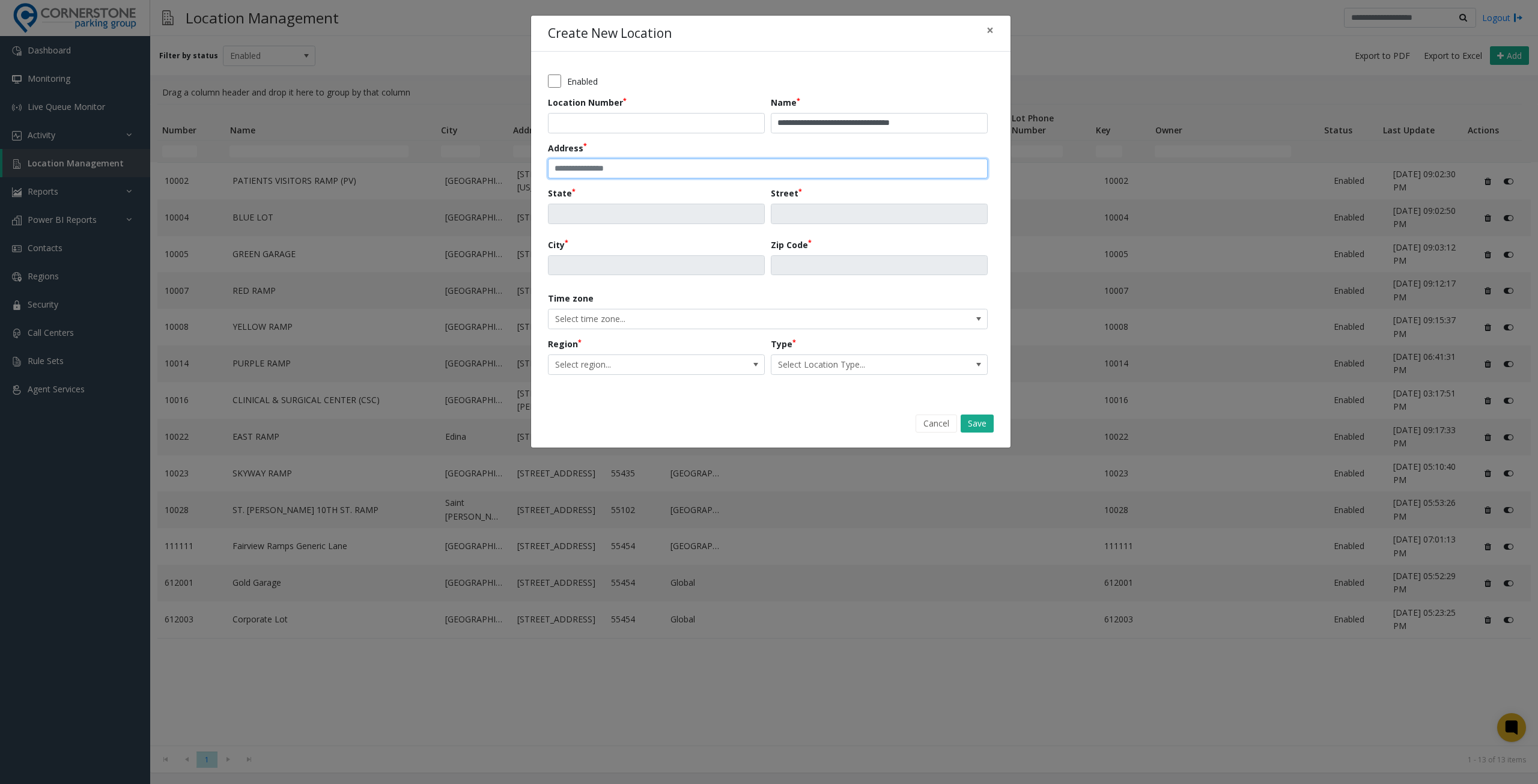
click at [695, 167] on input "text" at bounding box center [768, 169] width 440 height 21
paste input "**********"
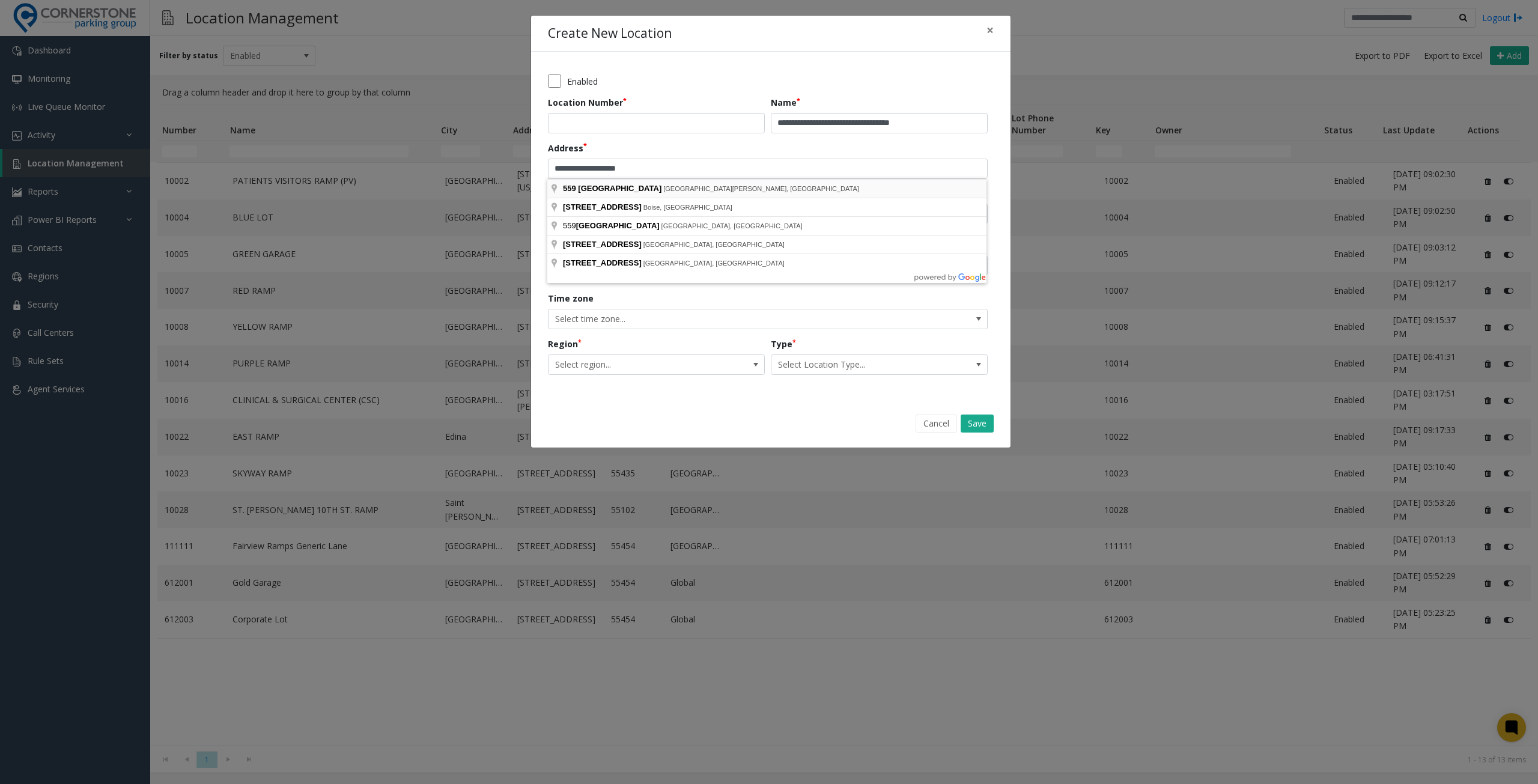
type input "**********"
type input "**"
type input "**********"
type input "*****"
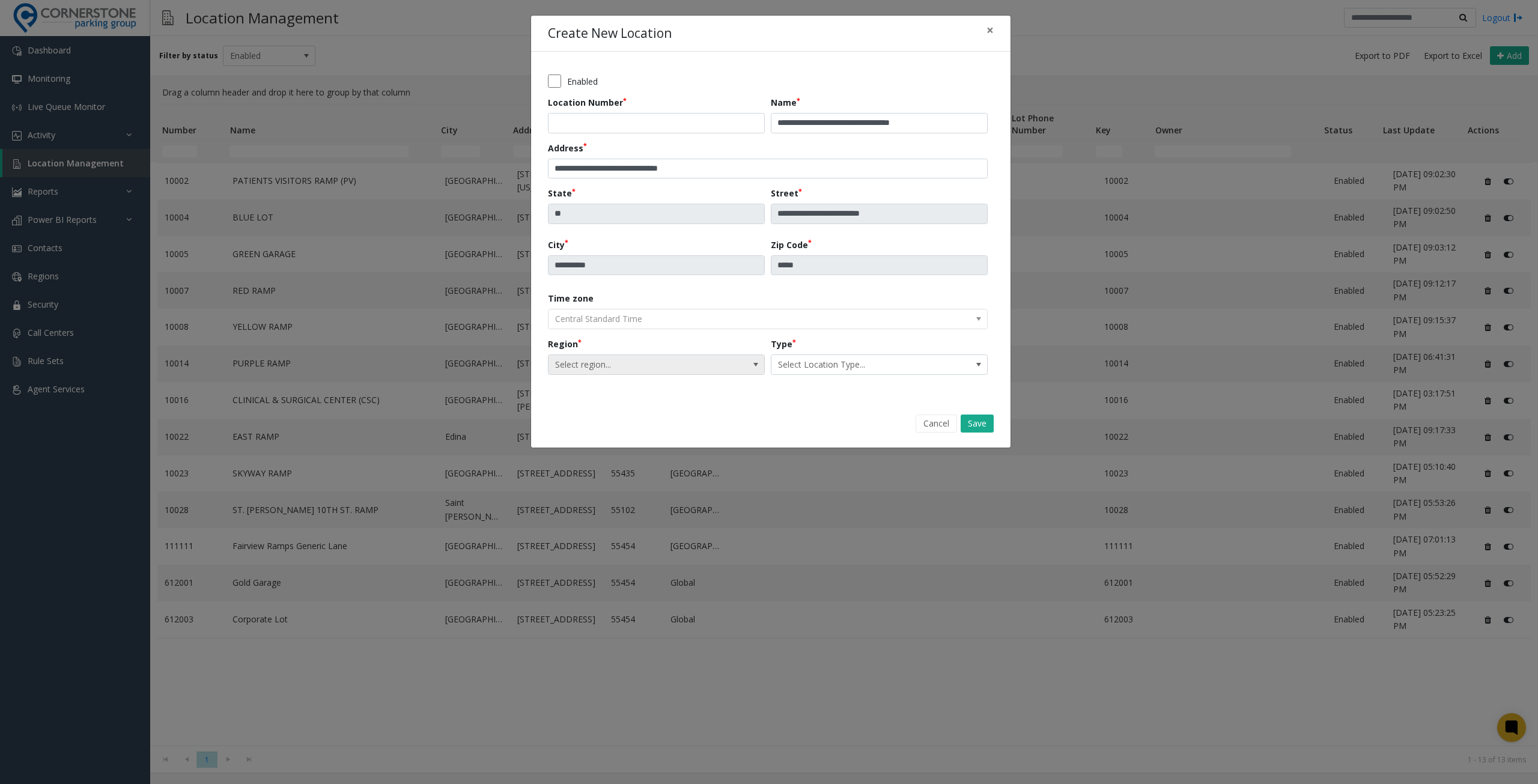
click at [690, 363] on span "Select region..." at bounding box center [635, 365] width 173 height 19
click at [655, 425] on li "Global" at bounding box center [656, 428] width 213 height 16
click at [813, 371] on span "Select Location Type..." at bounding box center [858, 365] width 173 height 19
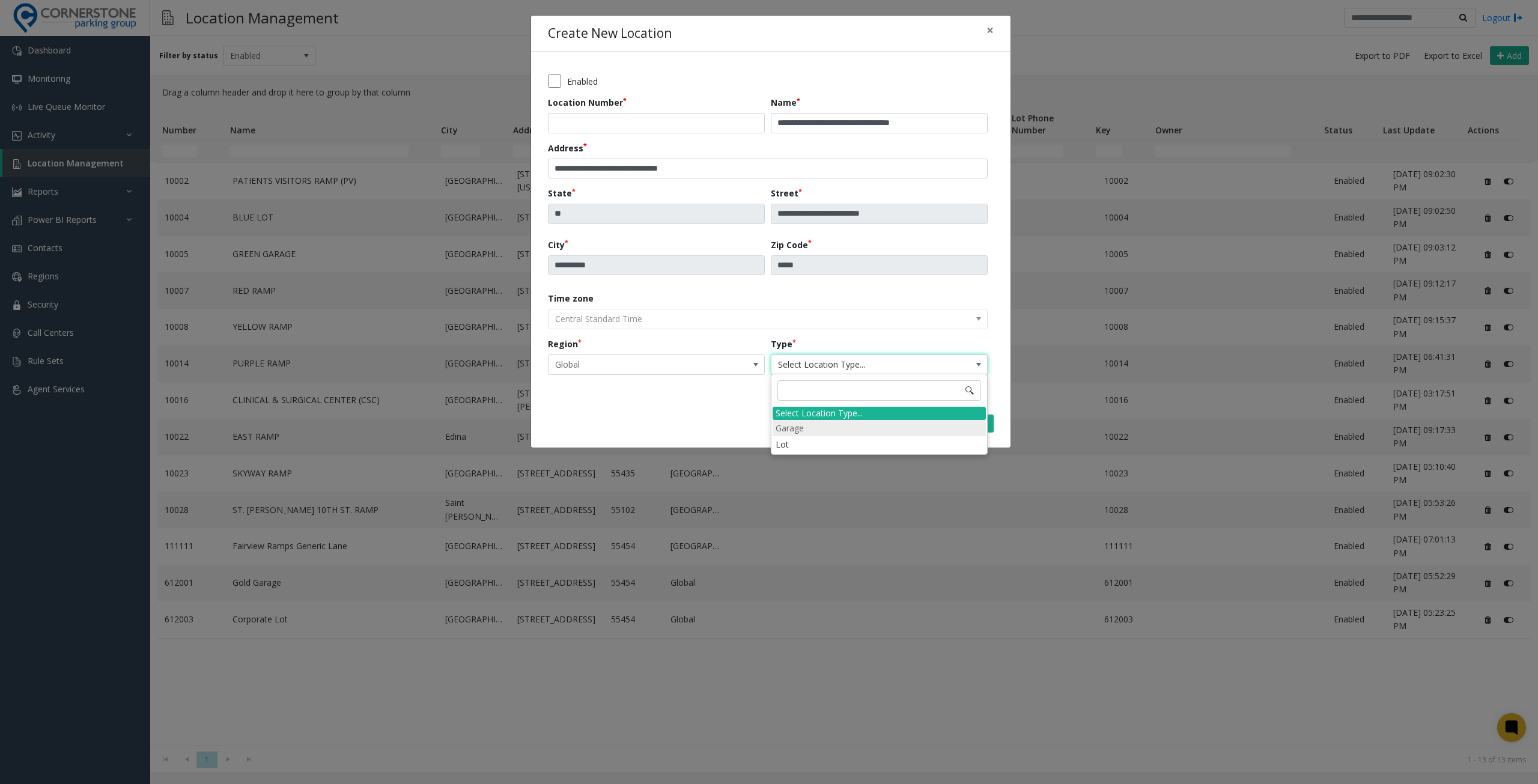
click at [817, 429] on li "Garage" at bounding box center [879, 428] width 213 height 16
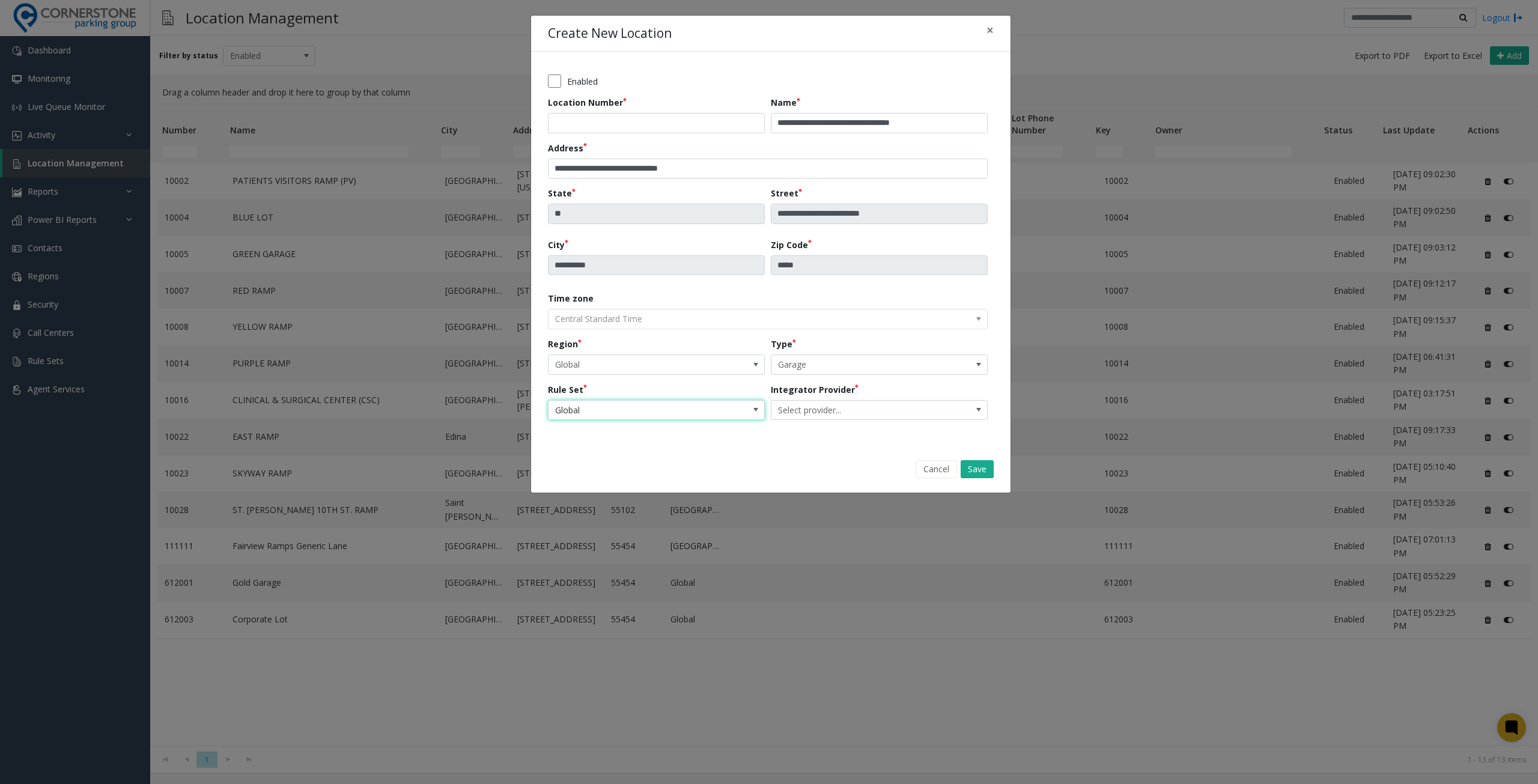
click at [702, 411] on span "Global" at bounding box center [635, 410] width 173 height 19
click at [815, 414] on span "Select provider..." at bounding box center [858, 410] width 173 height 19
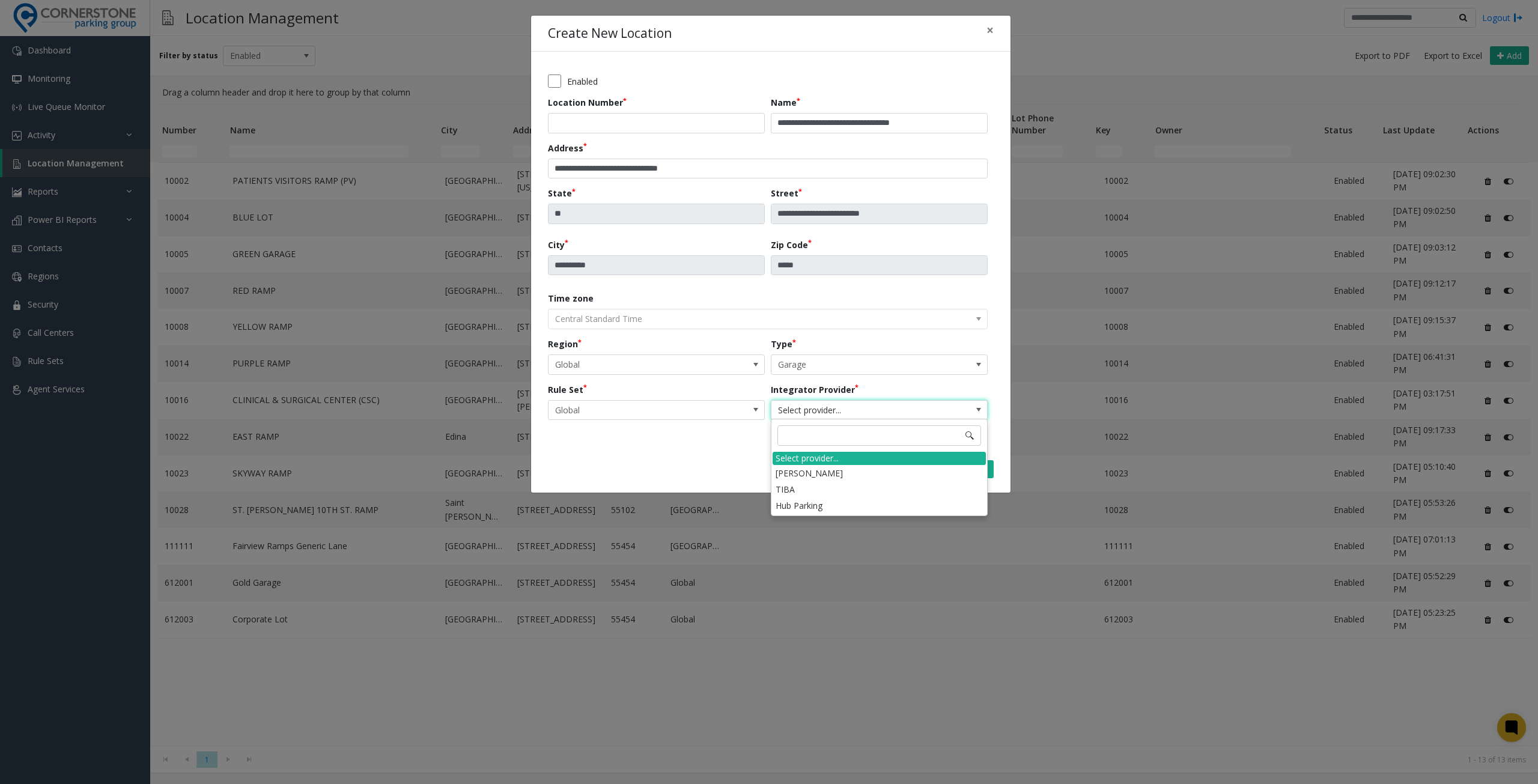
click at [825, 468] on li "[PERSON_NAME]" at bounding box center [879, 473] width 213 height 16
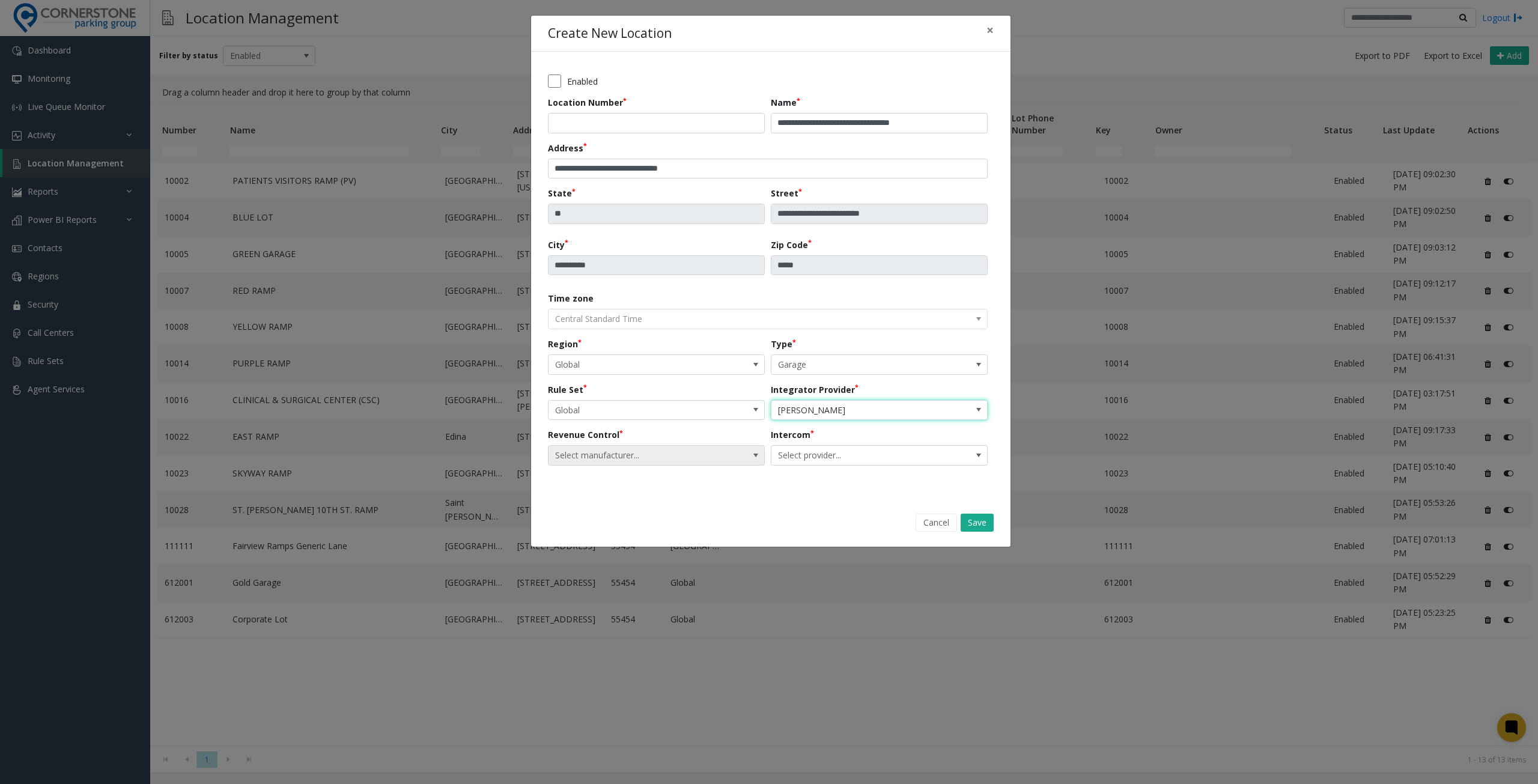
click at [687, 446] on span "Select manufacturer..." at bounding box center [635, 455] width 173 height 19
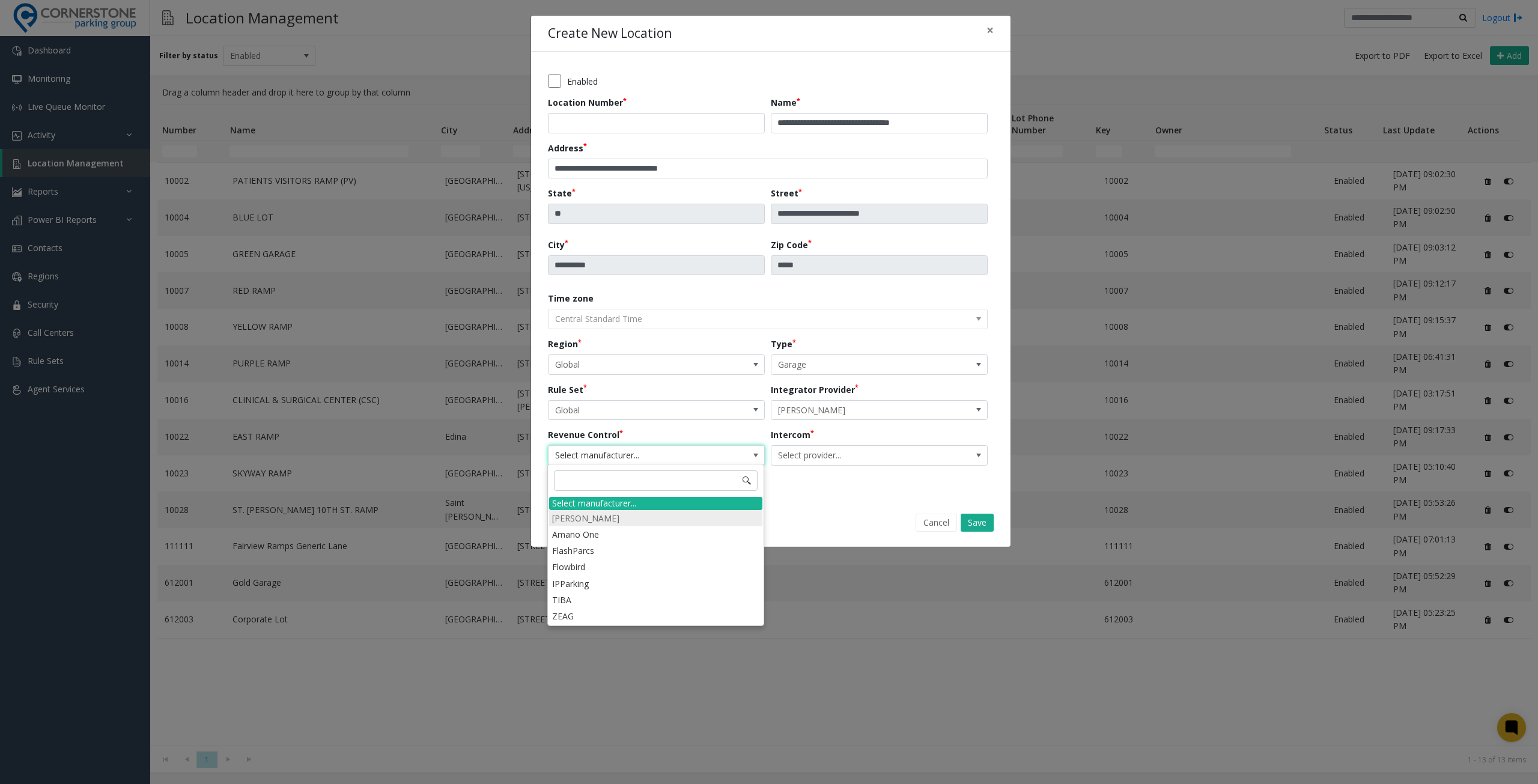
click at [622, 518] on li "[PERSON_NAME]" at bounding box center [656, 518] width 213 height 16
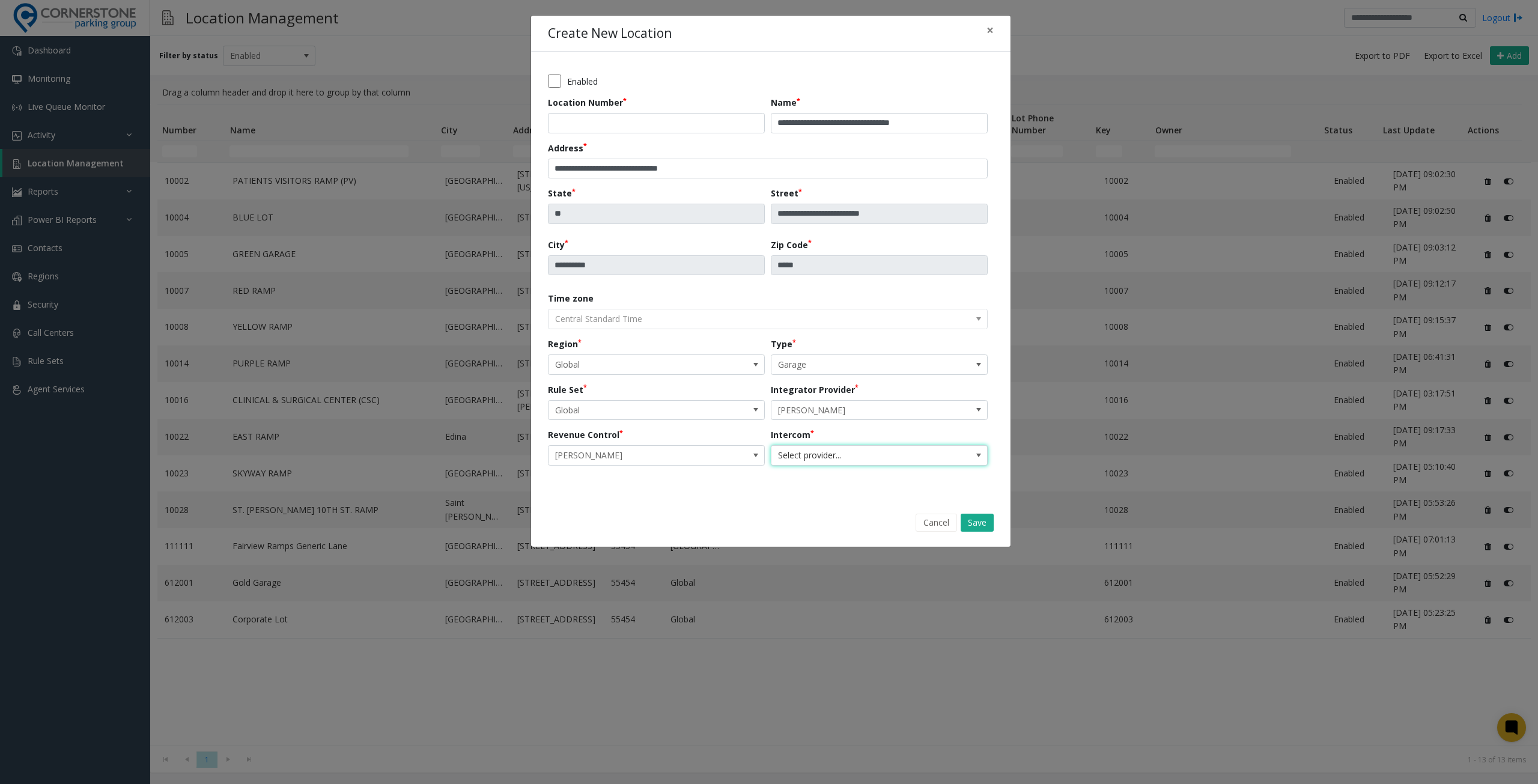
click at [806, 454] on span "Select provider..." at bounding box center [858, 455] width 173 height 19
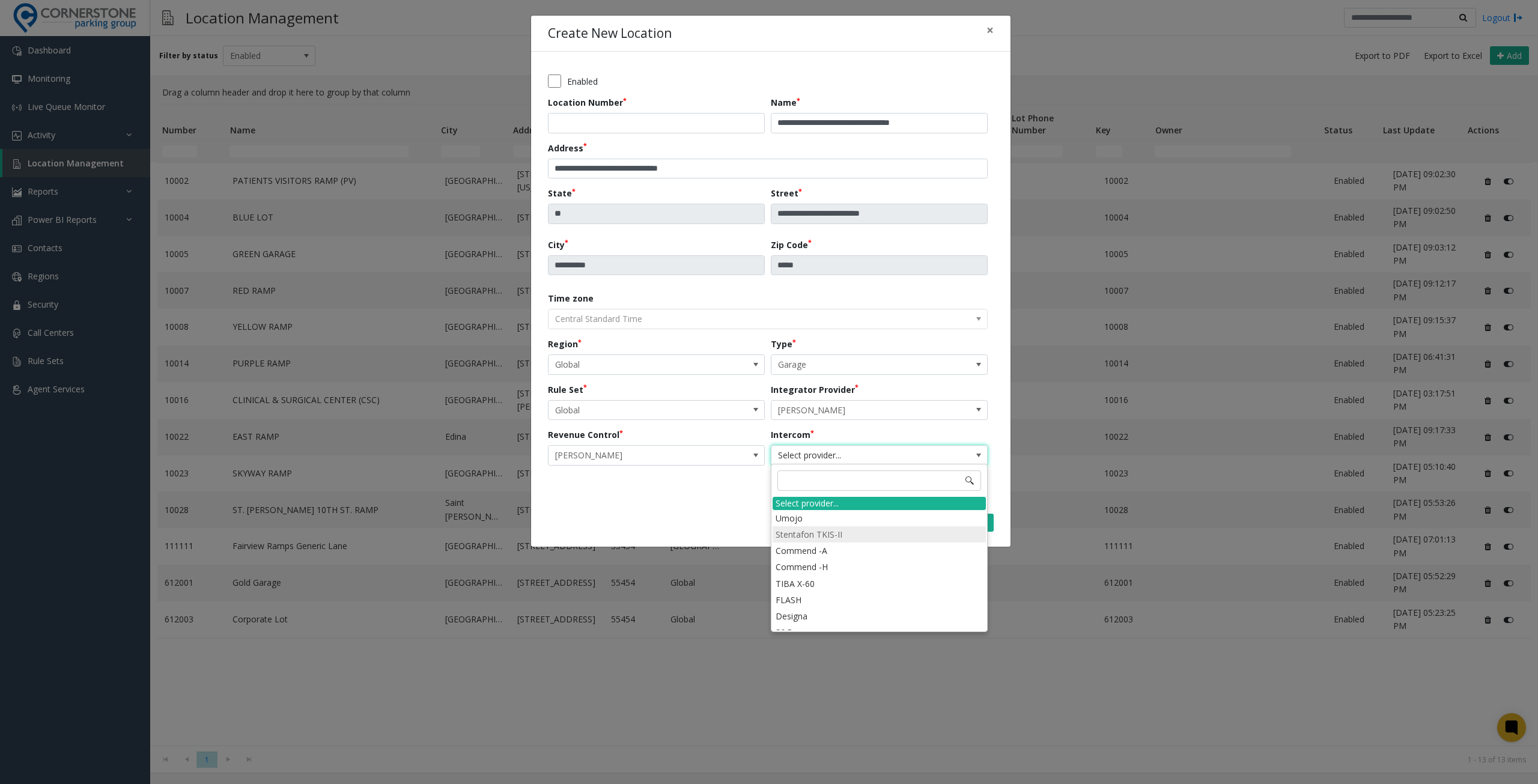
click at [829, 531] on li "Stentafon TKIS-II" at bounding box center [879, 534] width 213 height 16
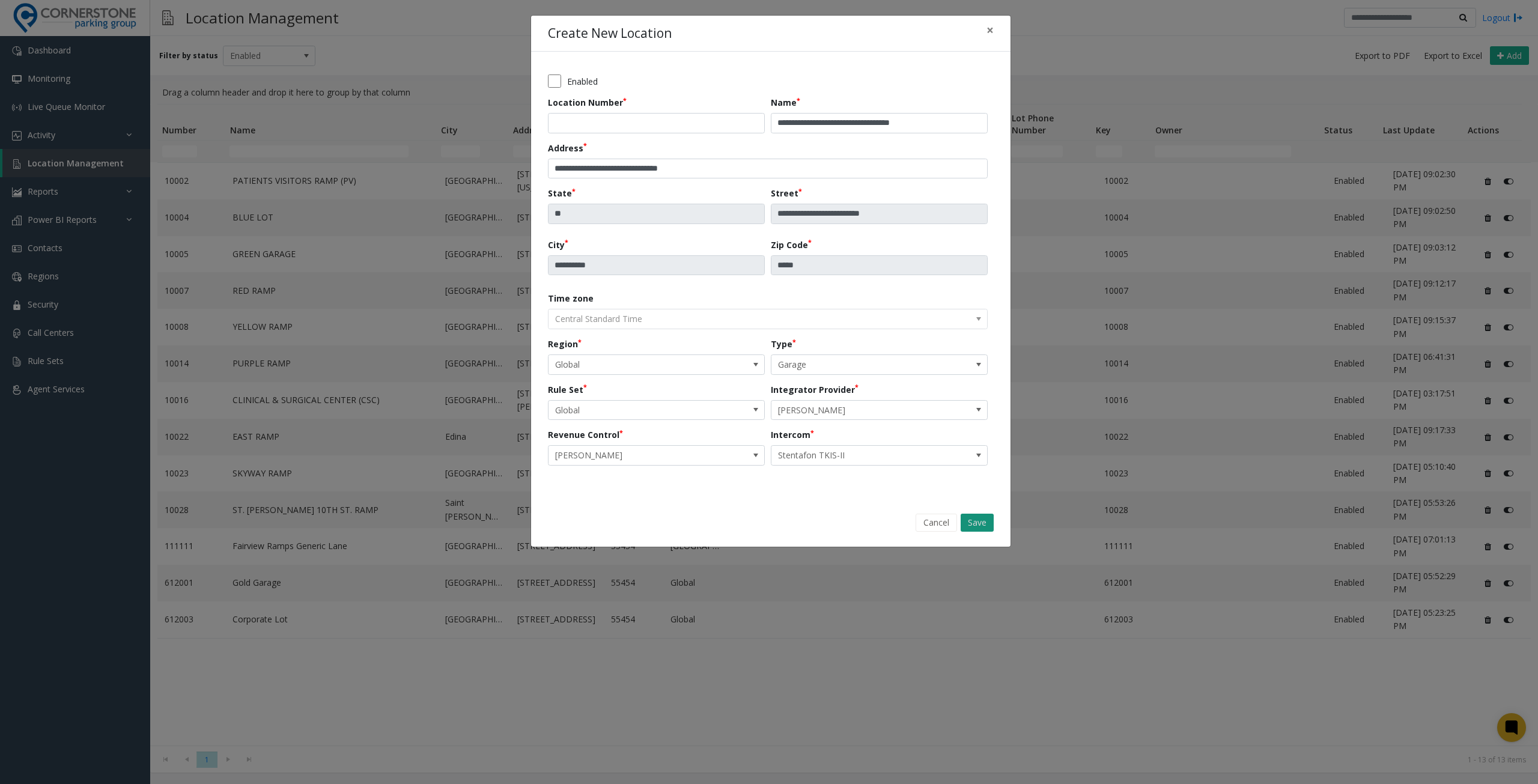
click at [981, 526] on button "Save" at bounding box center [977, 522] width 33 height 18
click at [611, 125] on input "*****" at bounding box center [657, 123] width 217 height 21
click at [982, 518] on button "Save" at bounding box center [977, 522] width 33 height 18
drag, startPoint x: 568, startPoint y: 121, endPoint x: 606, endPoint y: 122, distance: 38.0
click at [590, 122] on input "*****" at bounding box center [657, 123] width 217 height 21
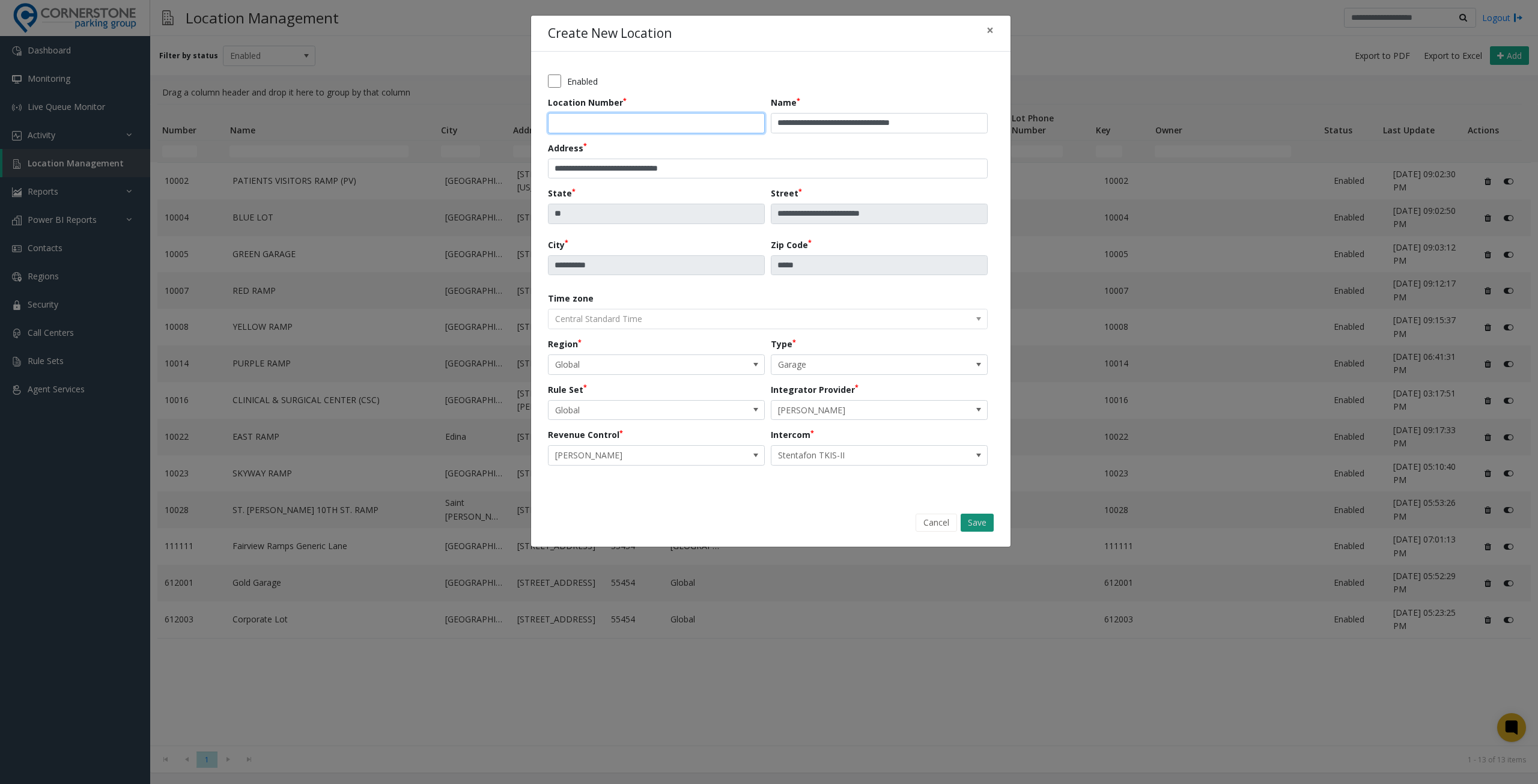
type input "*****"
click at [987, 519] on button "Save" at bounding box center [977, 522] width 33 height 18
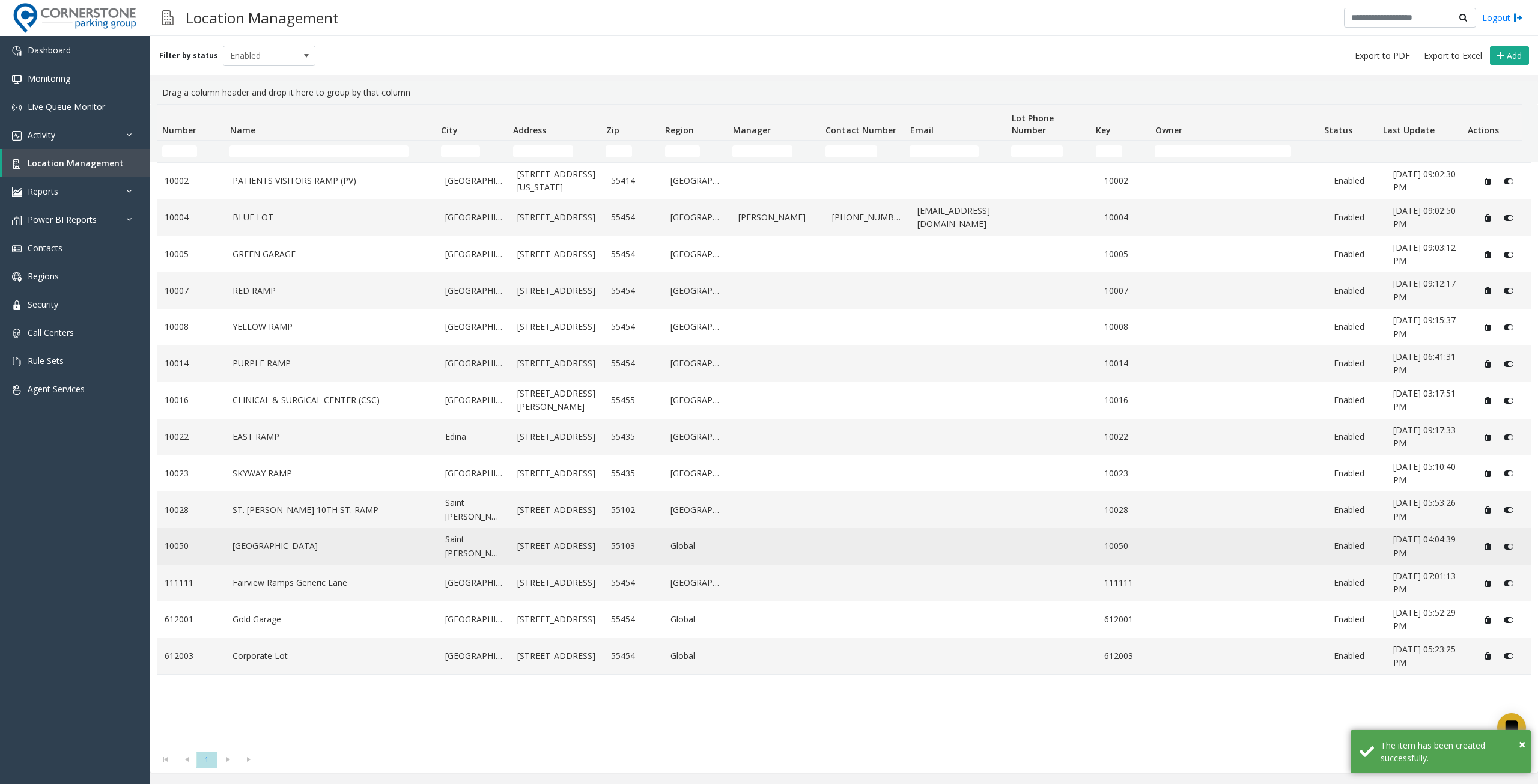
click at [404, 533] on td "Capitol Park Mental Health Hospital" at bounding box center [332, 546] width 213 height 37
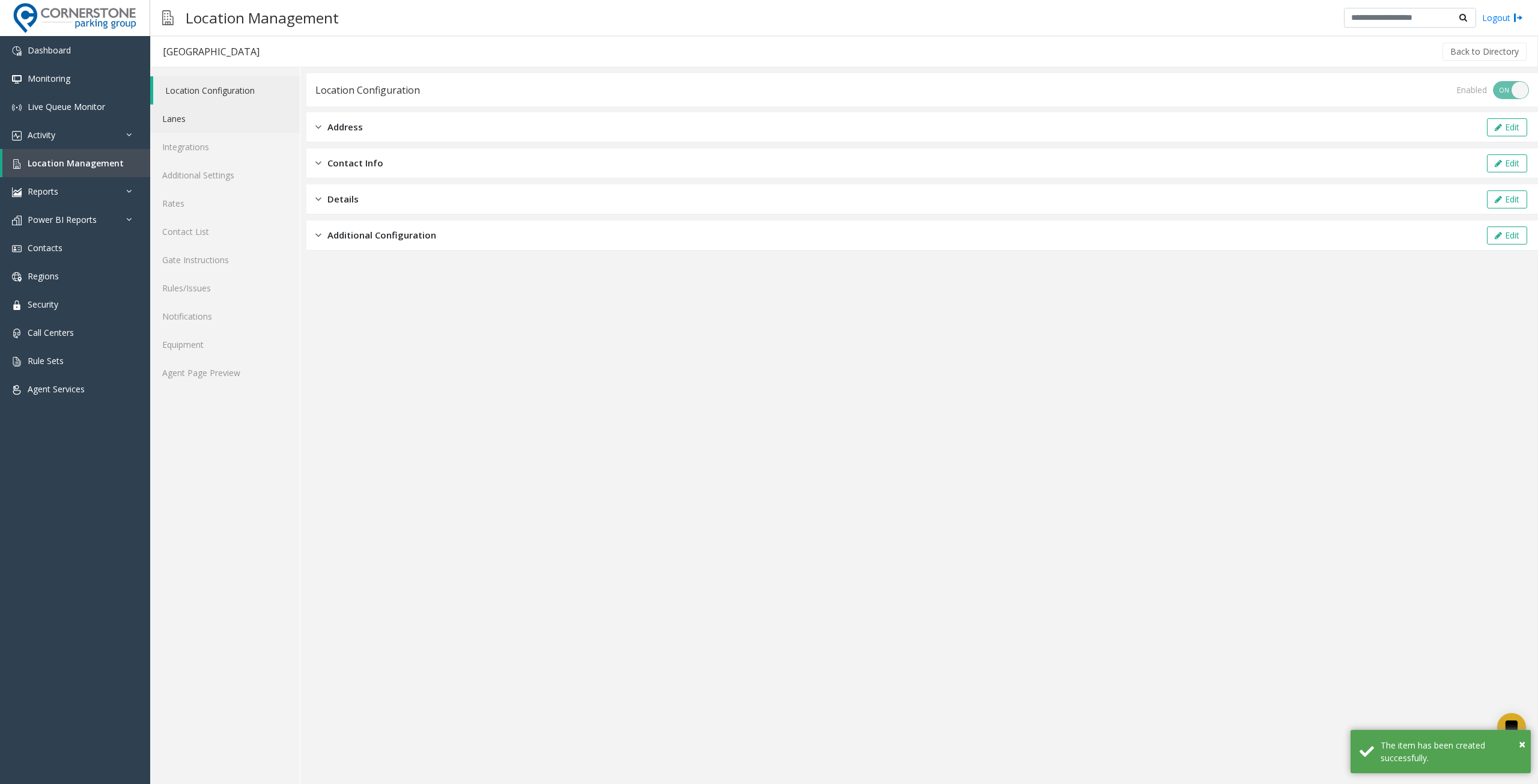
click at [202, 126] on link "Lanes" at bounding box center [225, 118] width 150 height 28
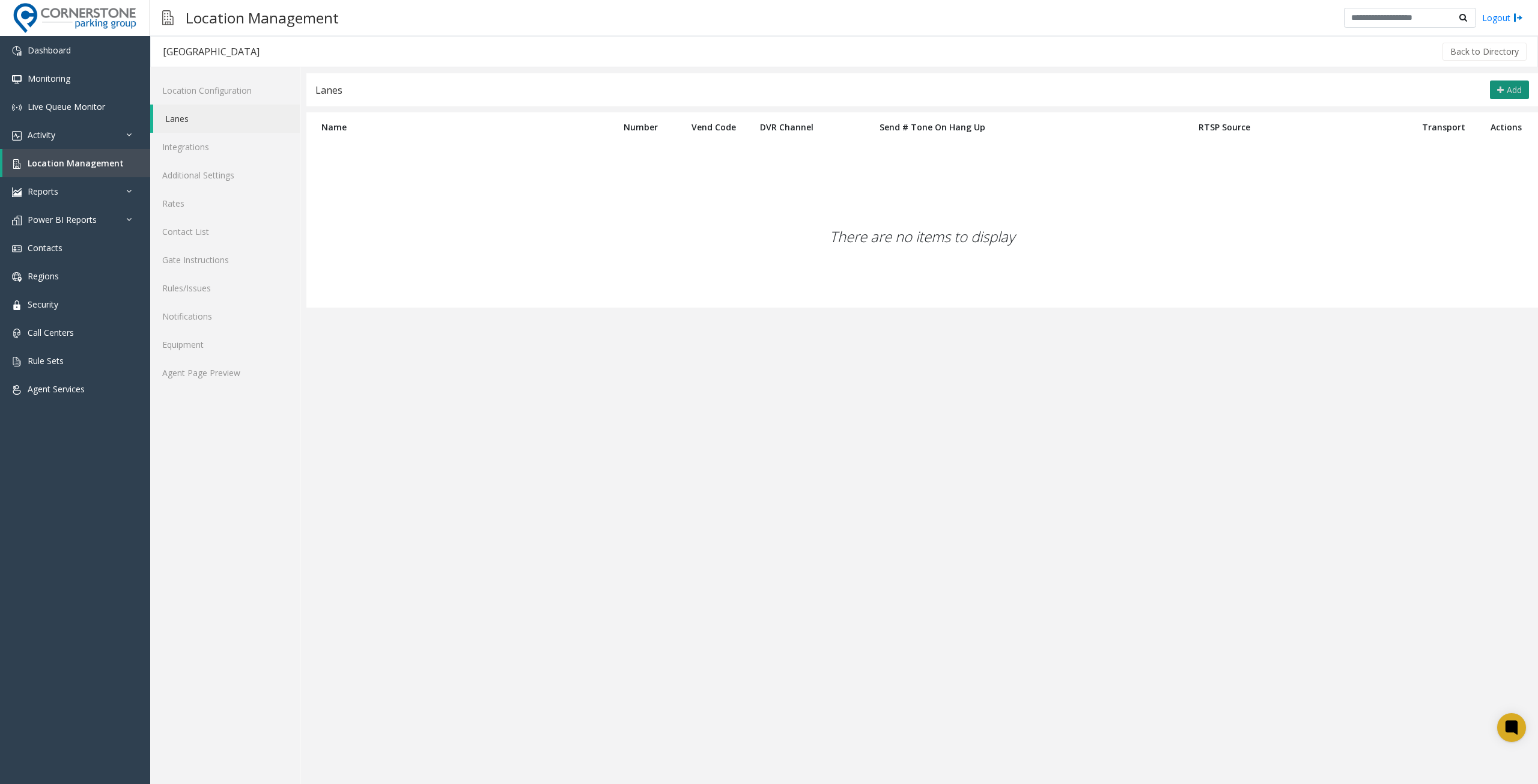
click at [1504, 87] on button "Add" at bounding box center [1510, 90] width 39 height 19
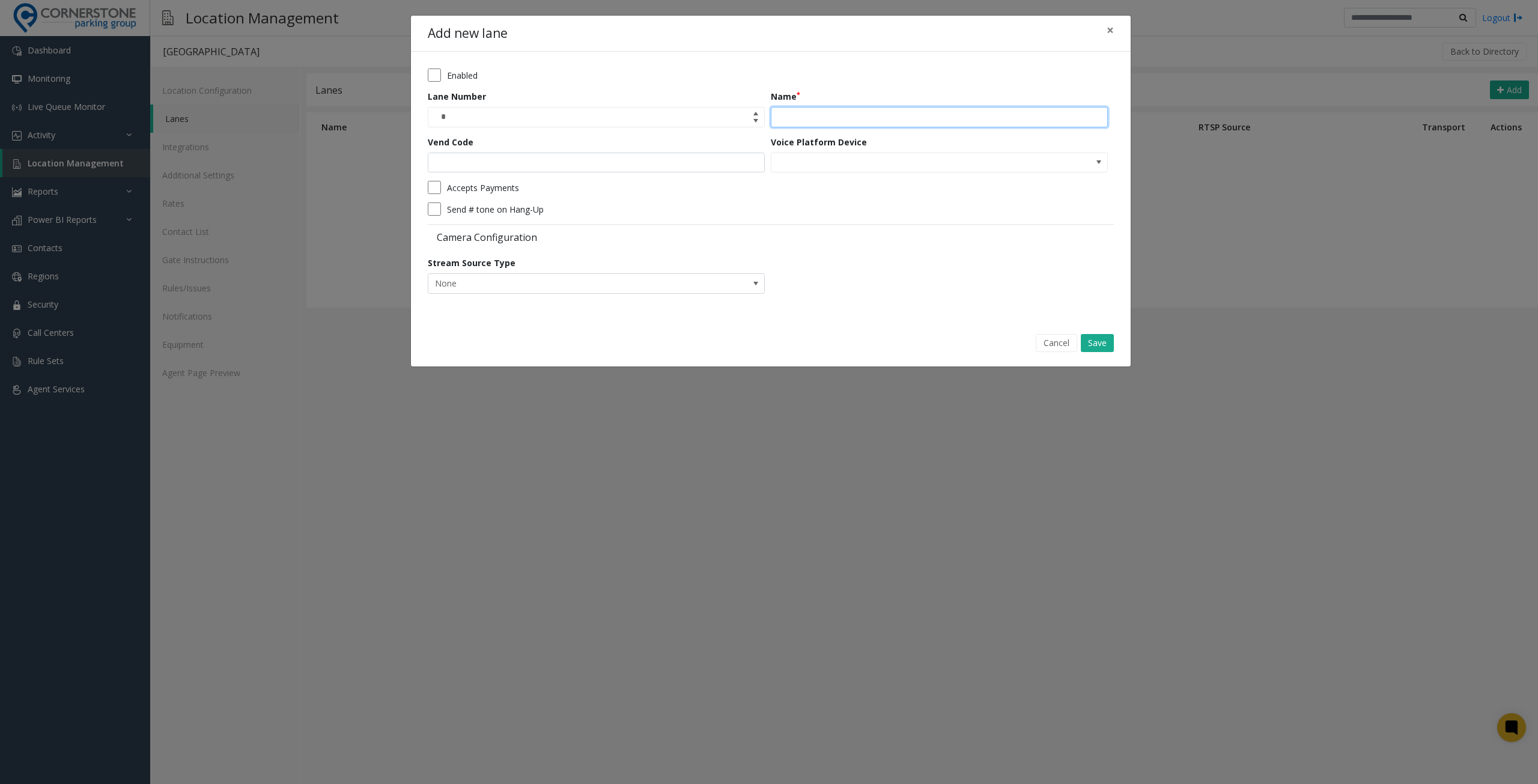
click at [838, 109] on input "Name" at bounding box center [940, 117] width 337 height 21
type input "**********"
click at [1100, 342] on button "Save" at bounding box center [1097, 342] width 33 height 18
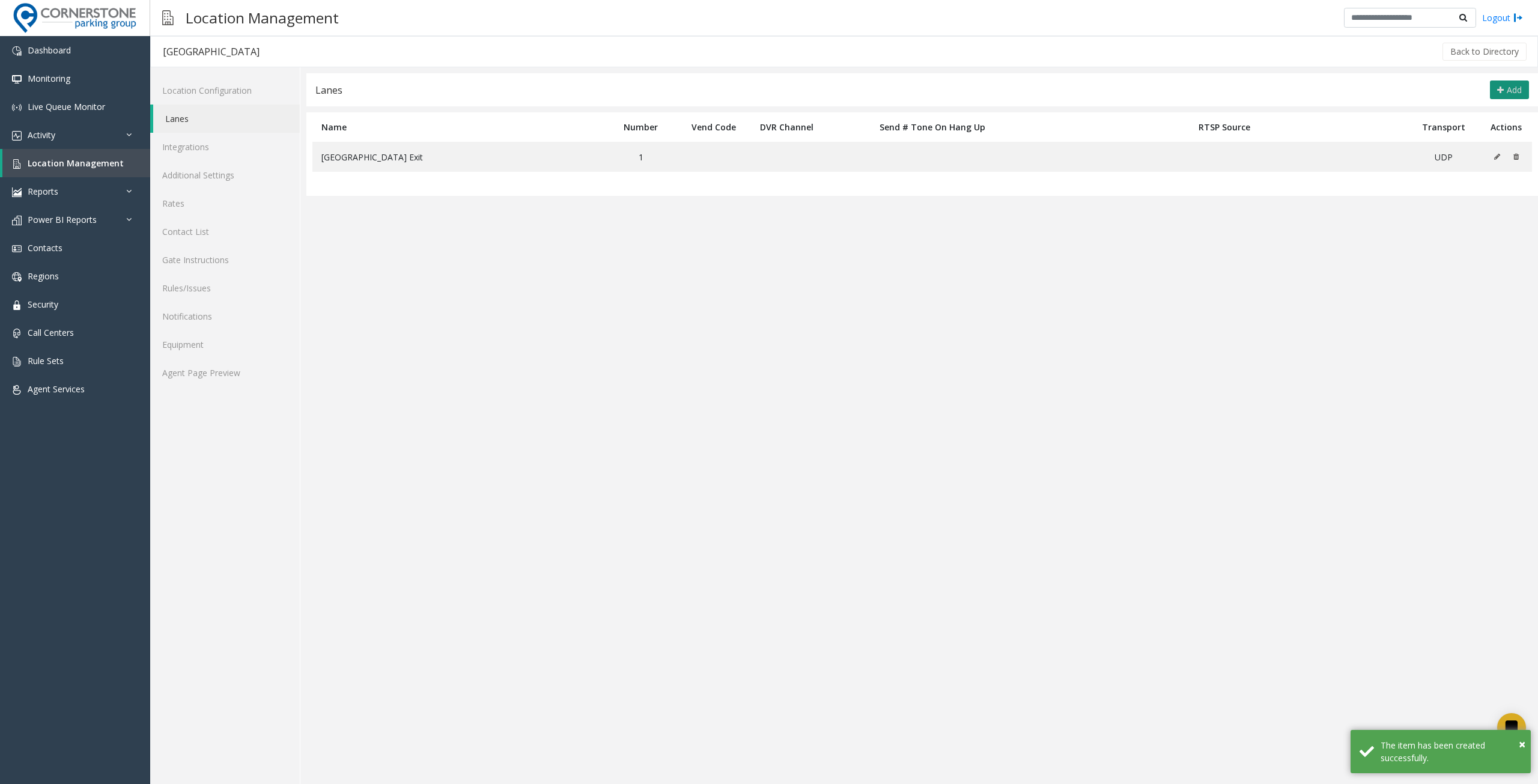
click at [1497, 88] on button "Add" at bounding box center [1510, 90] width 39 height 19
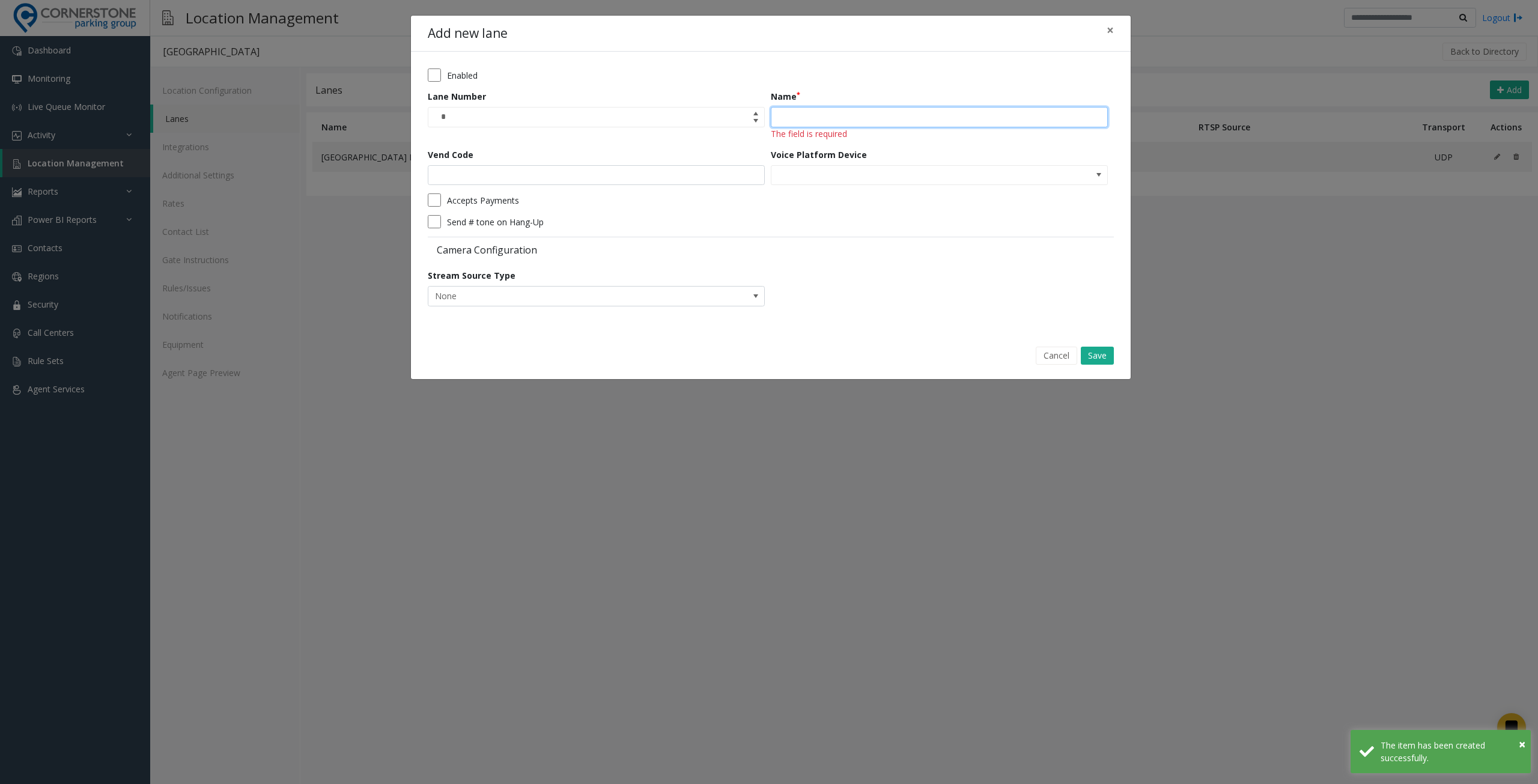
click at [827, 119] on input "Name" at bounding box center [940, 117] width 337 height 21
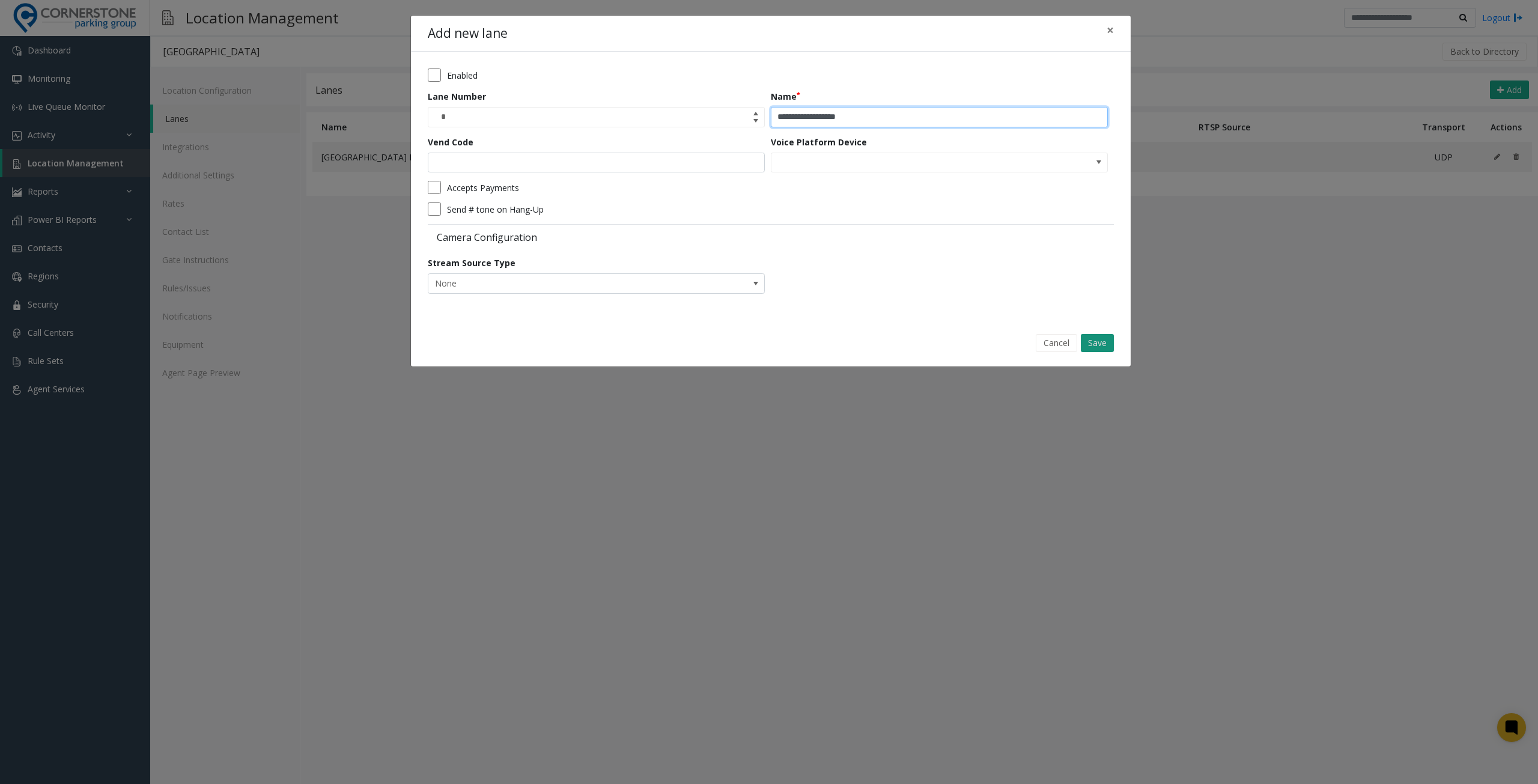
type input "**********"
click at [1096, 342] on button "Save" at bounding box center [1097, 342] width 33 height 18
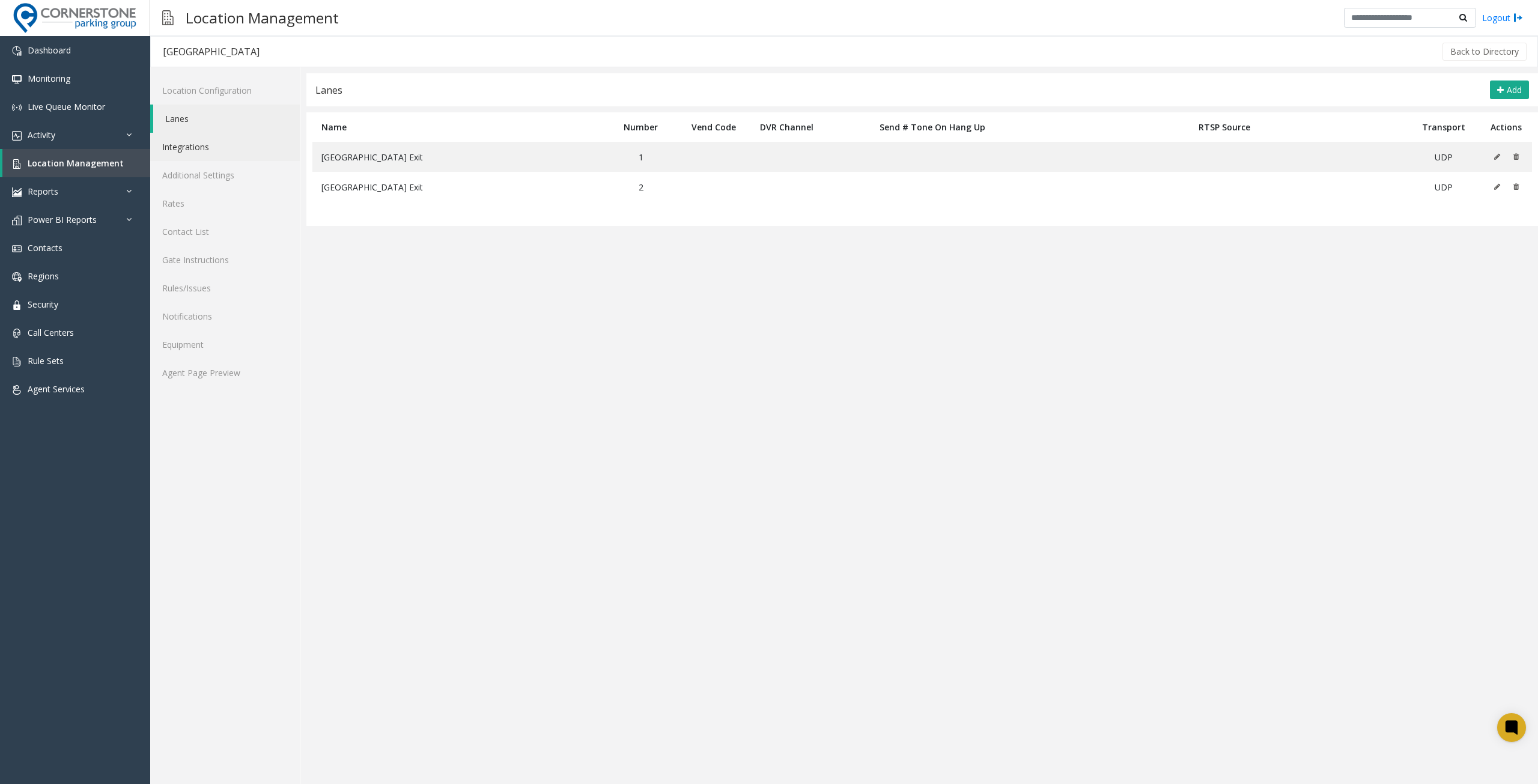
click at [236, 146] on link "Integrations" at bounding box center [225, 146] width 150 height 28
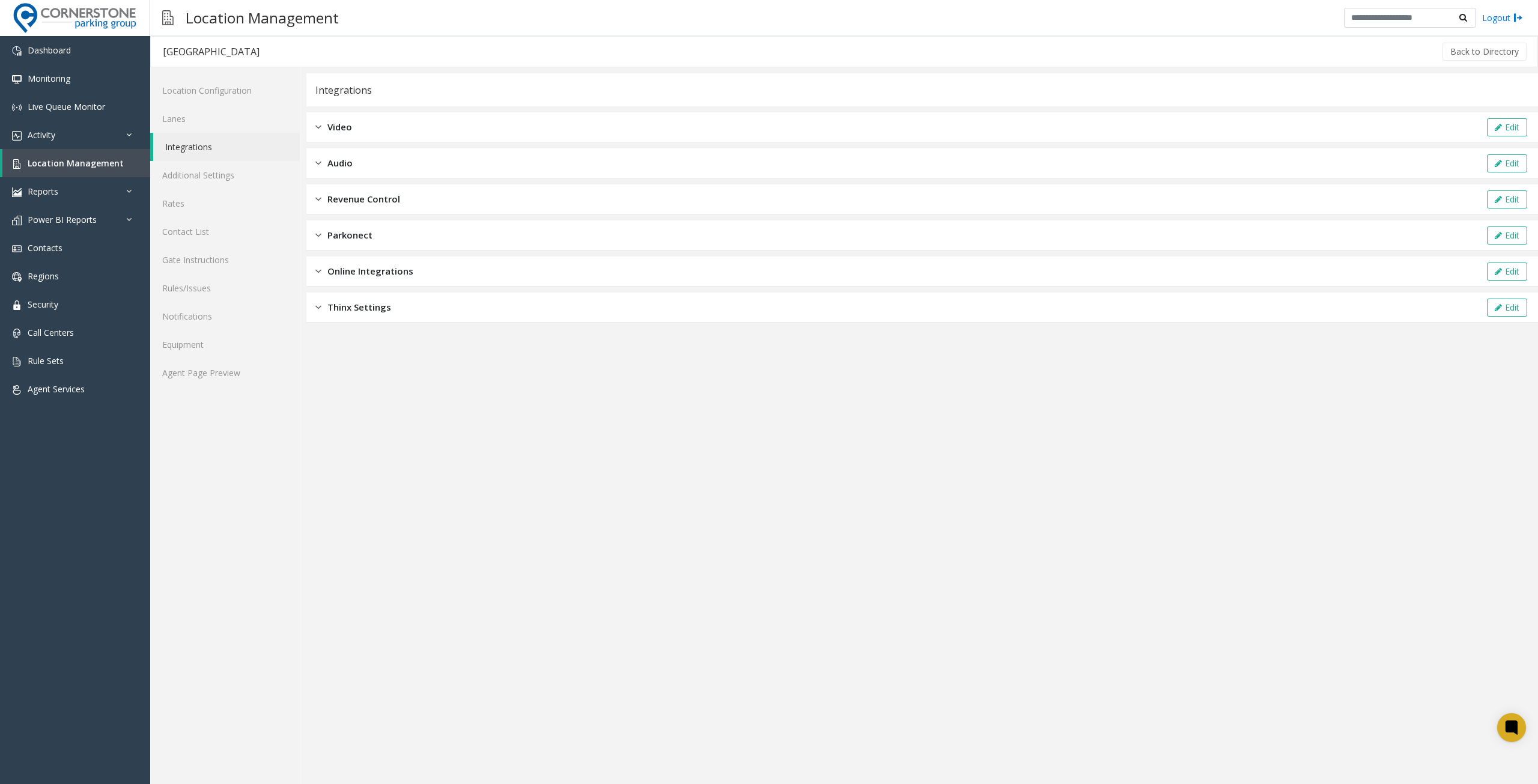
click at [341, 185] on div "Revenue Control Edit" at bounding box center [922, 199] width 1232 height 30
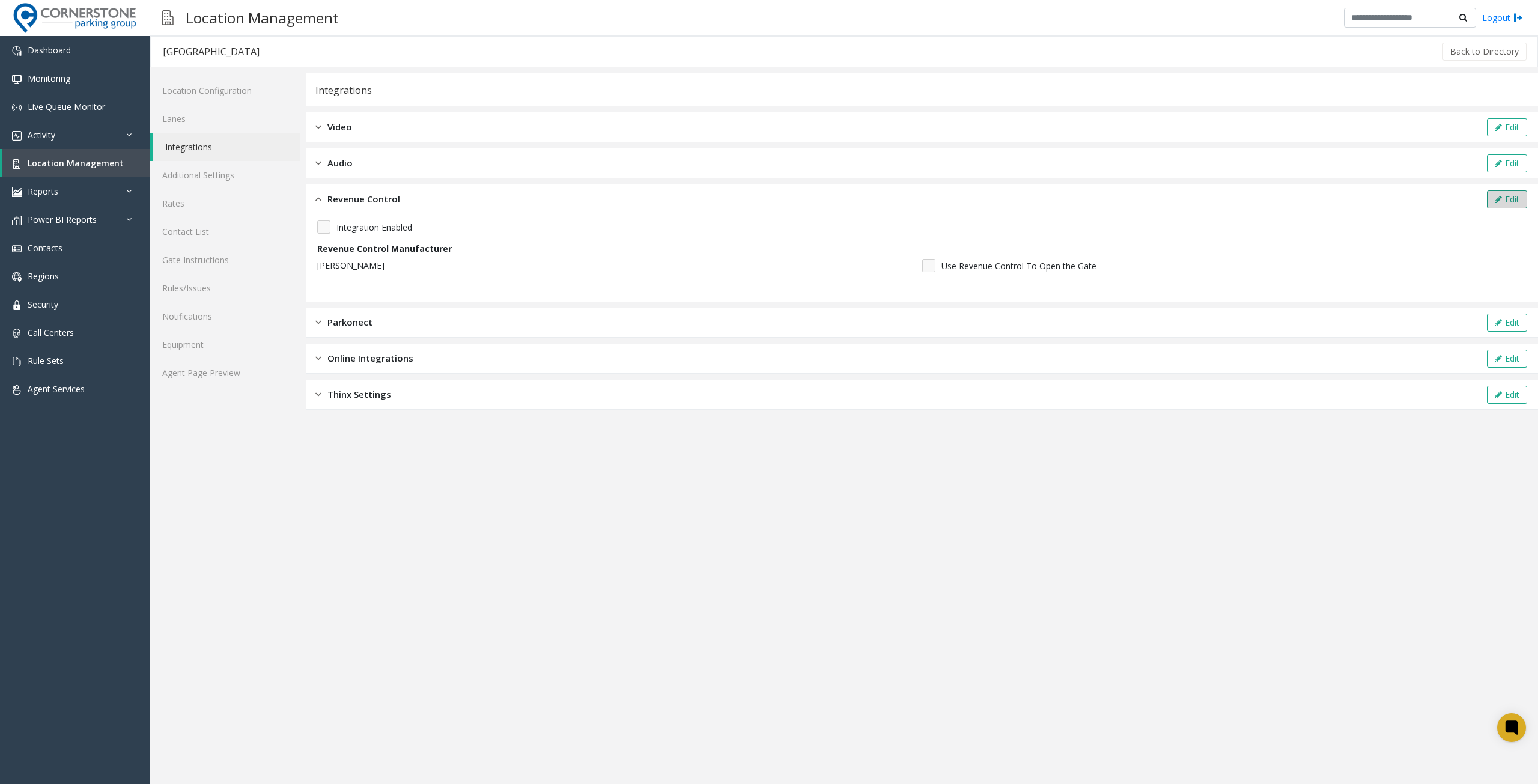
click at [1499, 198] on icon at bounding box center [1499, 199] width 7 height 9
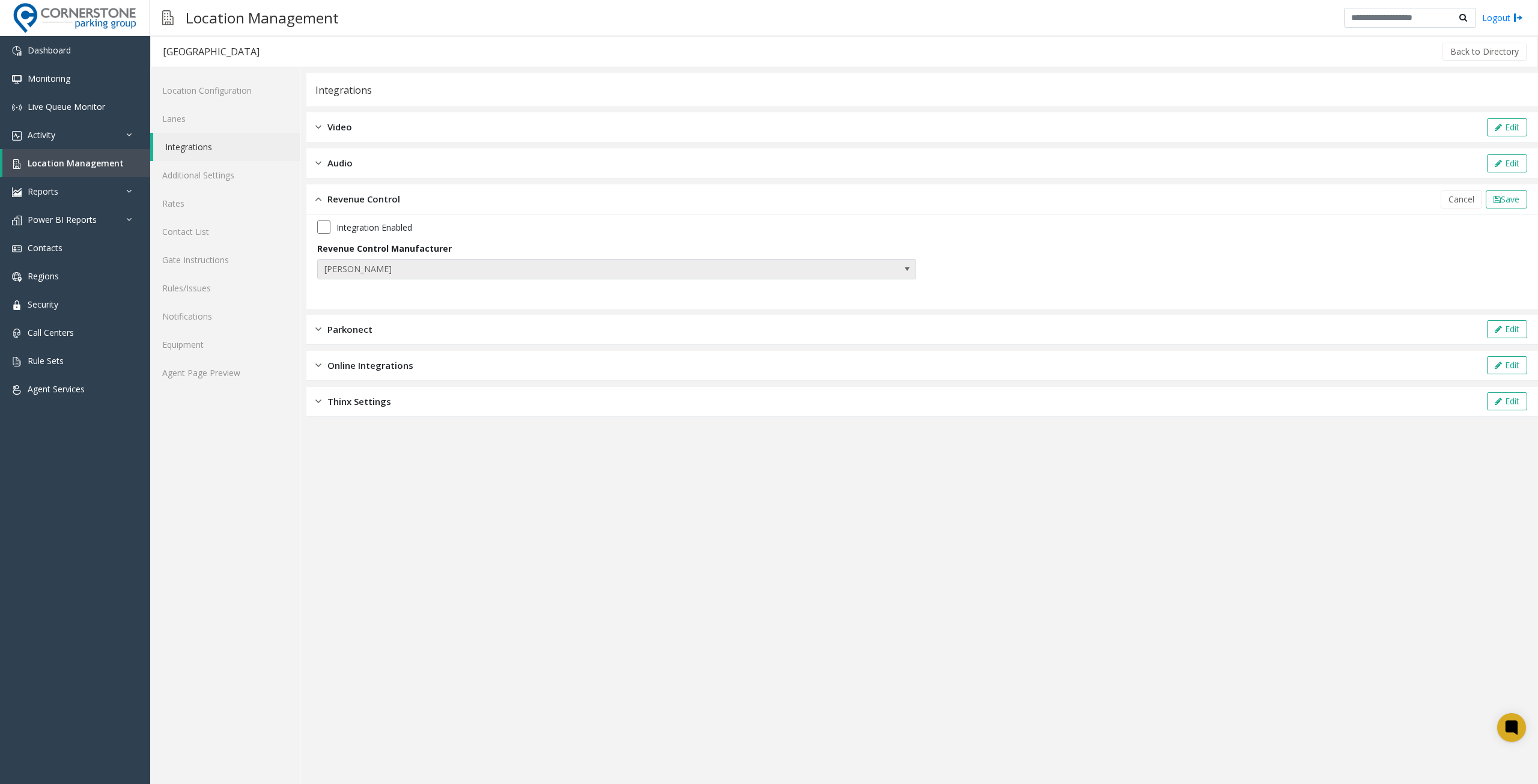
click at [900, 271] on span at bounding box center [907, 269] width 17 height 19
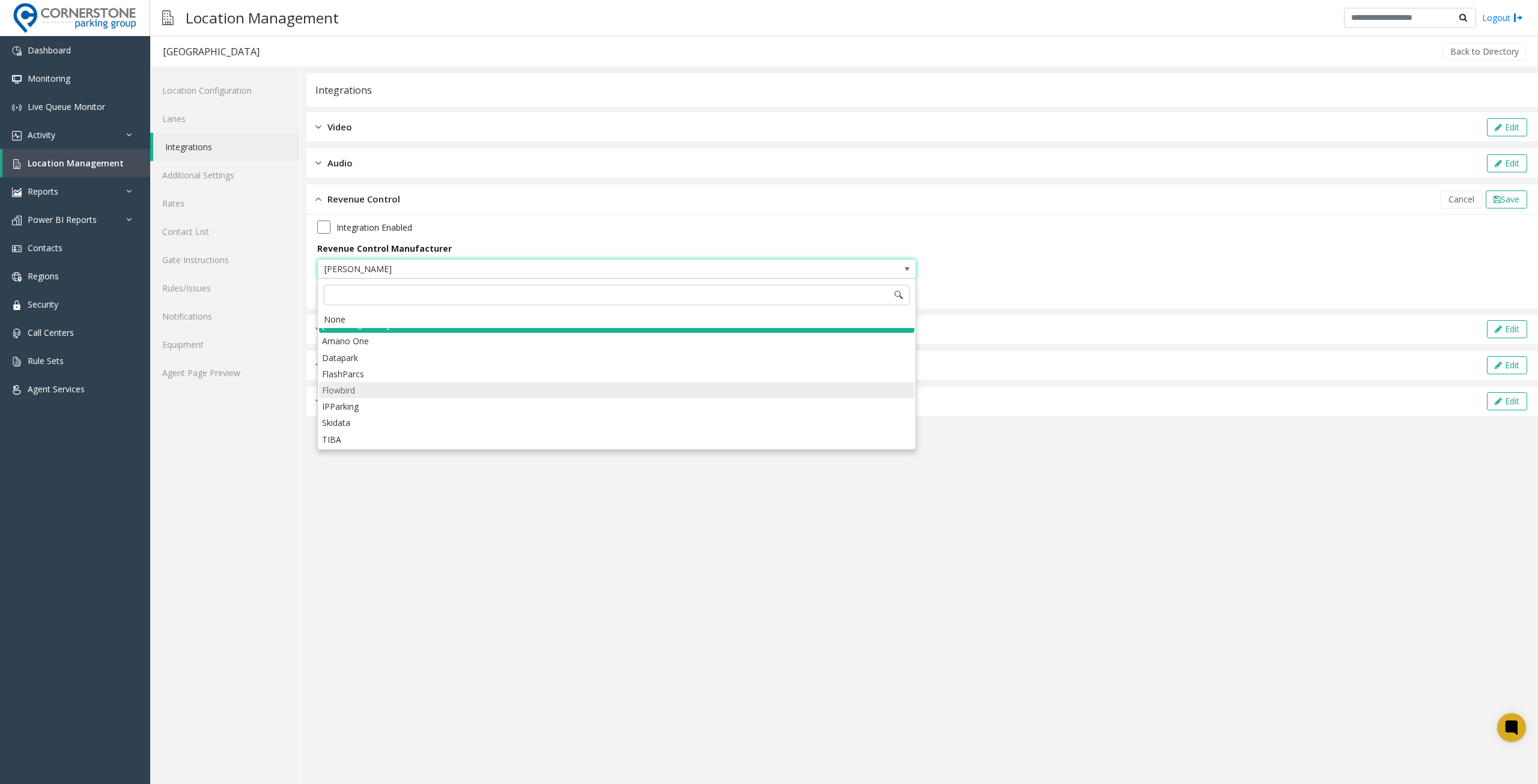
scroll to position [23, 0]
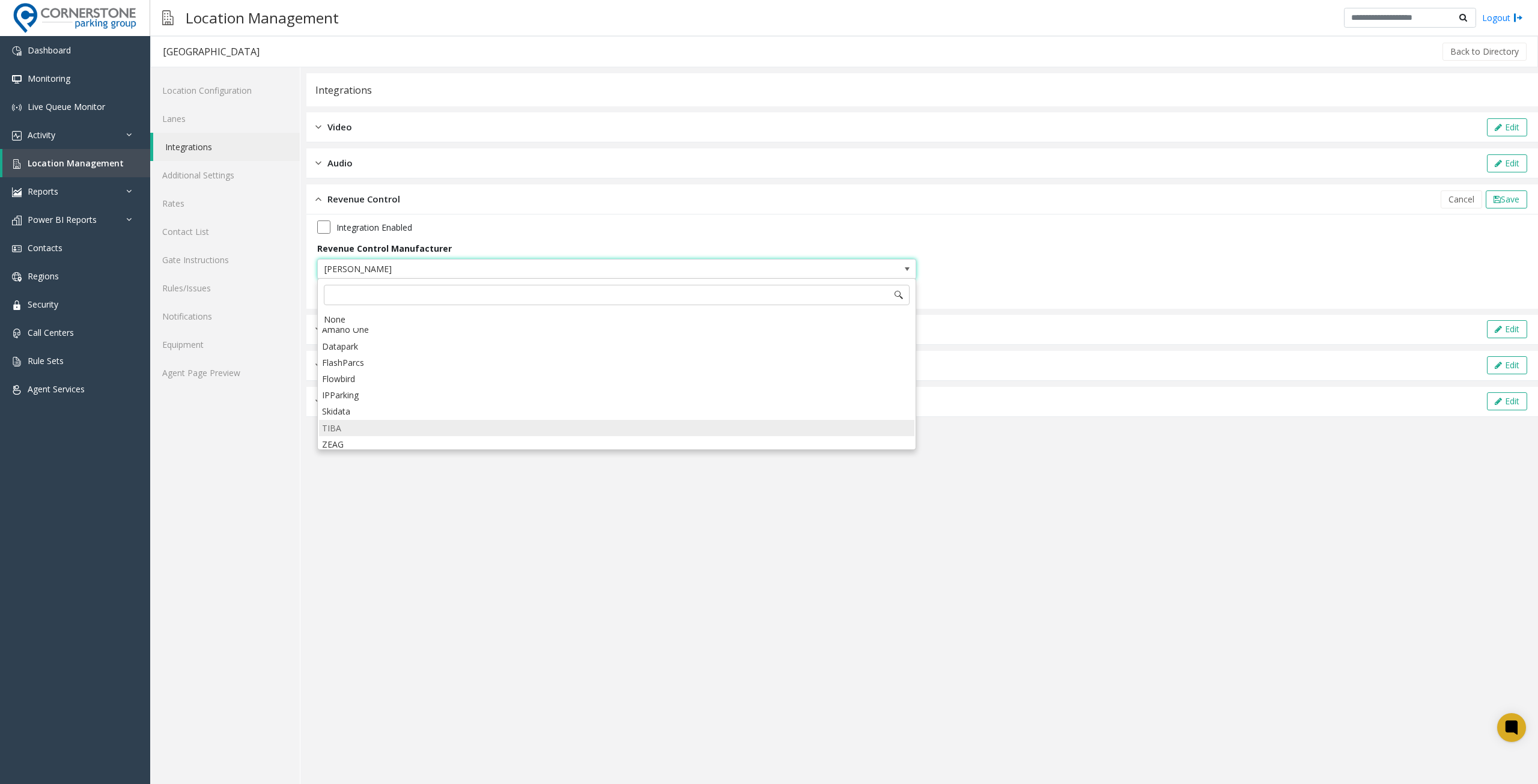
click at [500, 421] on li "TIBA" at bounding box center [617, 428] width 596 height 16
click at [1505, 197] on span "Save" at bounding box center [1511, 199] width 19 height 11
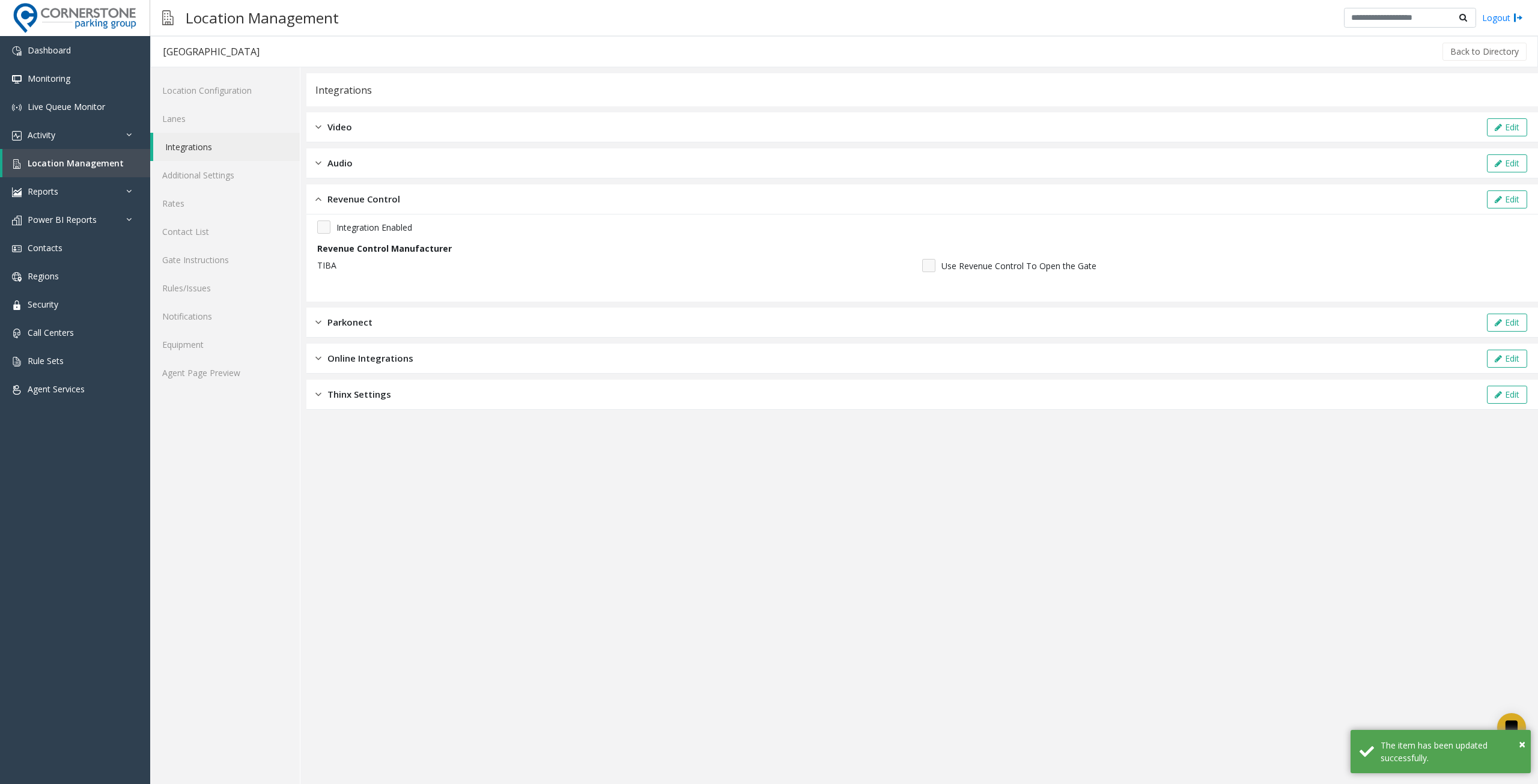
click at [357, 164] on div "Audio Edit" at bounding box center [922, 163] width 1232 height 30
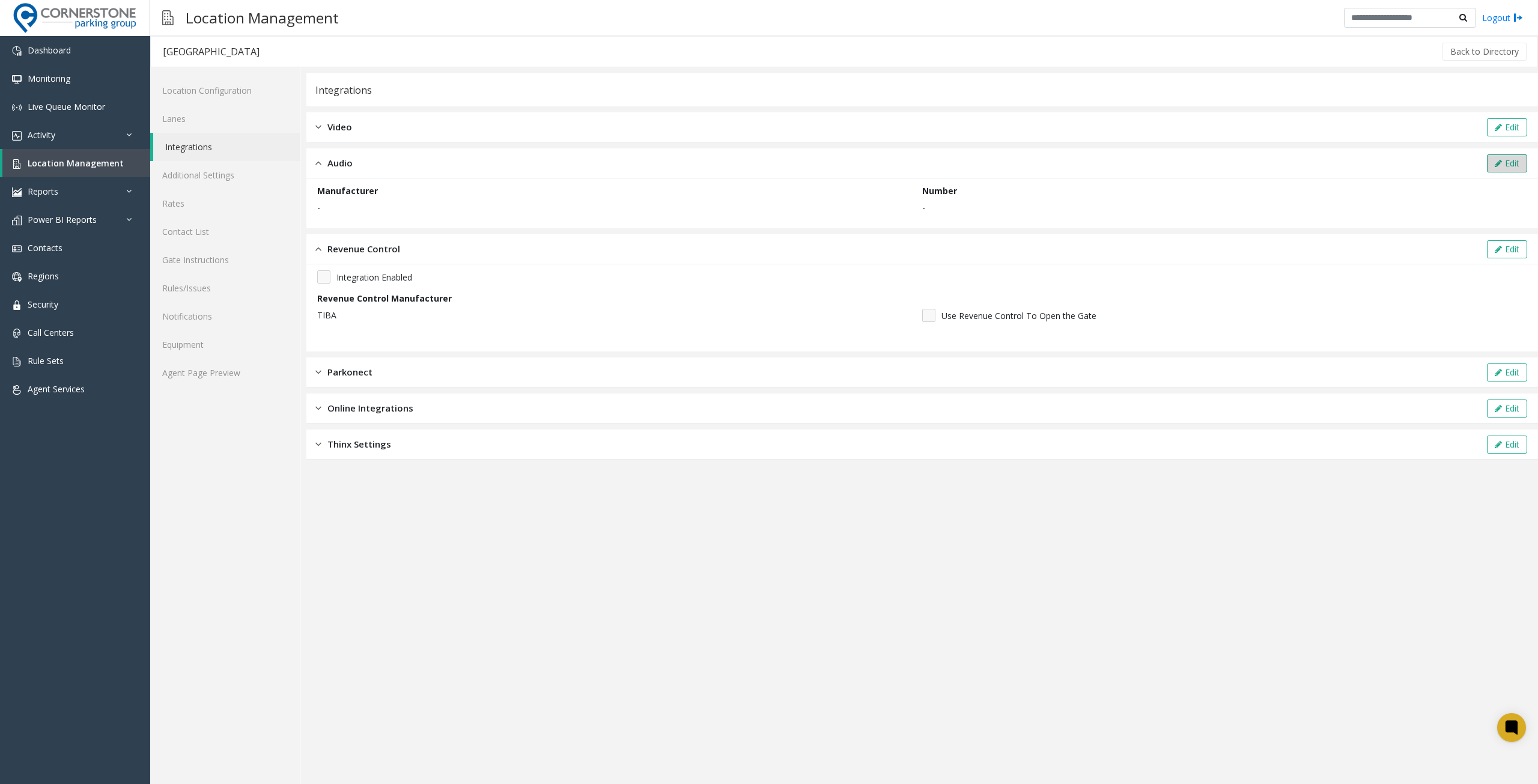
click at [1506, 156] on button "Edit" at bounding box center [1507, 163] width 40 height 18
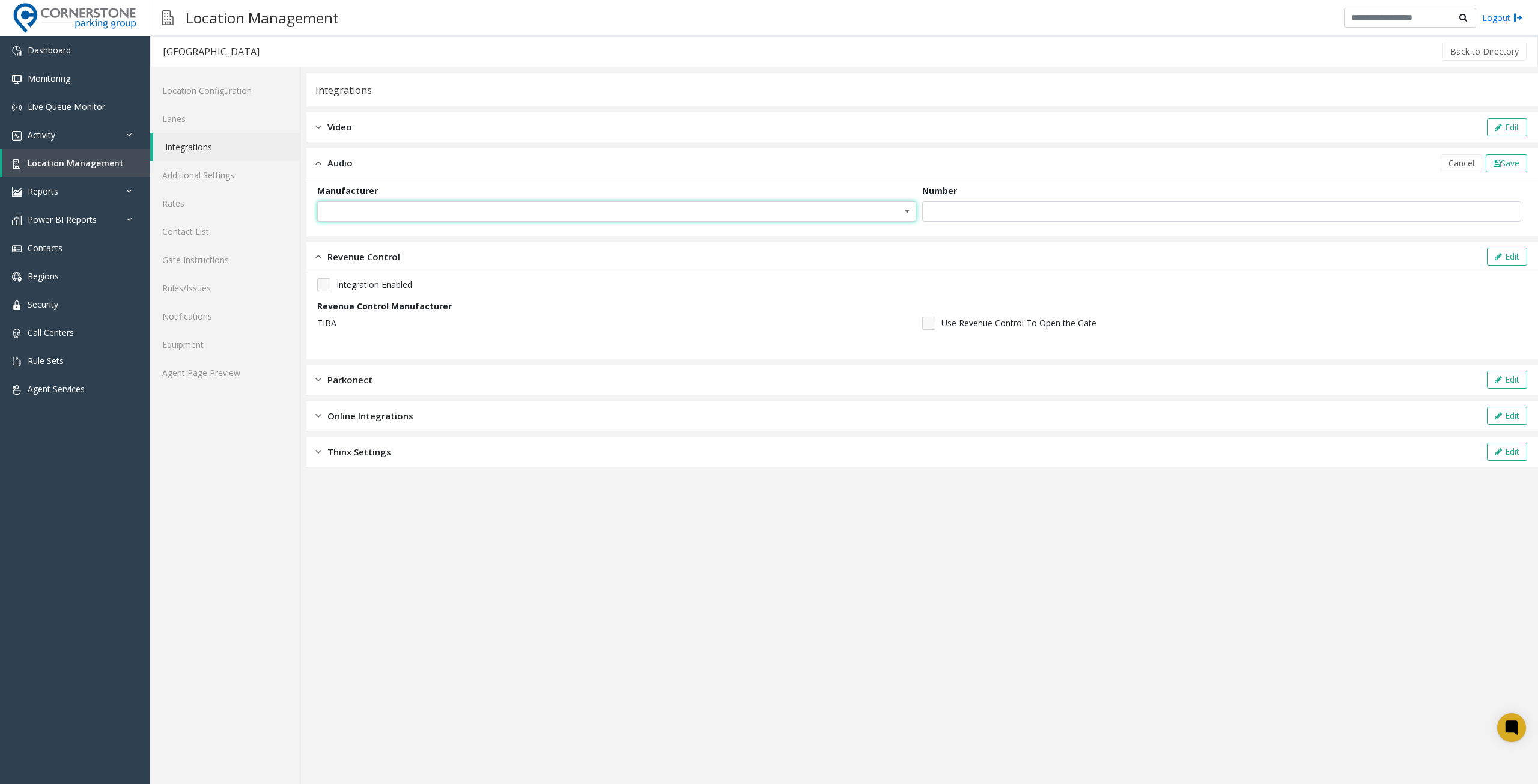
click at [885, 211] on span at bounding box center [616, 211] width 599 height 21
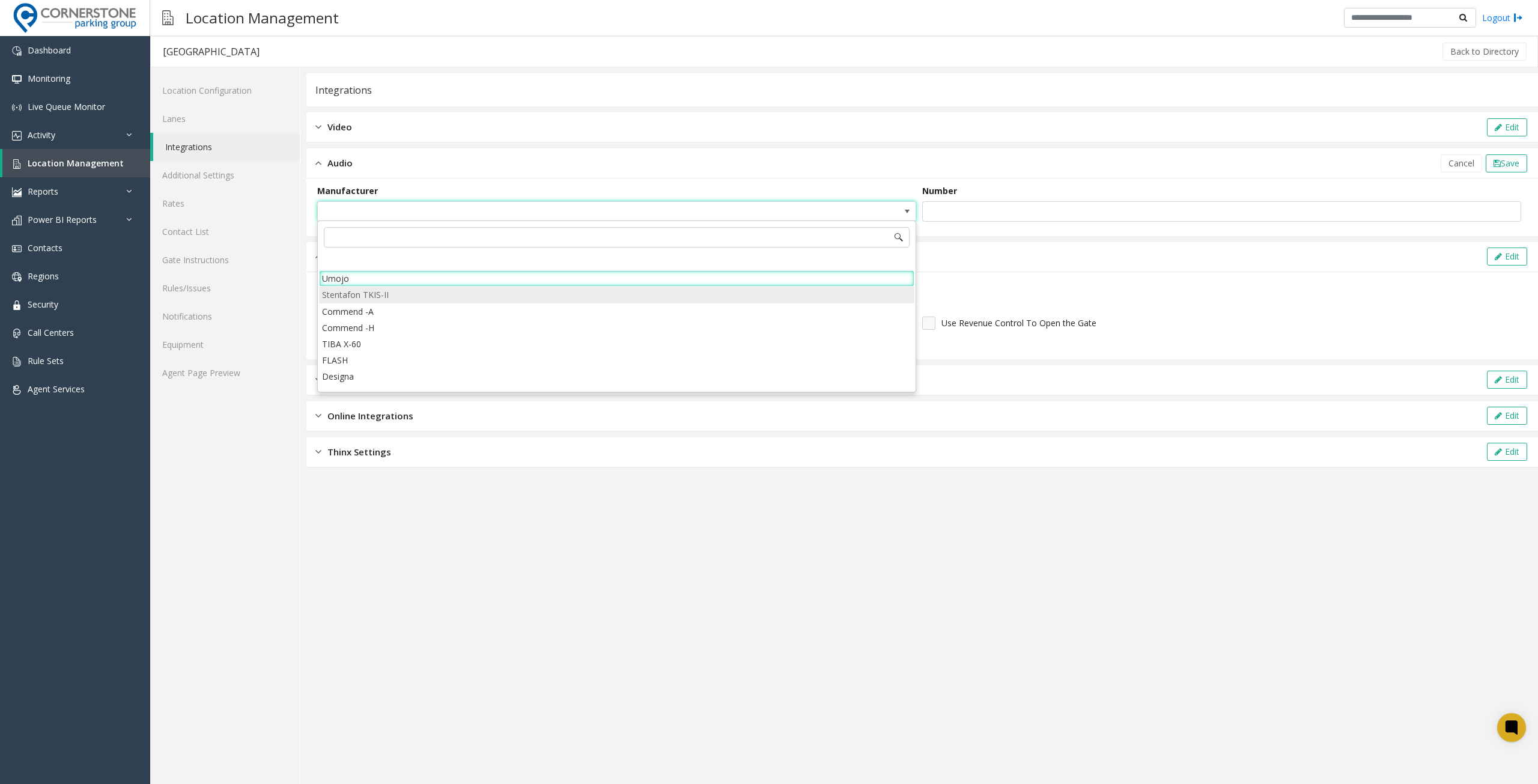
click at [614, 298] on TKIS-II "Stentafon TKIS-II" at bounding box center [617, 294] width 596 height 16
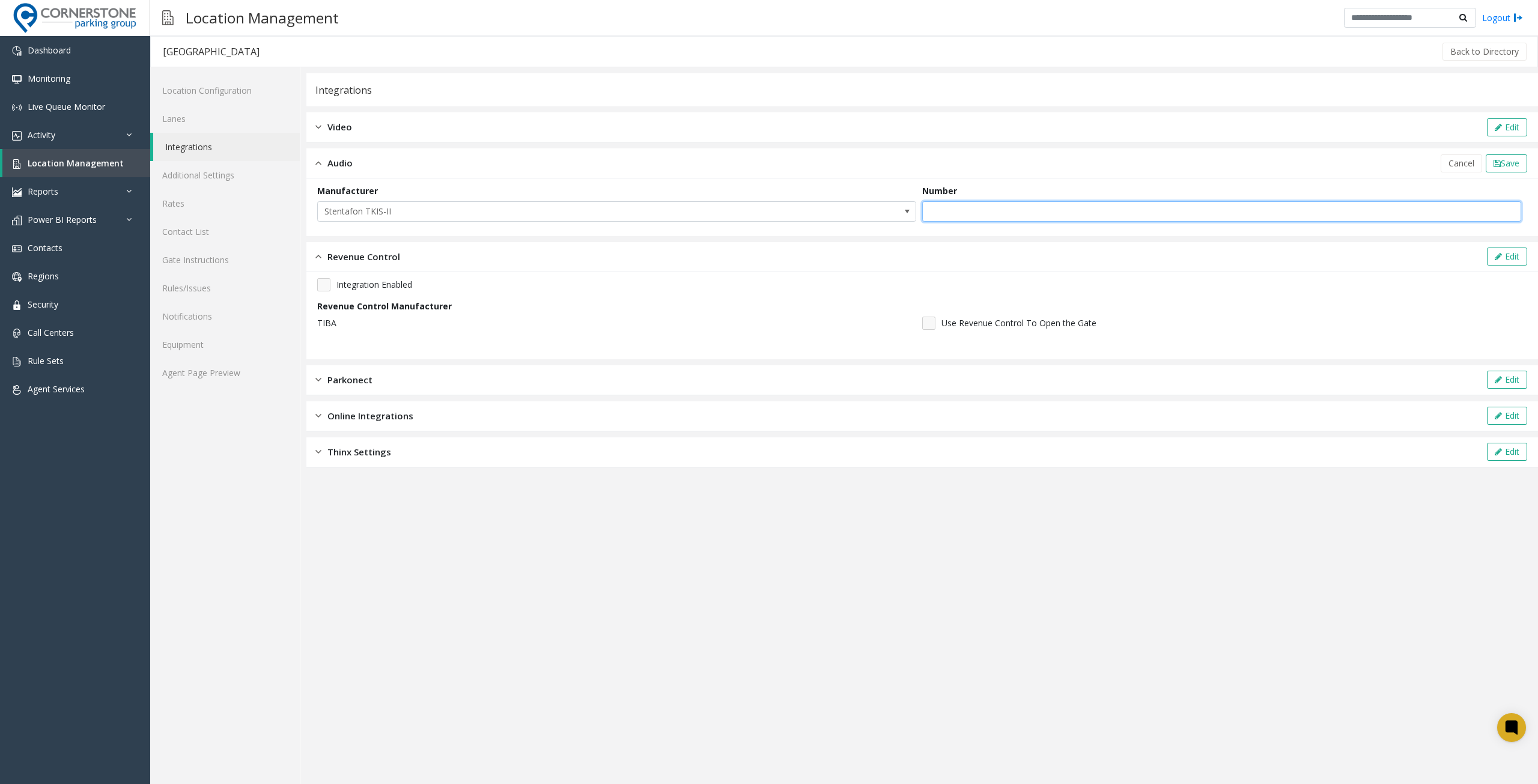
click at [1082, 211] on input "text" at bounding box center [1221, 211] width 599 height 21
type input "*"
click at [1506, 160] on span "Save" at bounding box center [1511, 163] width 19 height 11
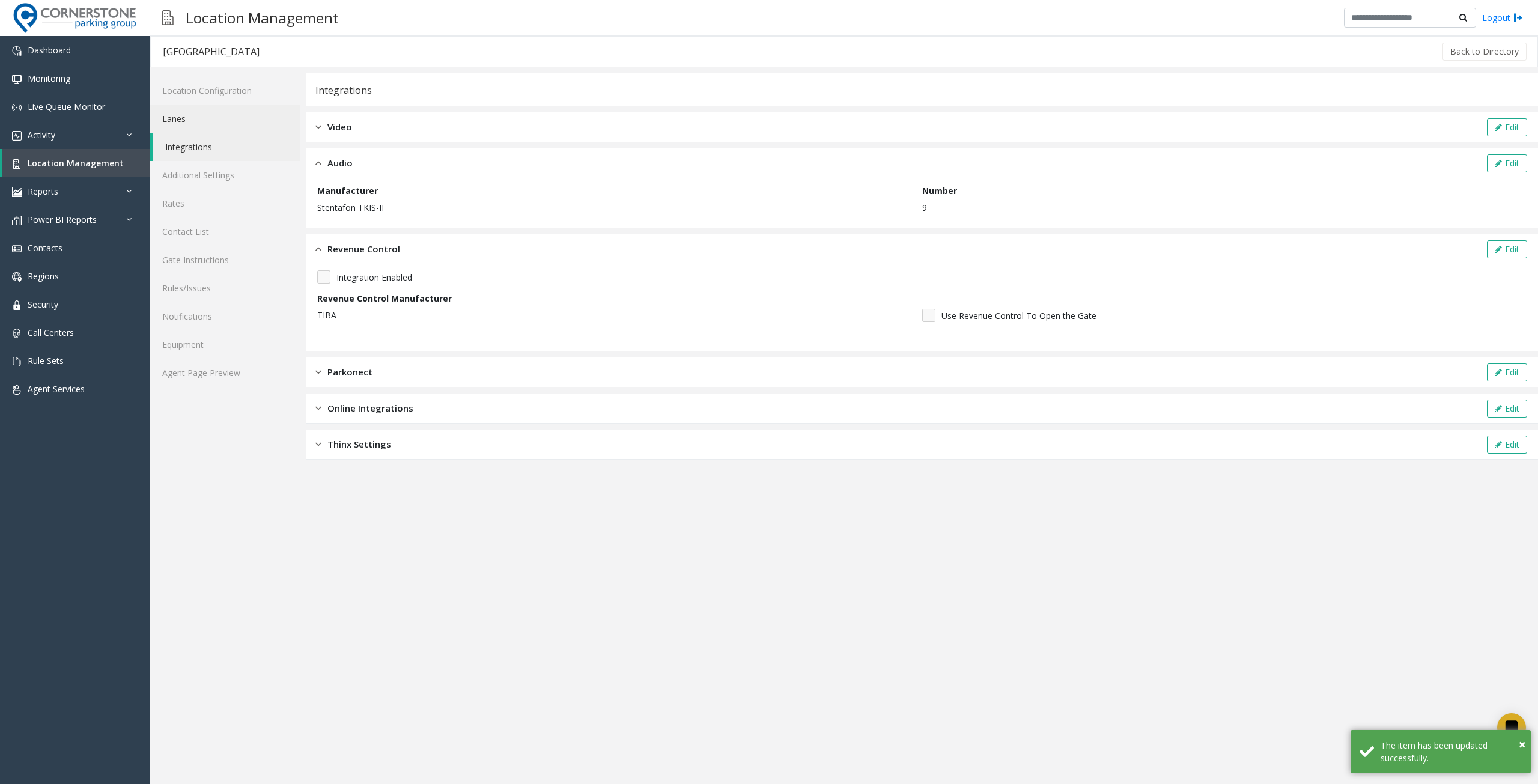
click at [215, 124] on link "Lanes" at bounding box center [225, 118] width 150 height 28
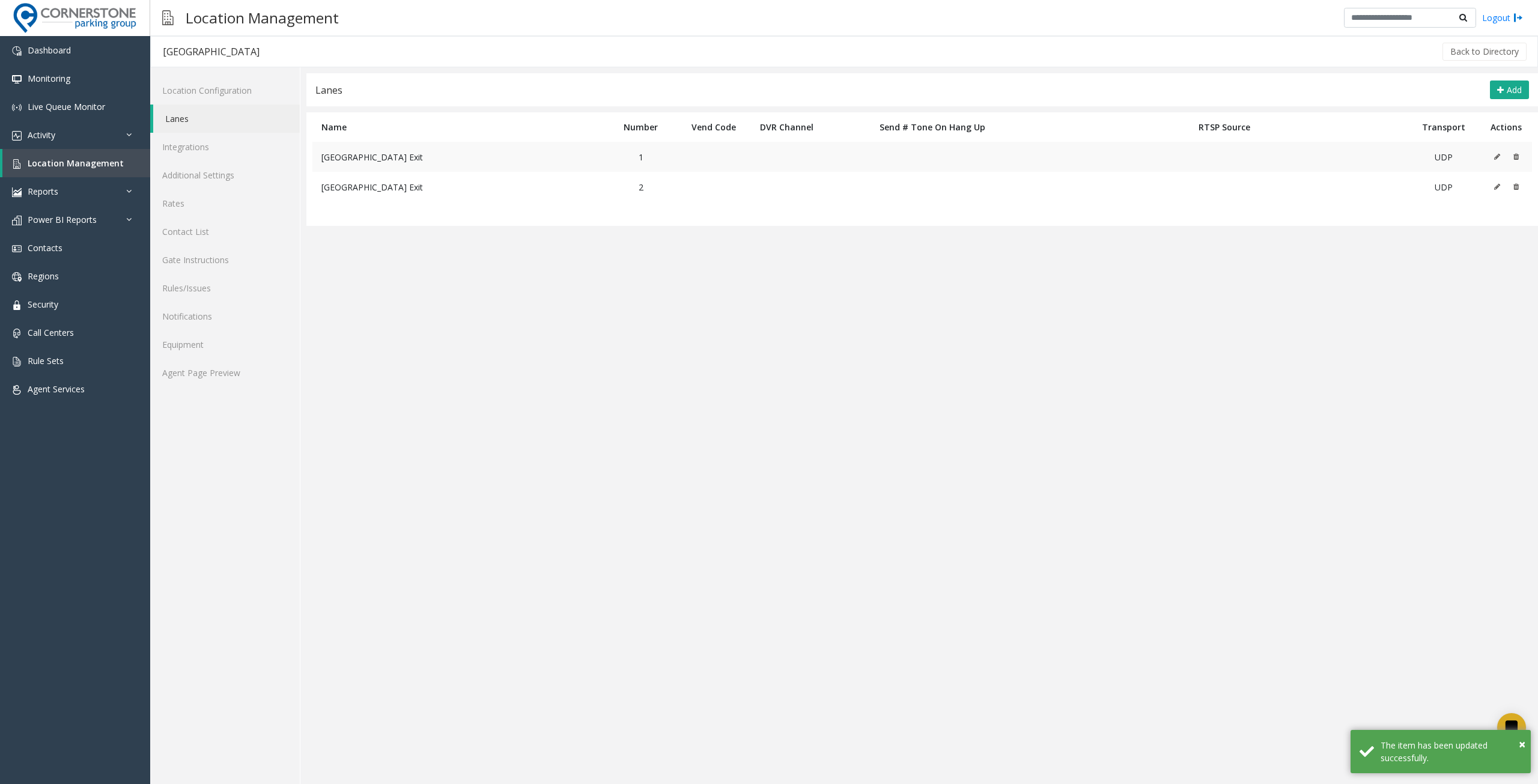
click at [1497, 159] on icon at bounding box center [1497, 157] width 6 height 7
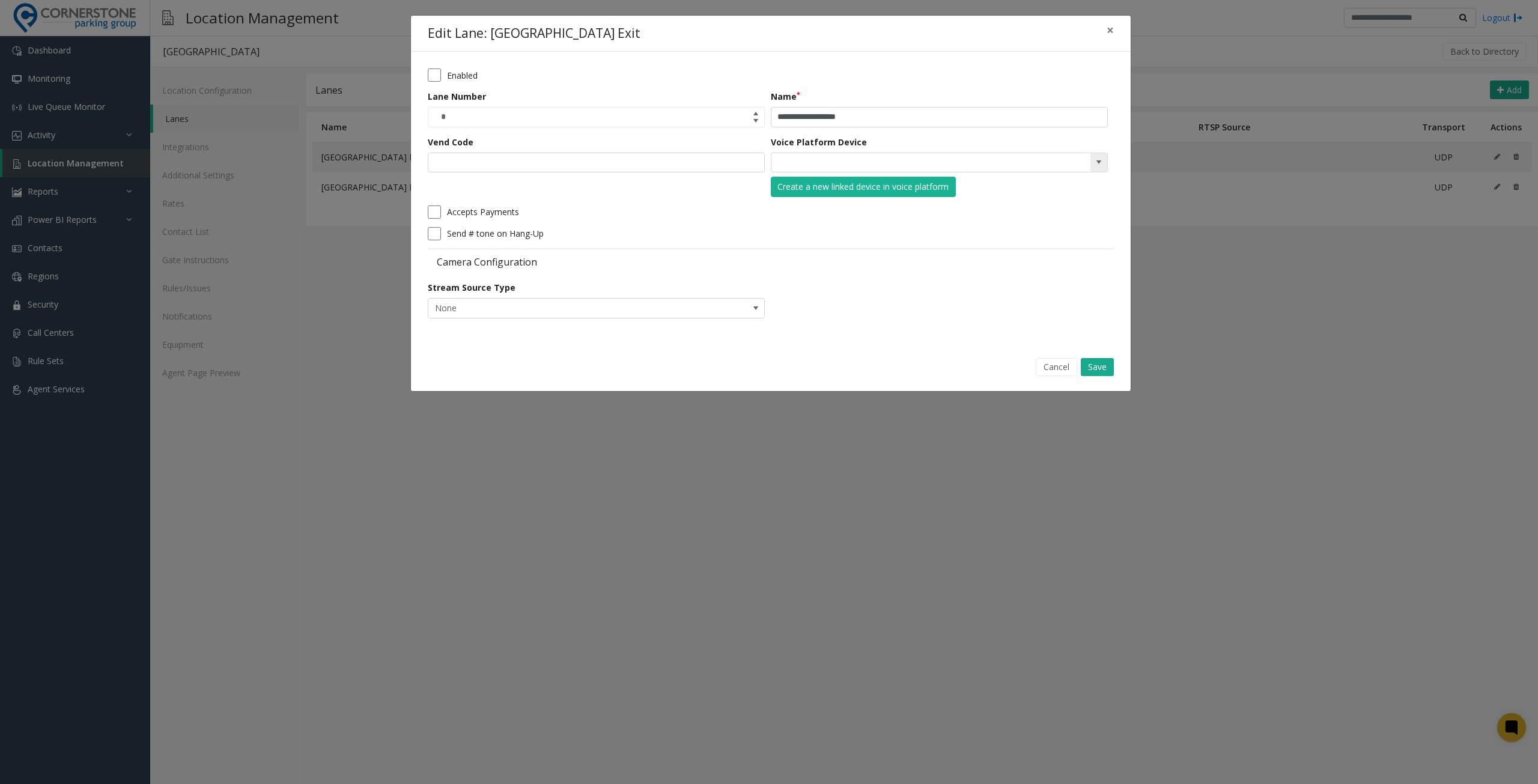
click at [867, 160] on input "NO DATA FOUND" at bounding box center [906, 163] width 268 height 19
click at [1100, 161] on span at bounding box center [1099, 162] width 9 height 9
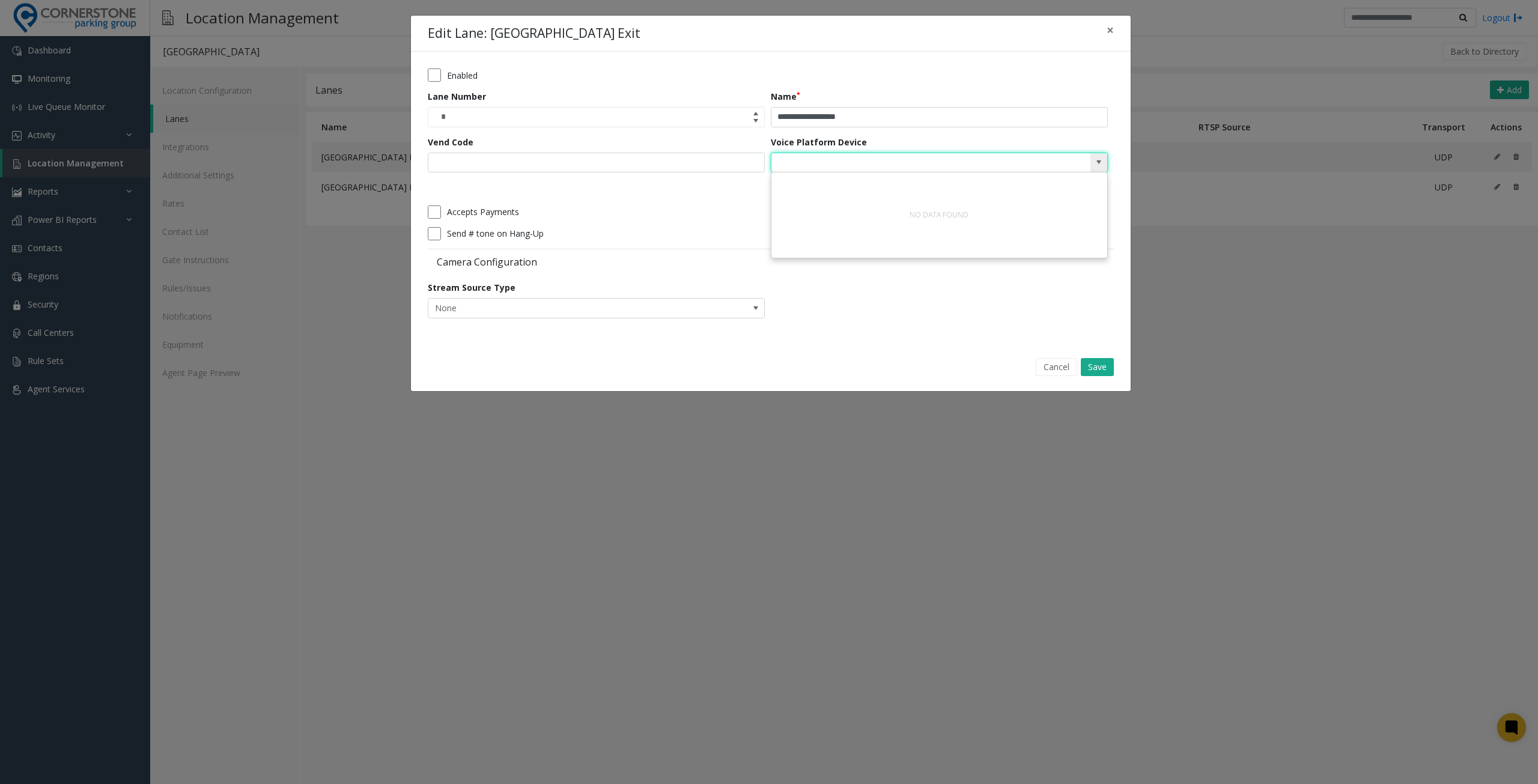
click at [1100, 161] on span at bounding box center [1099, 162] width 9 height 9
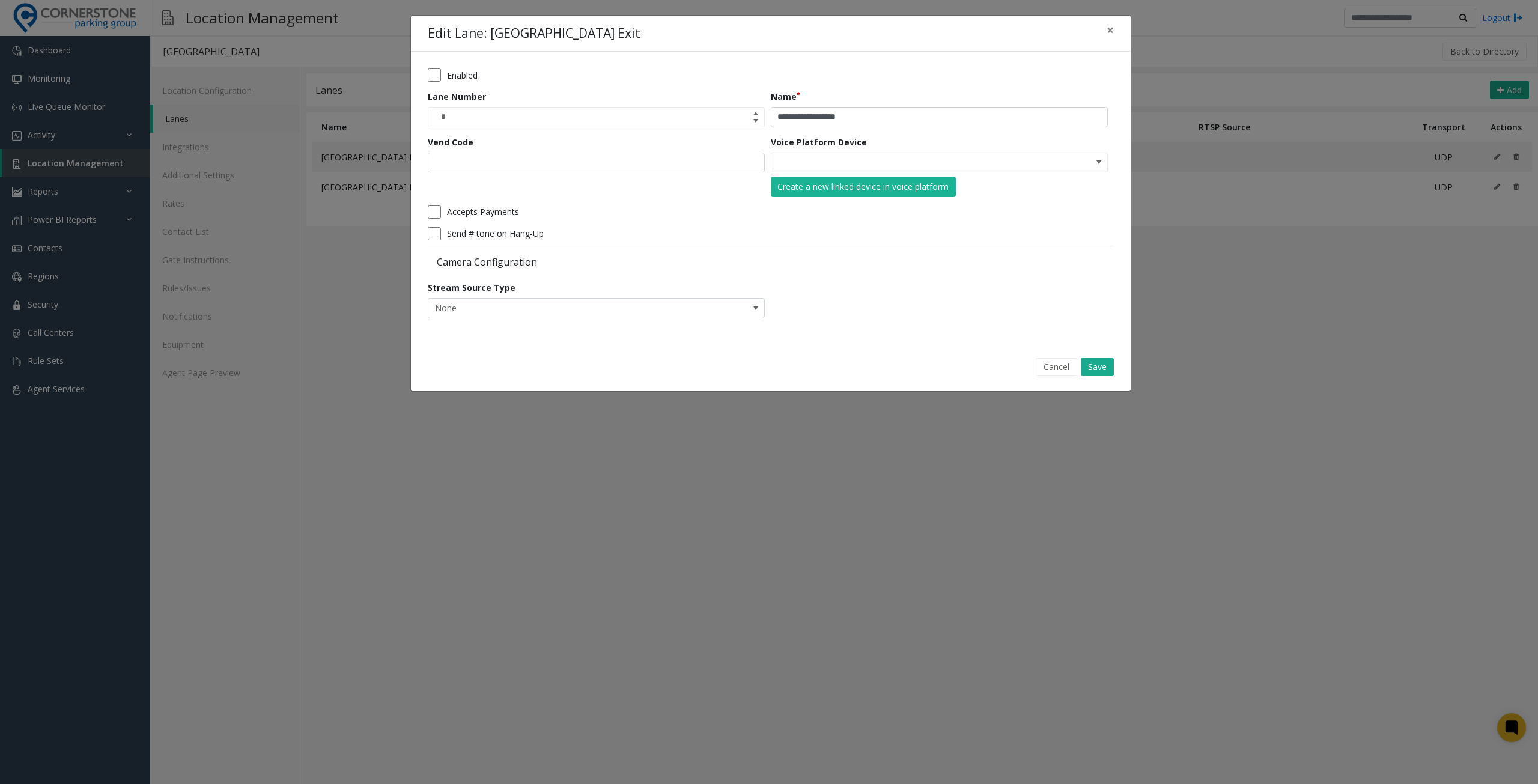
click at [568, 149] on div "Vend Code" at bounding box center [599, 167] width 343 height 62
click at [584, 157] on input "Vend Code" at bounding box center [596, 163] width 337 height 21
type input "*"
click at [1104, 367] on button "Save" at bounding box center [1097, 367] width 33 height 18
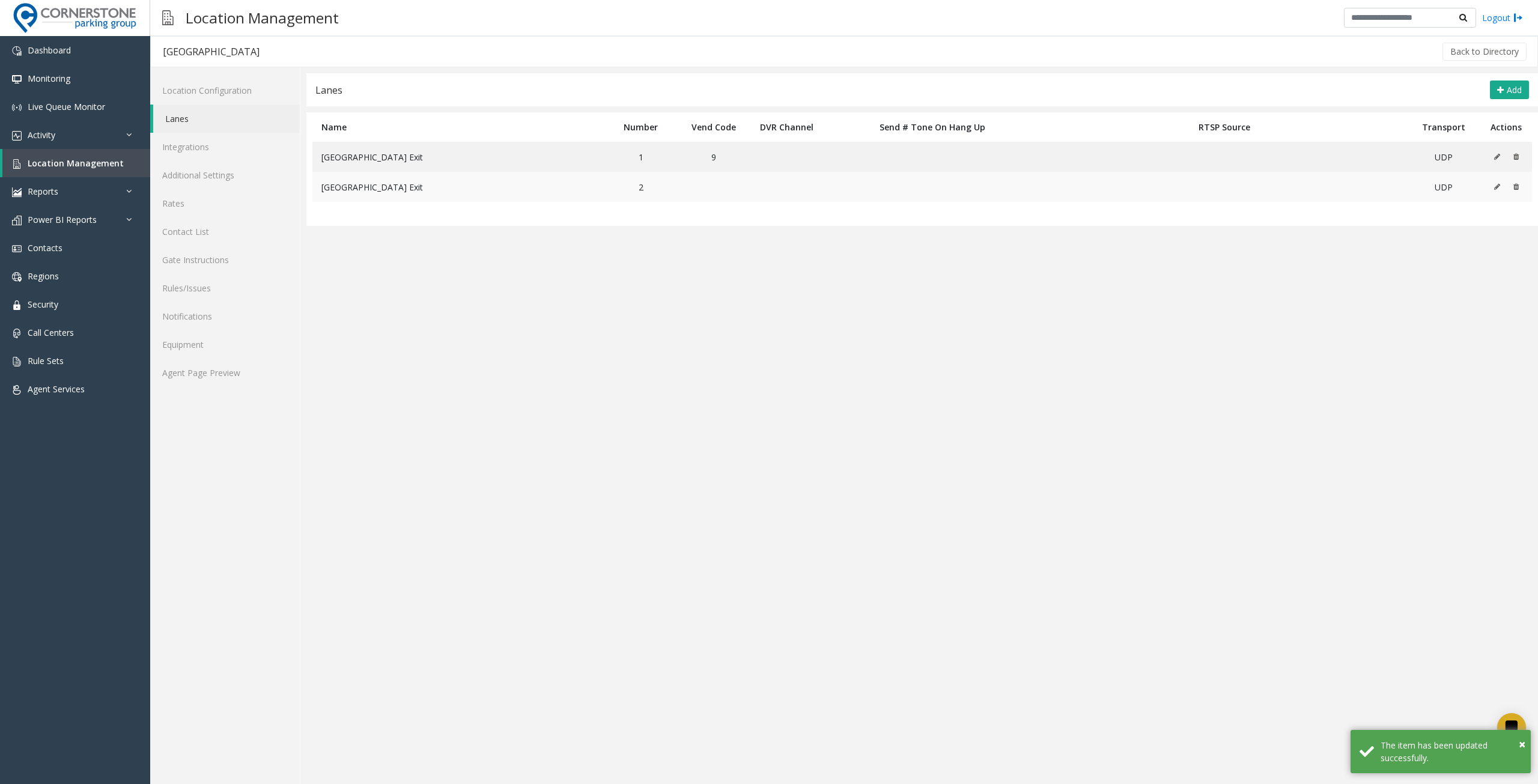
click at [1496, 185] on icon at bounding box center [1497, 187] width 6 height 7
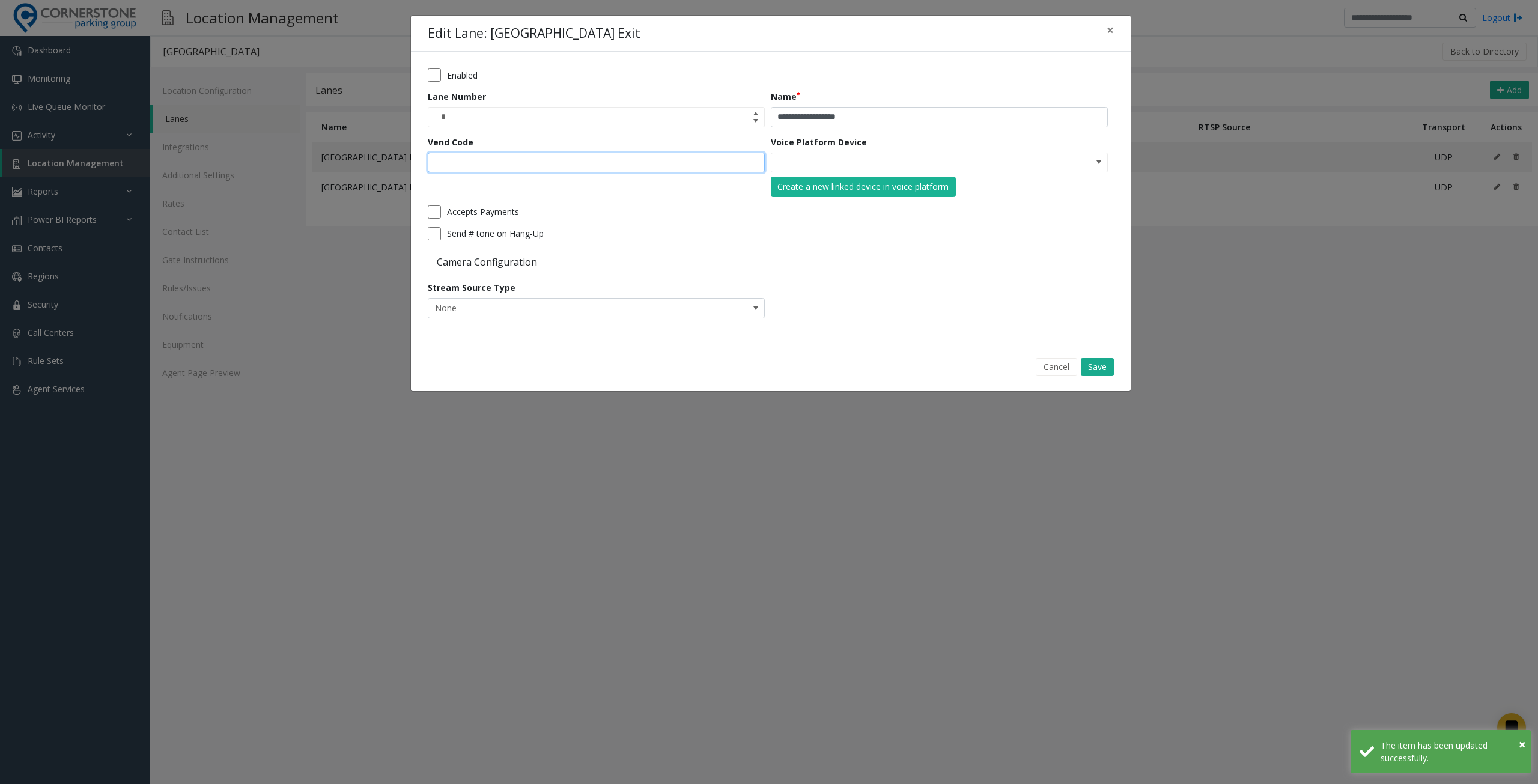
click at [572, 161] on input "Vend Code" at bounding box center [596, 163] width 337 height 21
type input "*"
click at [1107, 367] on button "Save" at bounding box center [1097, 367] width 33 height 18
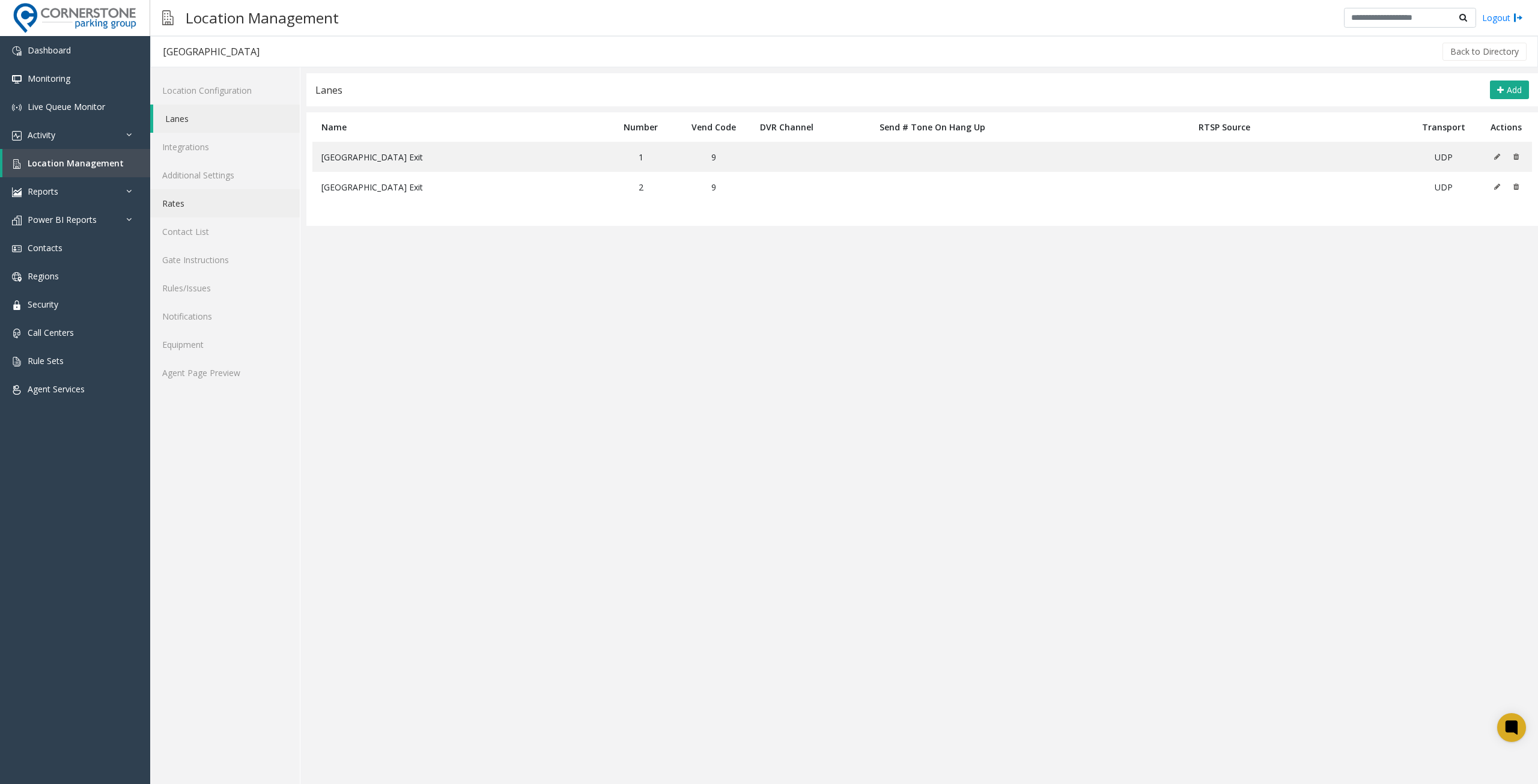
click at [206, 207] on link "Rates" at bounding box center [225, 203] width 150 height 28
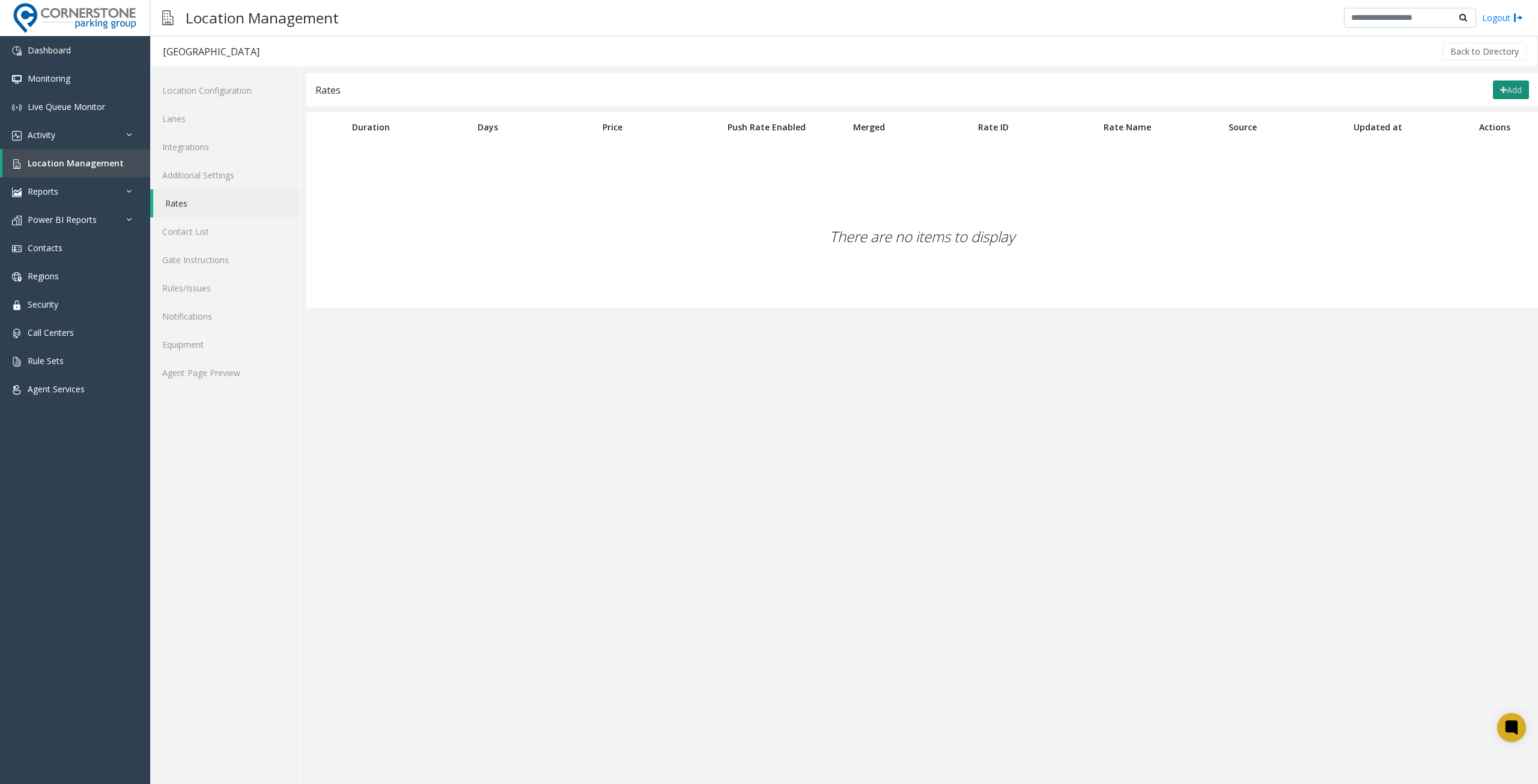
click at [1501, 91] on icon at bounding box center [1504, 90] width 7 height 9
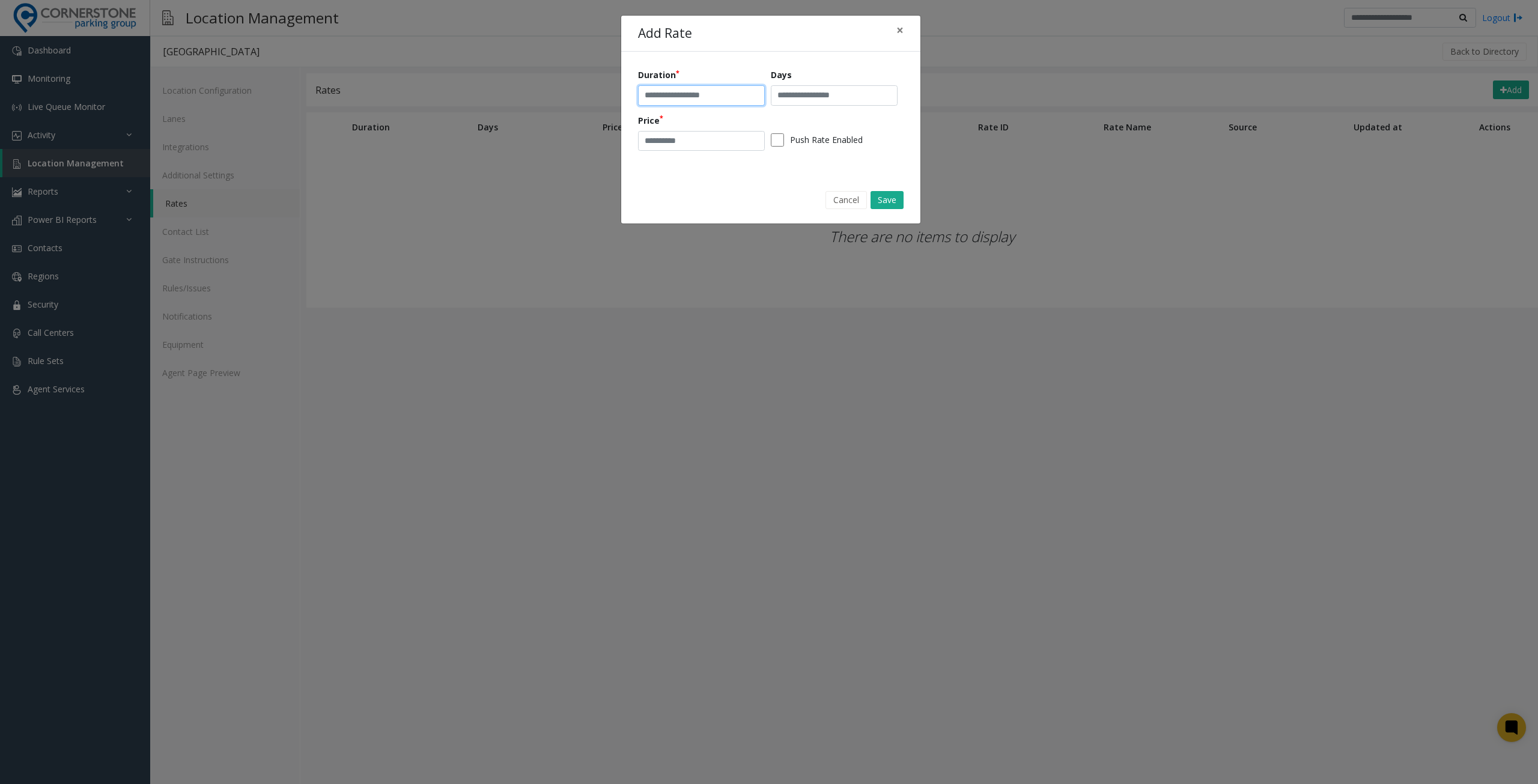
click at [734, 96] on input "text" at bounding box center [701, 95] width 126 height 21
type input "*********"
click at [900, 30] on span "×" at bounding box center [900, 29] width 7 height 17
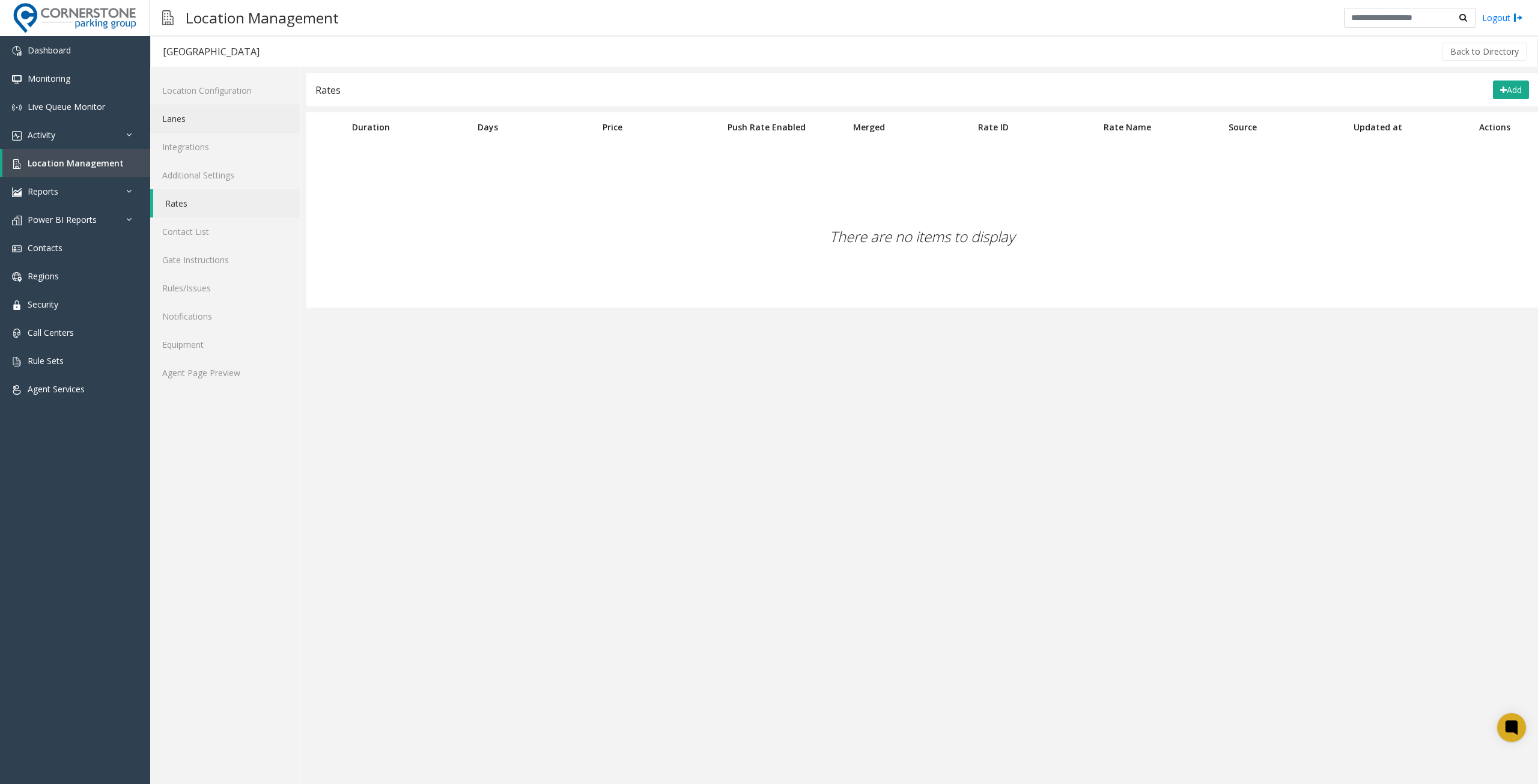
click at [201, 122] on link "Lanes" at bounding box center [225, 118] width 150 height 28
